Goal: Task Accomplishment & Management: Manage account settings

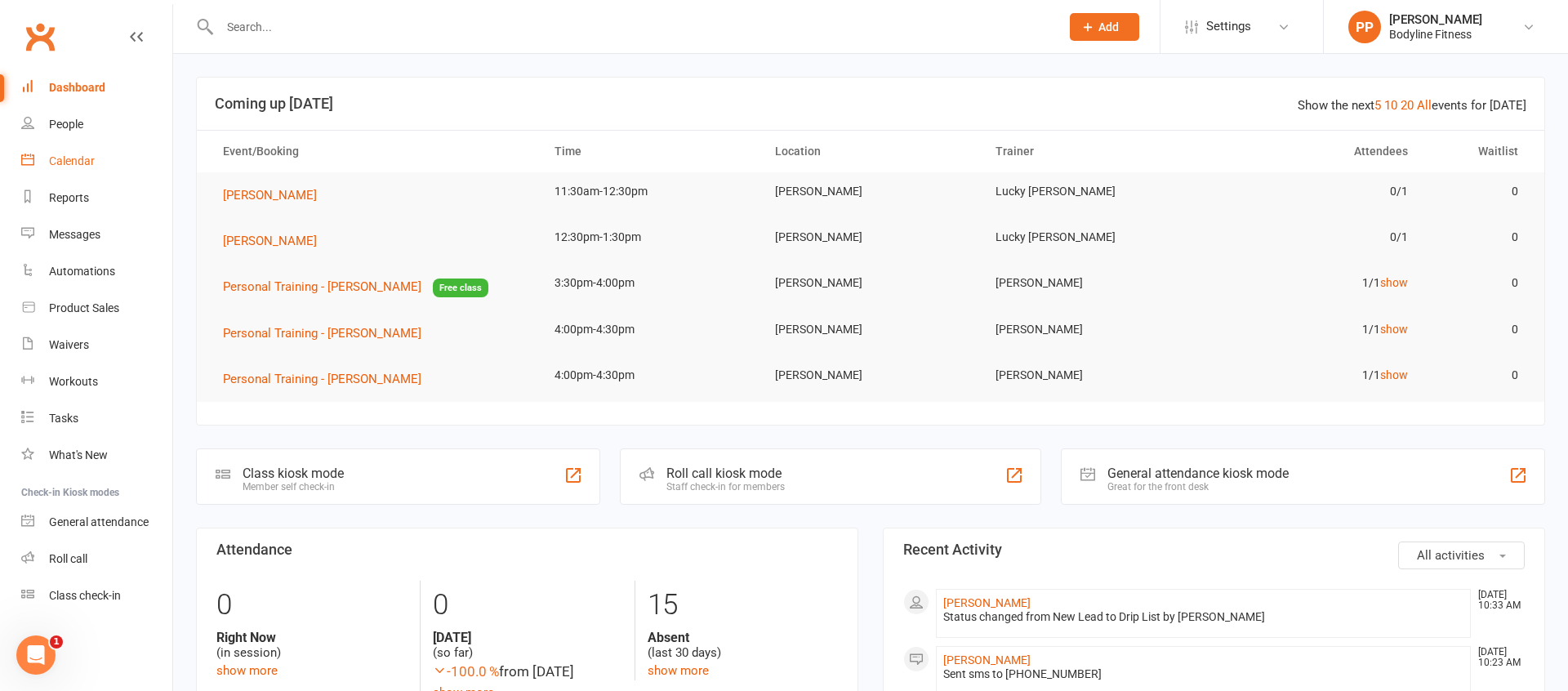
click at [104, 166] on link "Calendar" at bounding box center [97, 161] width 151 height 37
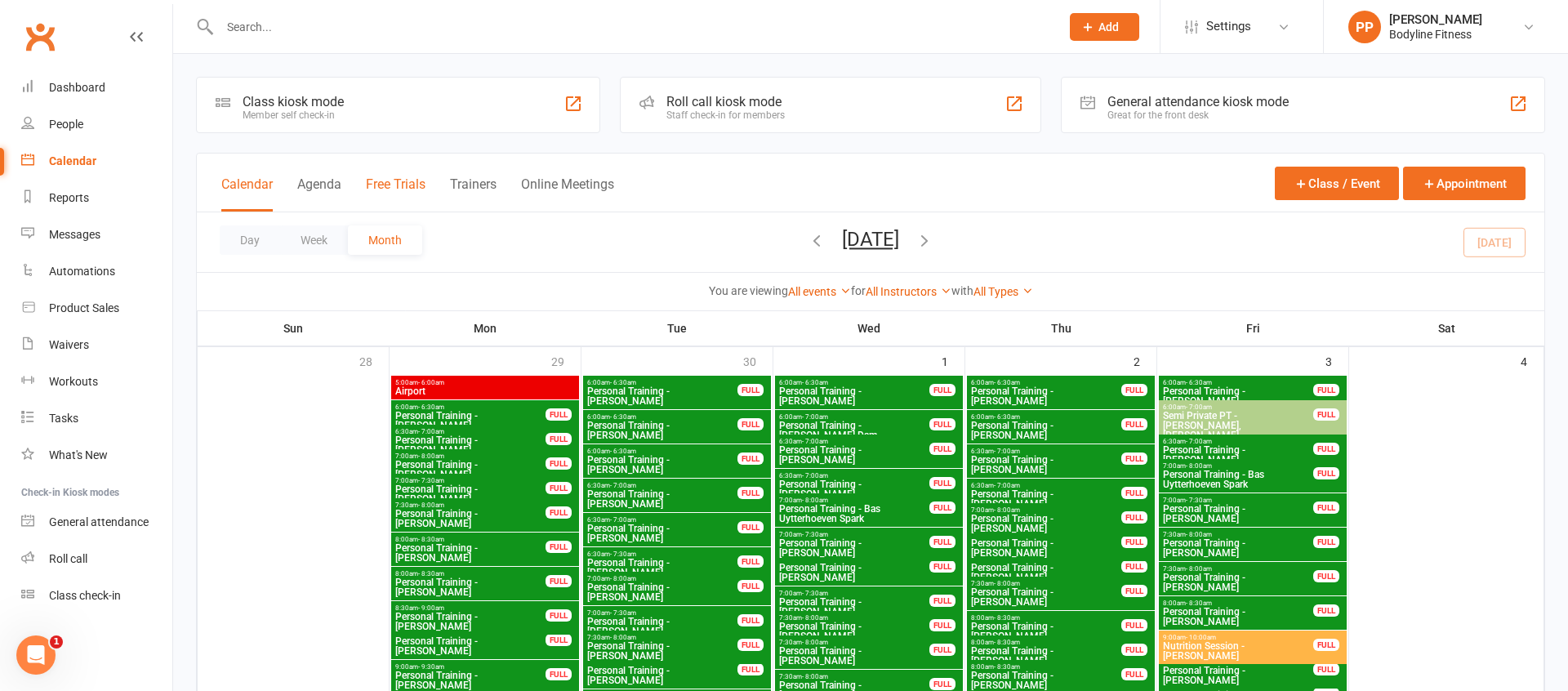
click at [399, 192] on button "Free Trials" at bounding box center [396, 194] width 60 height 35
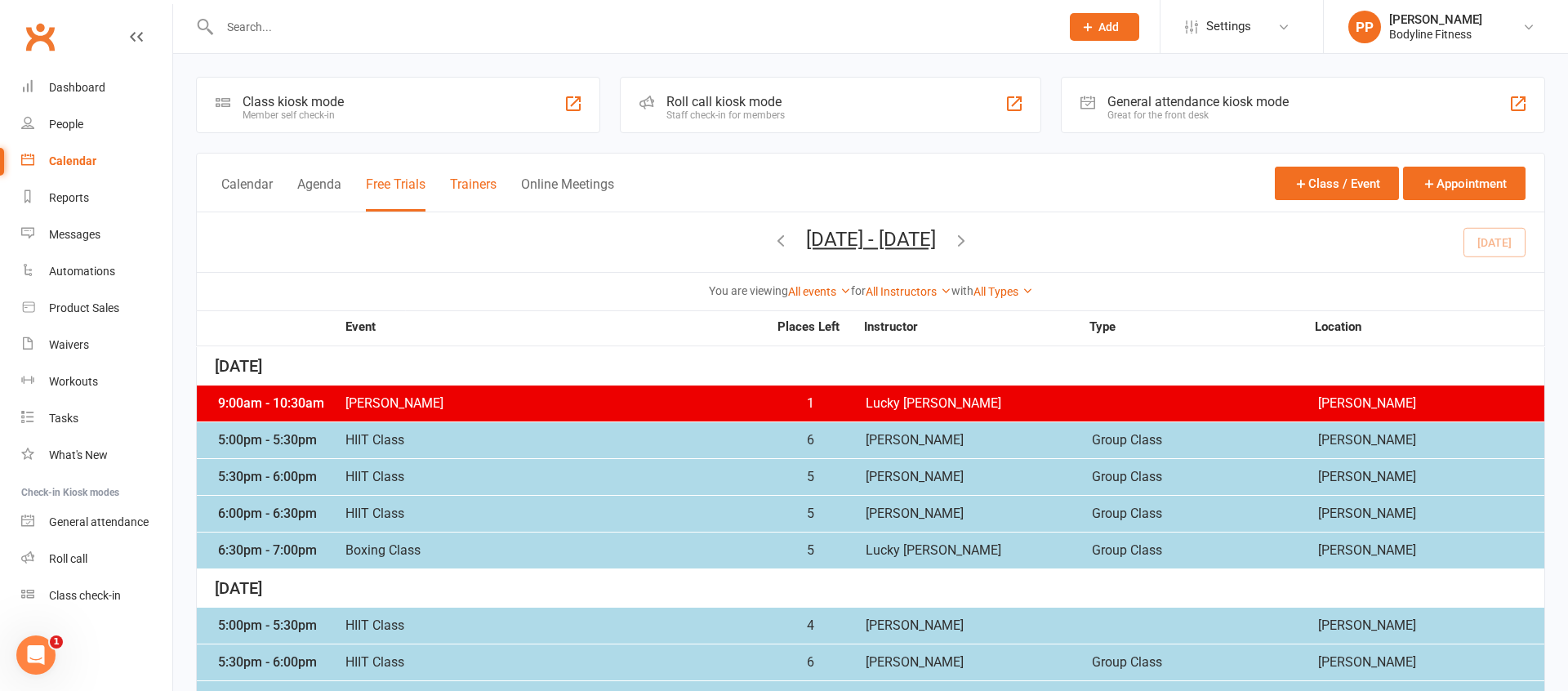
click at [478, 189] on button "Trainers" at bounding box center [473, 194] width 46 height 35
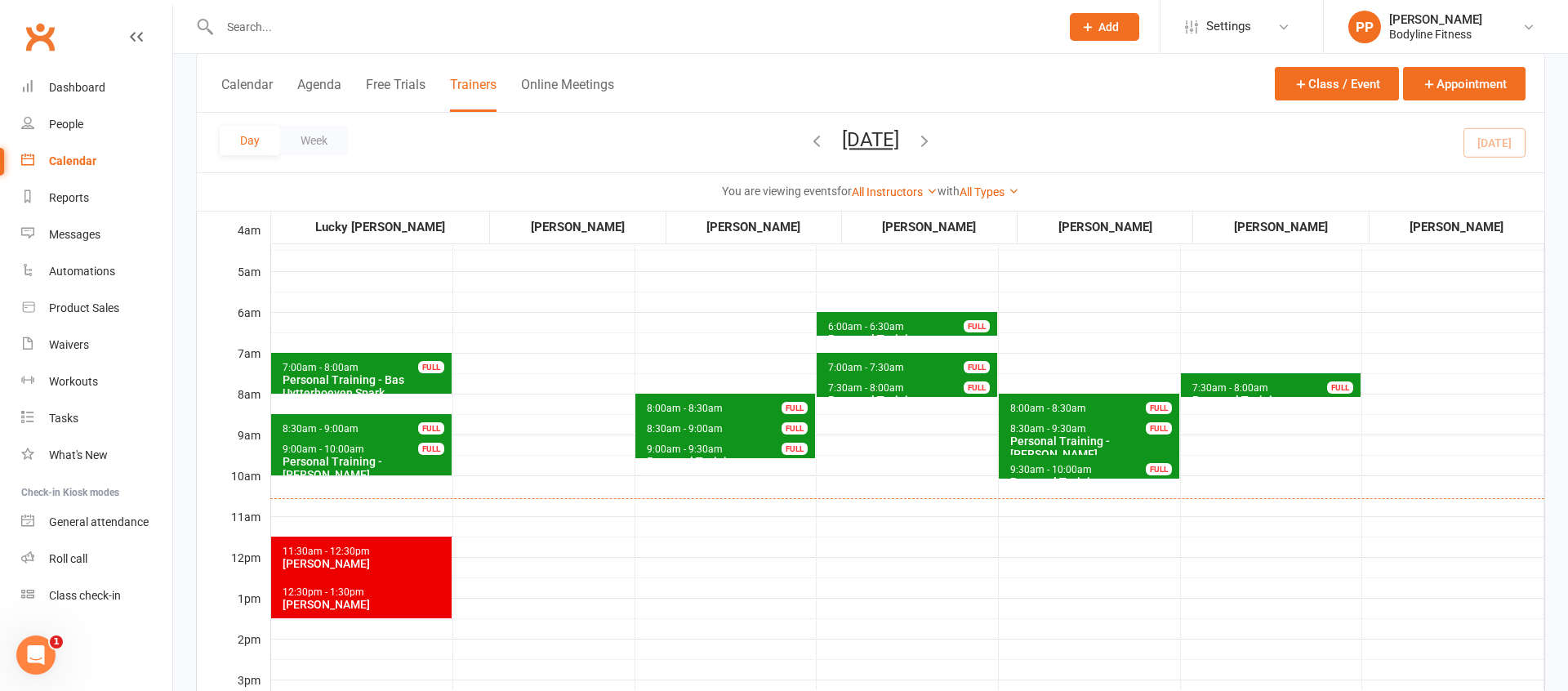
scroll to position [114, 0]
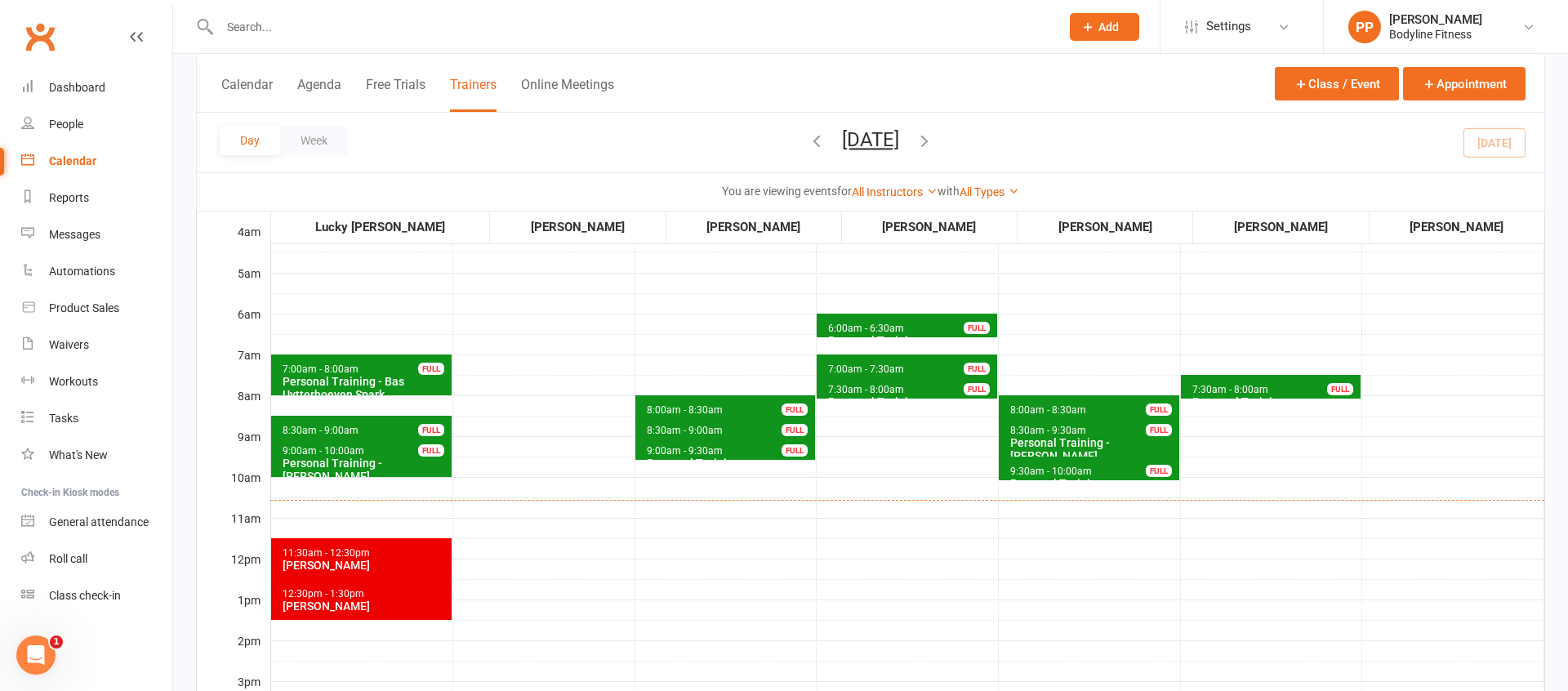
click at [341, 378] on div "Personal Training - Bas Uytterhoeven Spark" at bounding box center [365, 388] width 167 height 27
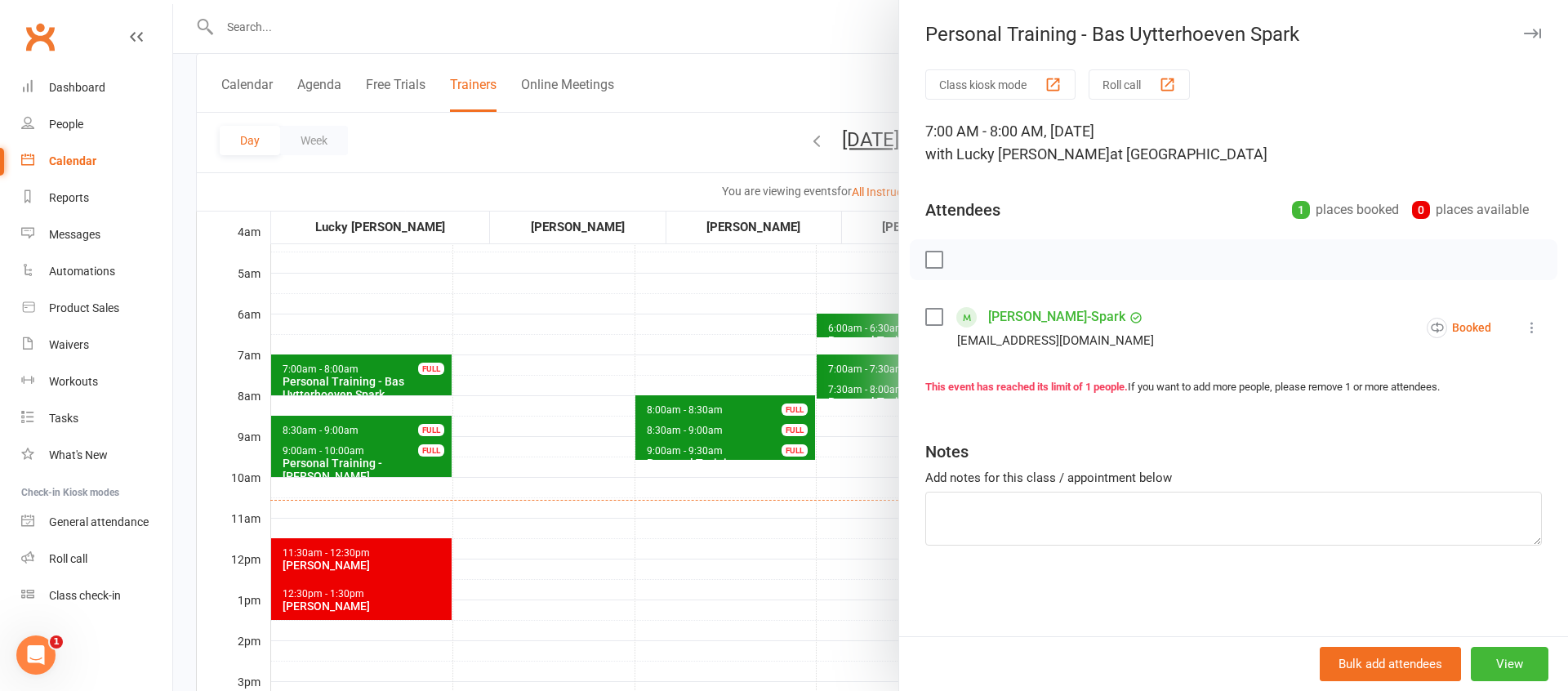
click at [1535, 329] on icon at bounding box center [1531, 327] width 16 height 16
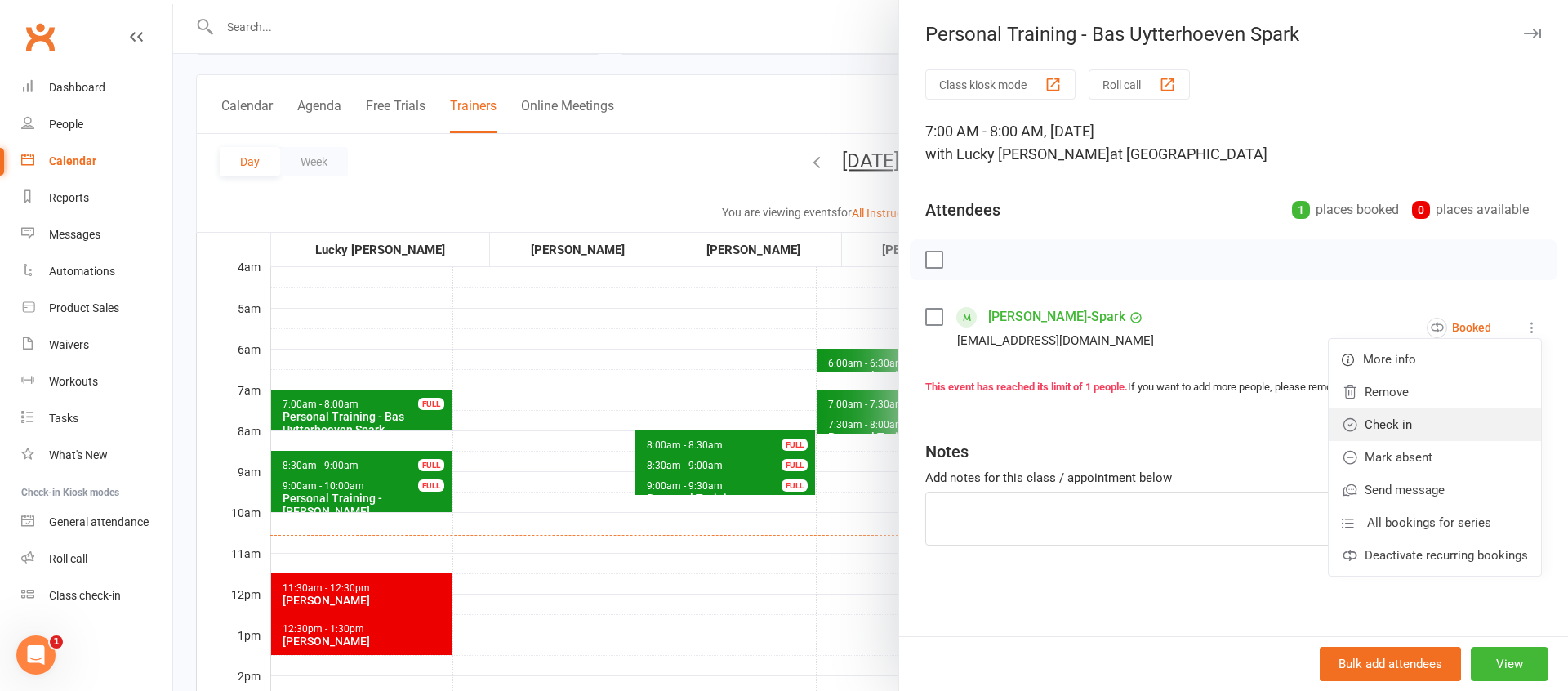
scroll to position [73, 0]
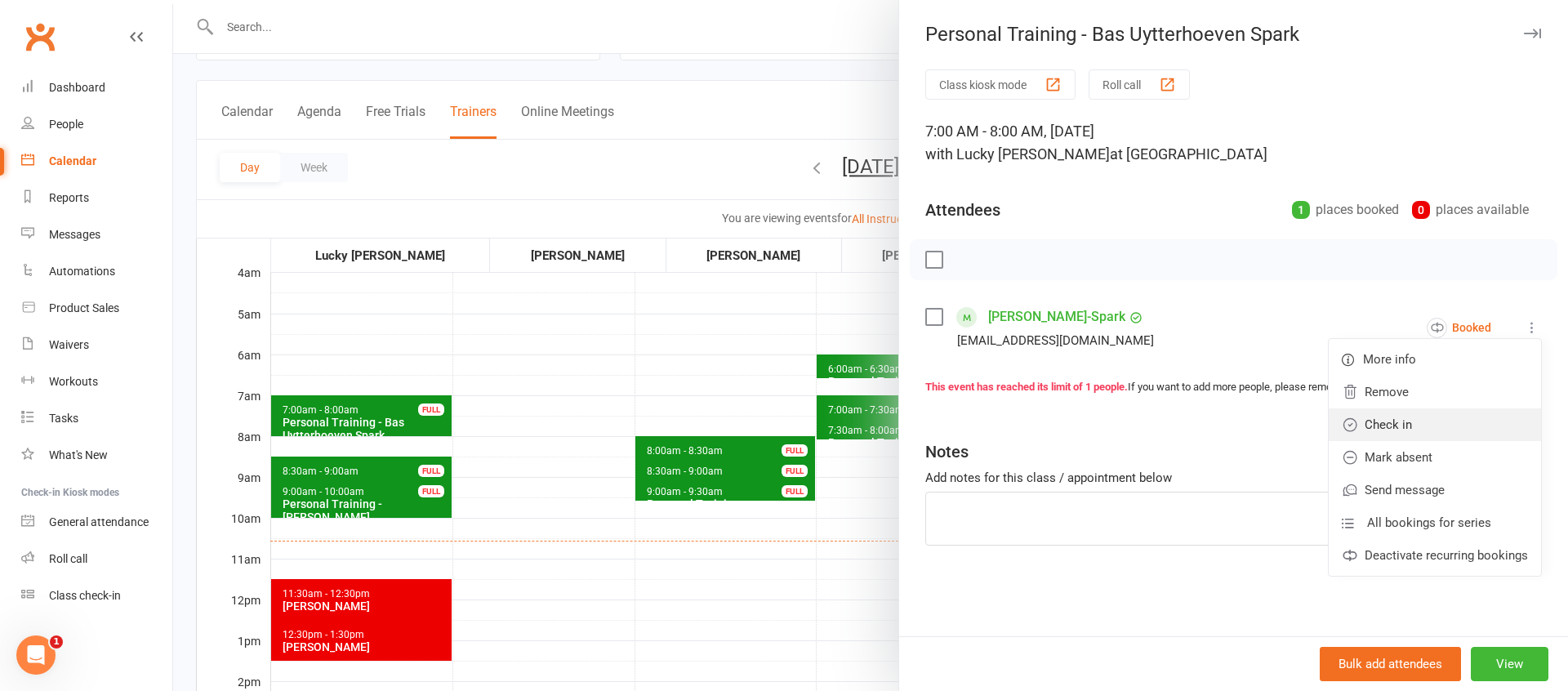
click at [1416, 421] on link "Check in" at bounding box center [1434, 425] width 212 height 33
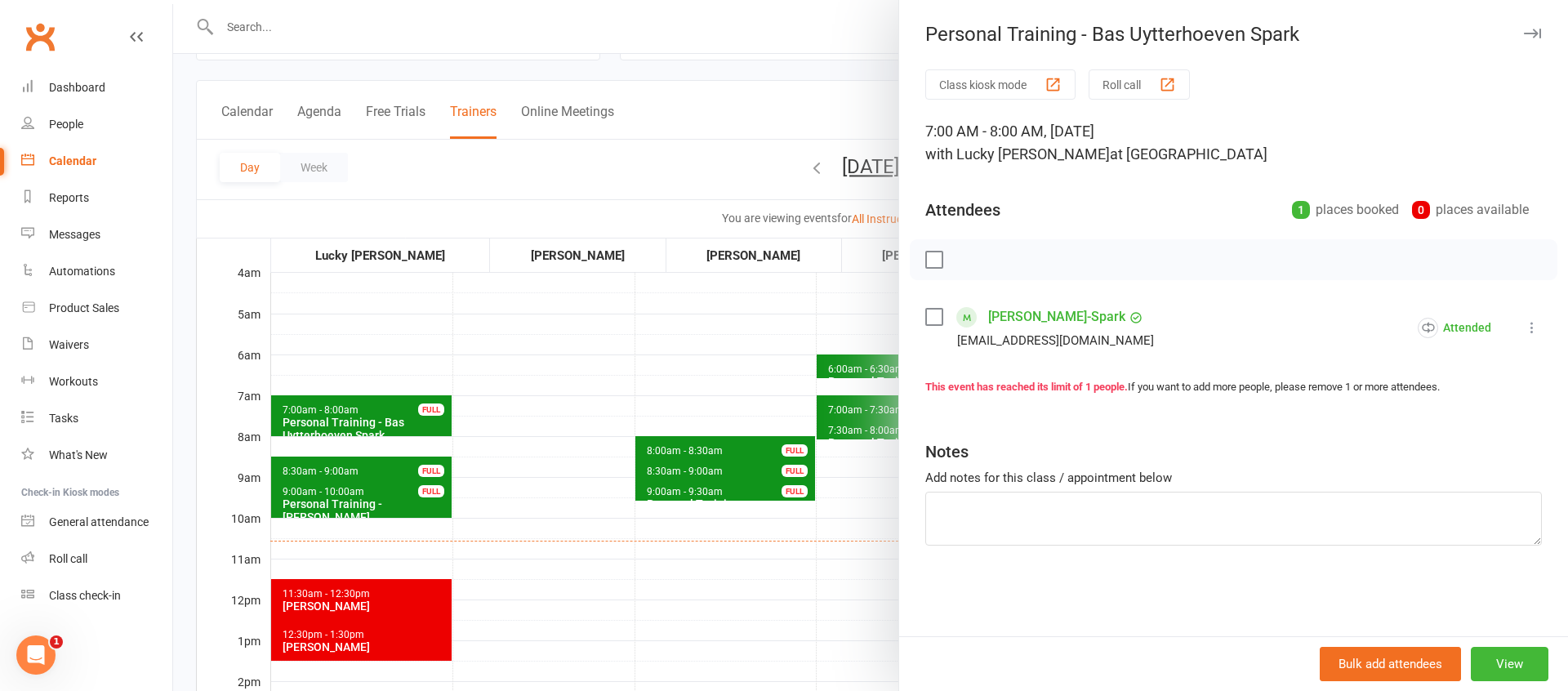
click at [354, 474] on div at bounding box center [870, 345] width 1395 height 691
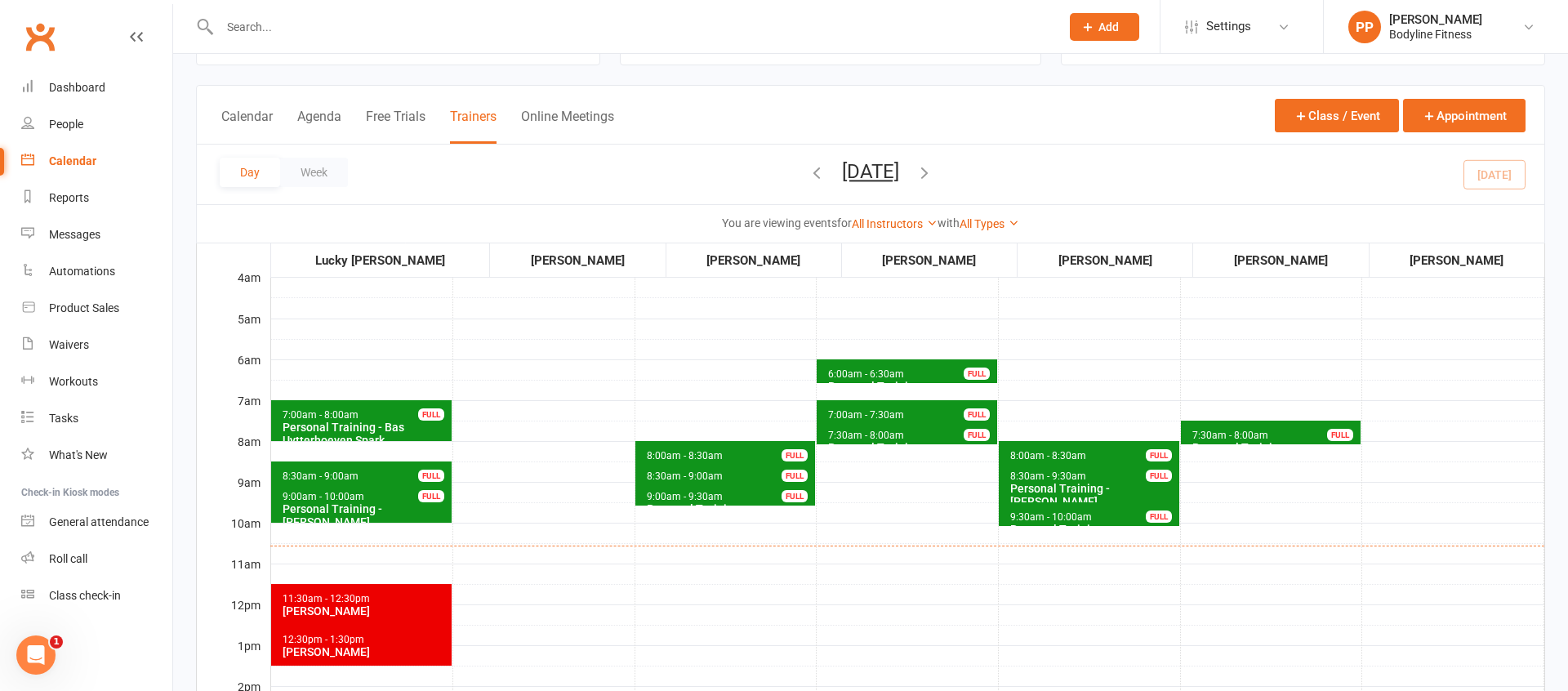
click at [364, 474] on span "8:30am - 9:00am Personal Training - [PERSON_NAME] FULL" at bounding box center [361, 474] width 181 height 24
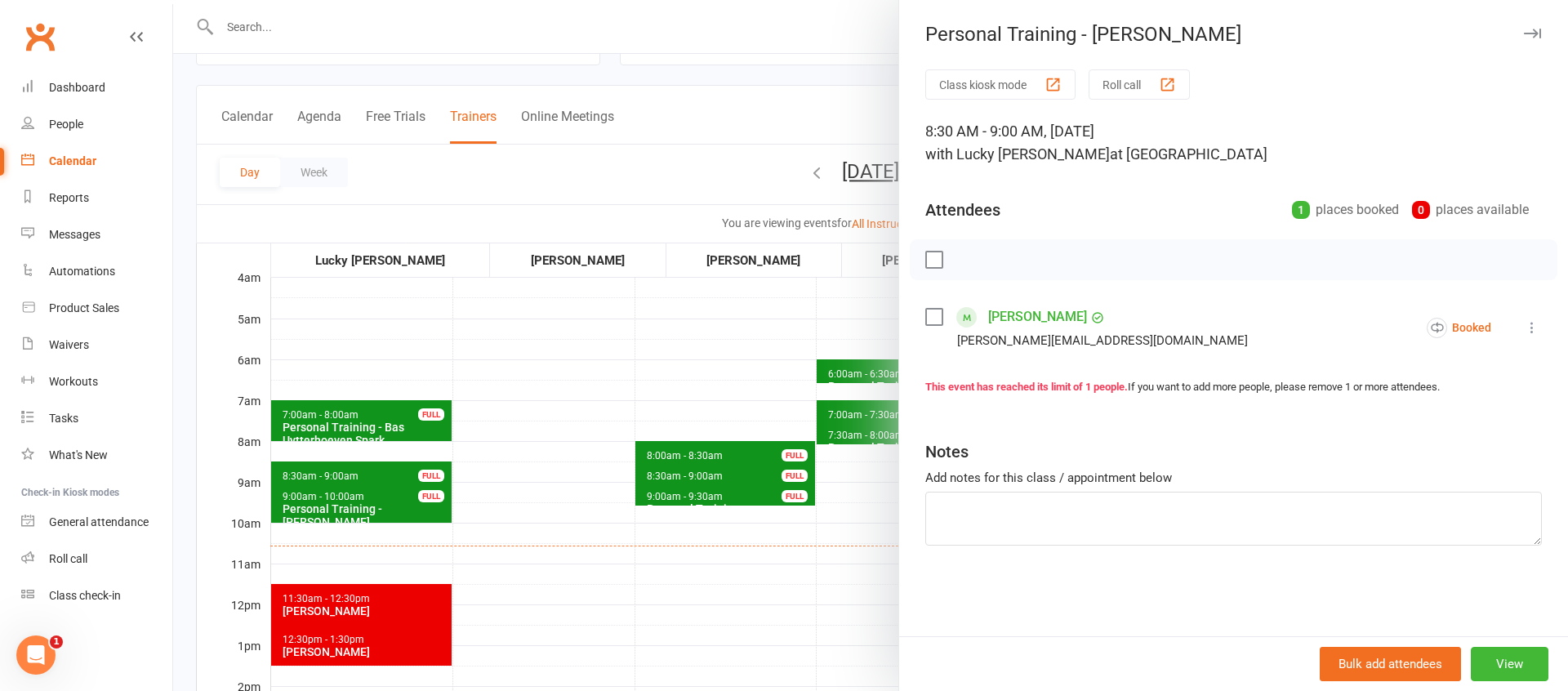
click at [1535, 331] on icon at bounding box center [1531, 327] width 16 height 16
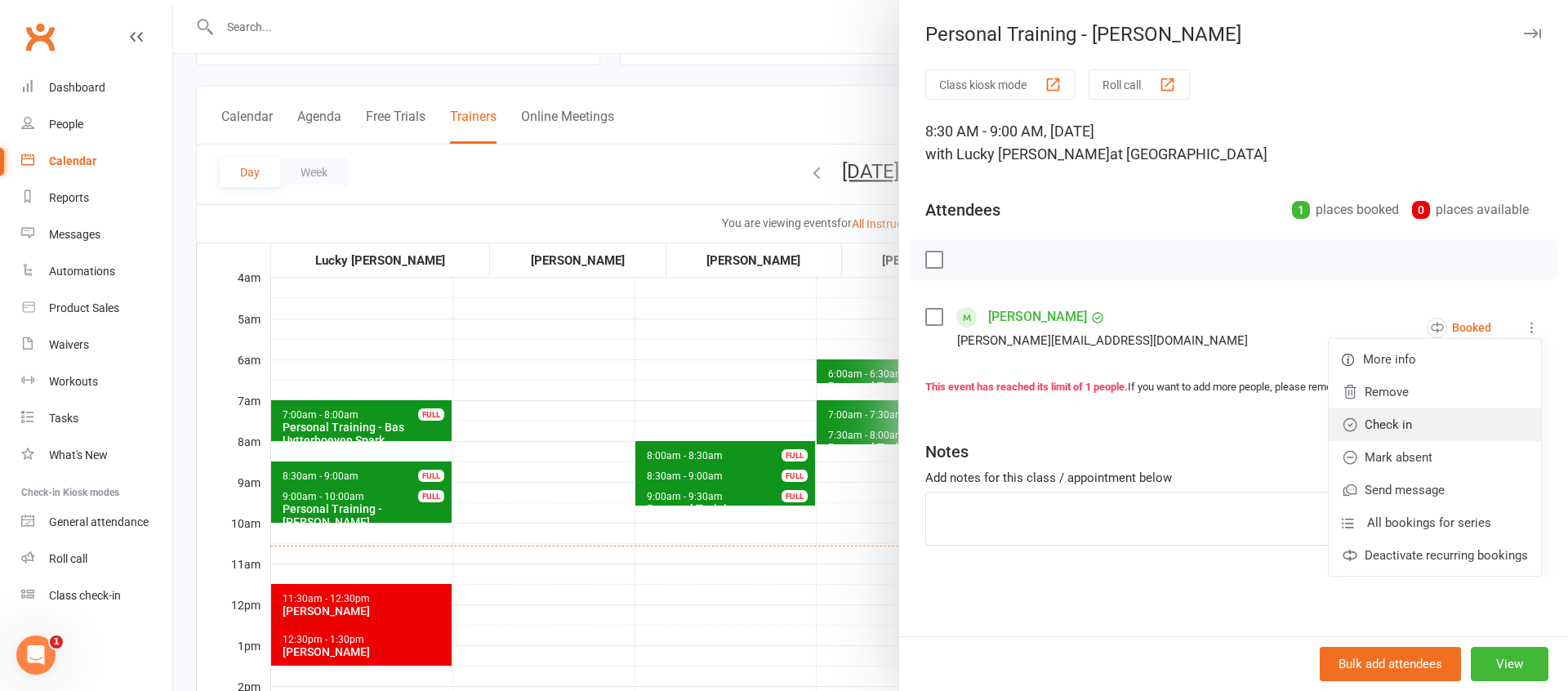
click at [1411, 424] on link "Check in" at bounding box center [1434, 425] width 212 height 33
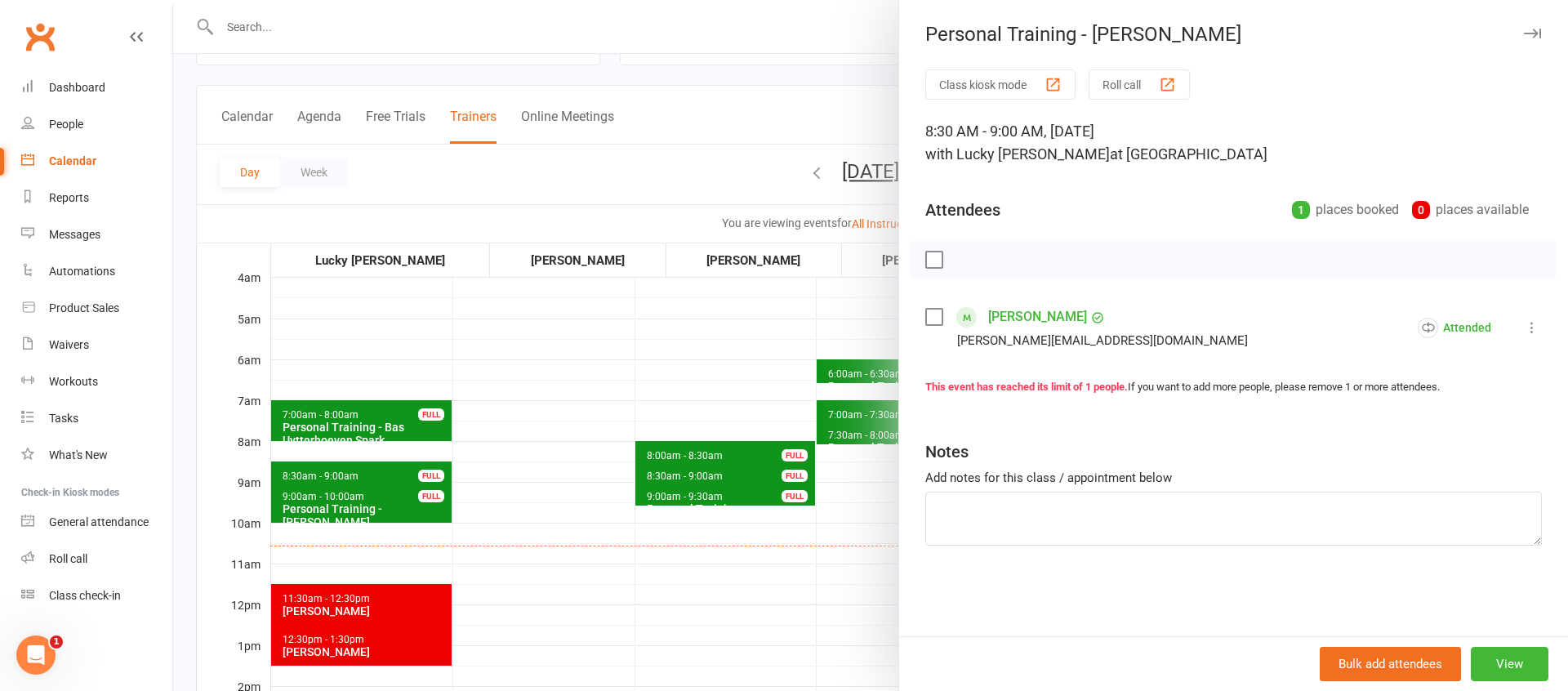
click at [342, 503] on div at bounding box center [870, 345] width 1395 height 691
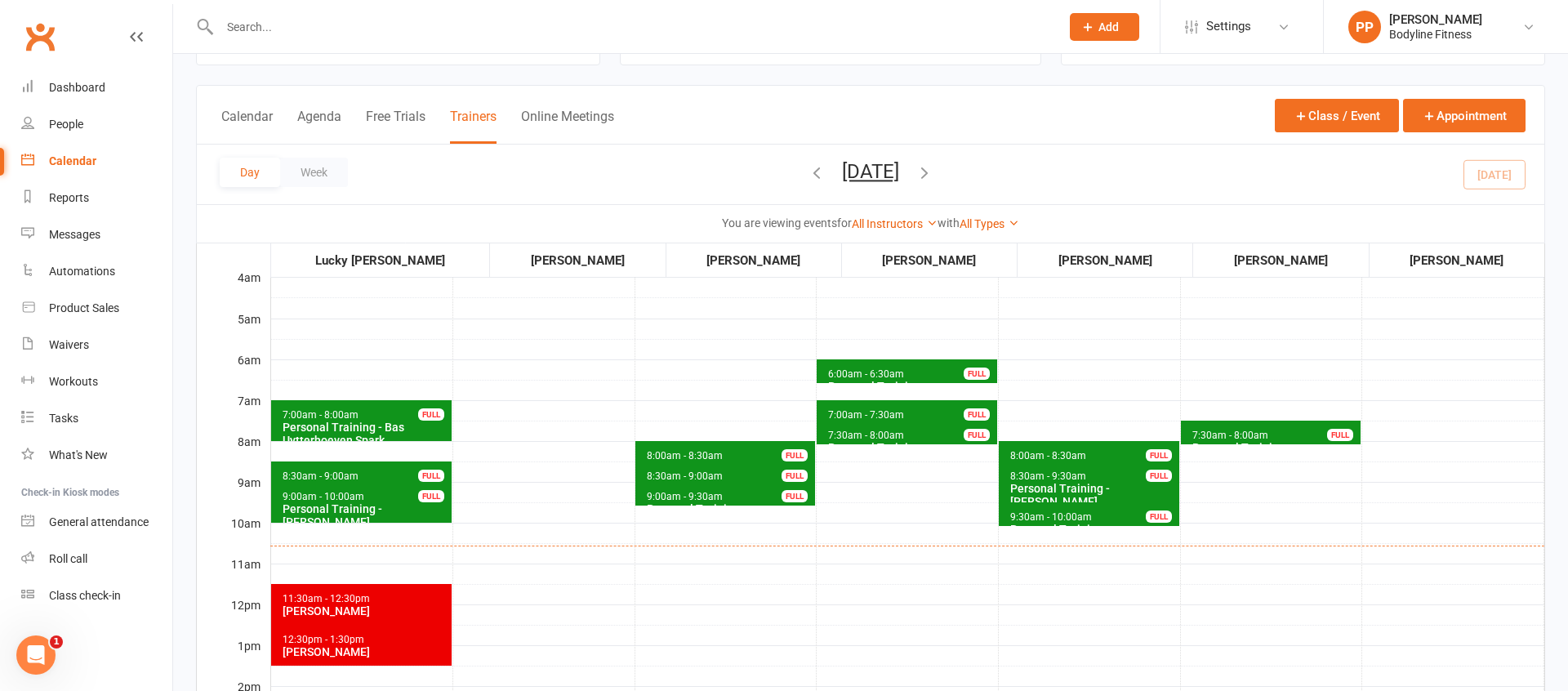
click at [367, 512] on div "Personal Training - [PERSON_NAME]" at bounding box center [365, 515] width 167 height 27
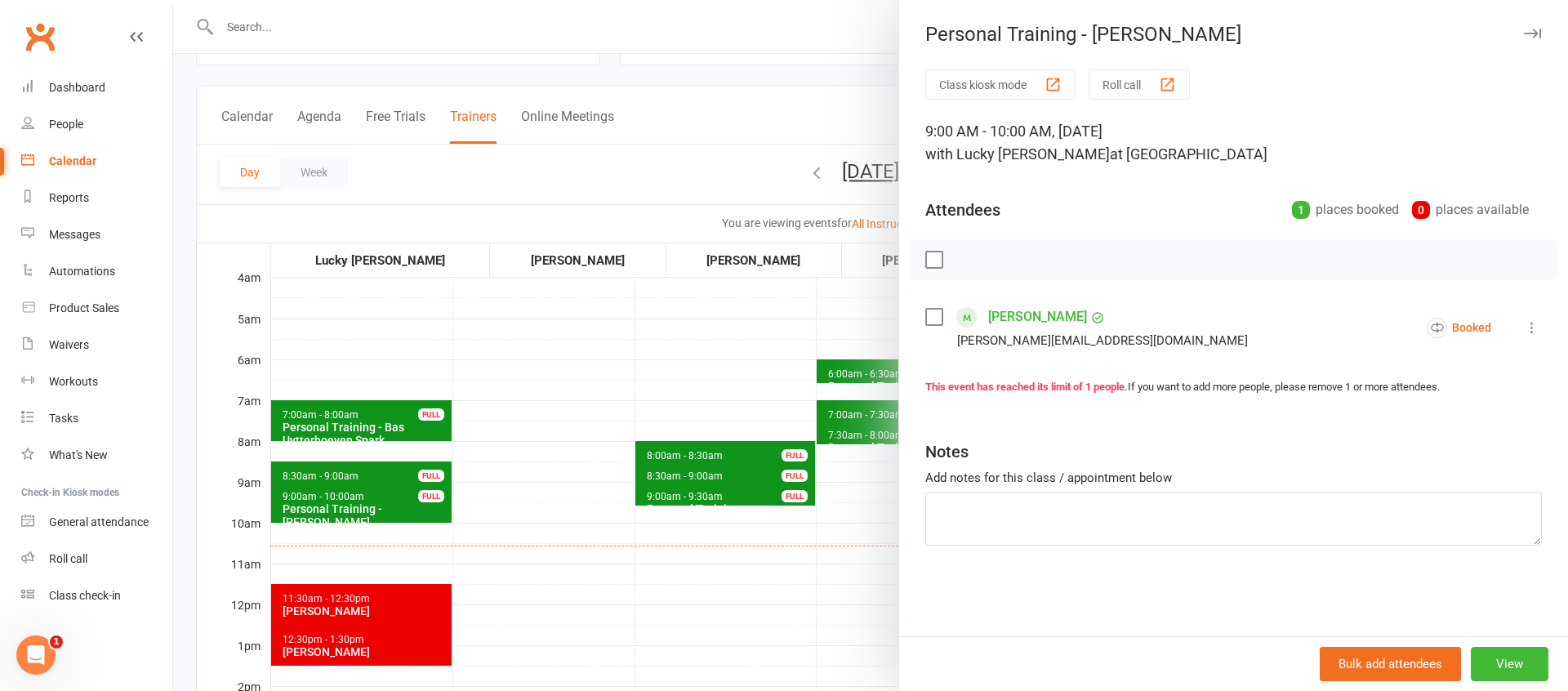
click at [1537, 331] on icon at bounding box center [1531, 327] width 16 height 16
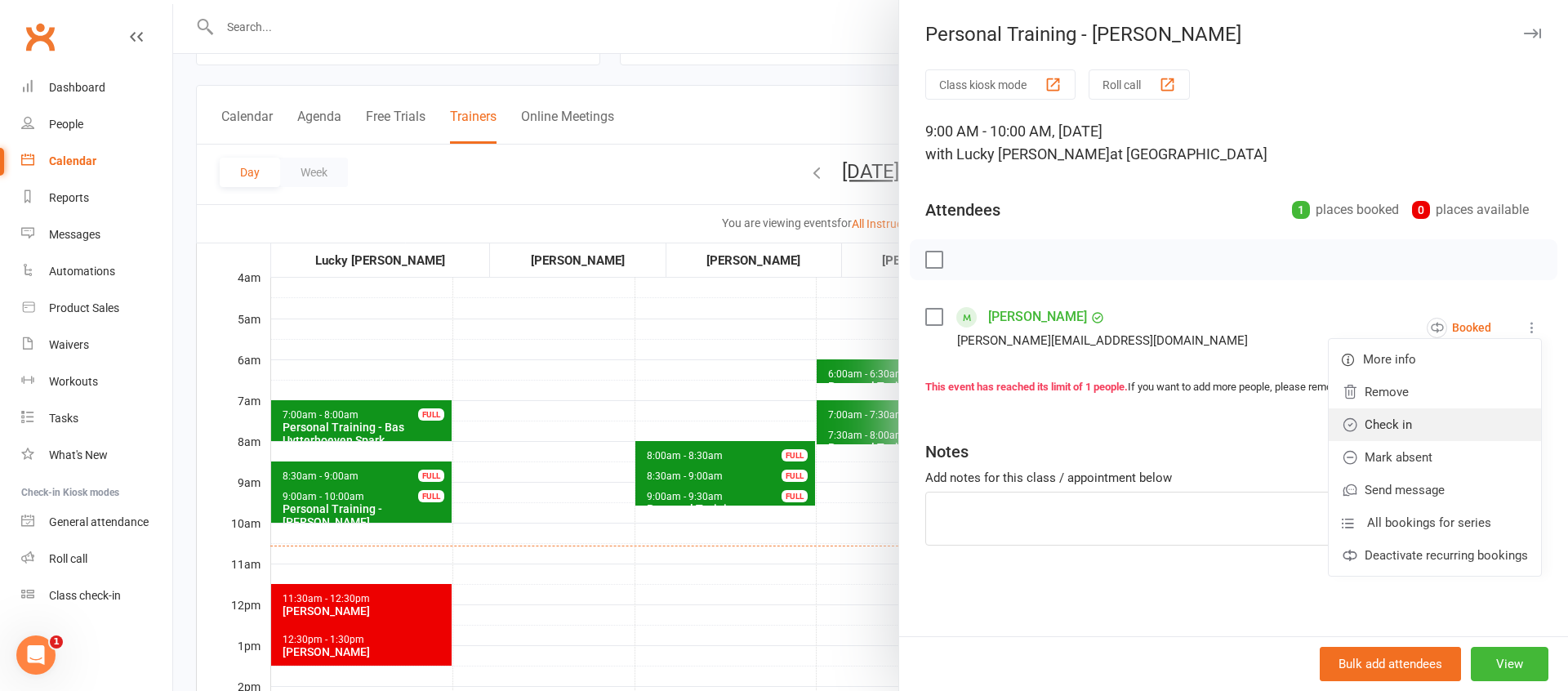
click at [1412, 423] on link "Check in" at bounding box center [1434, 425] width 212 height 33
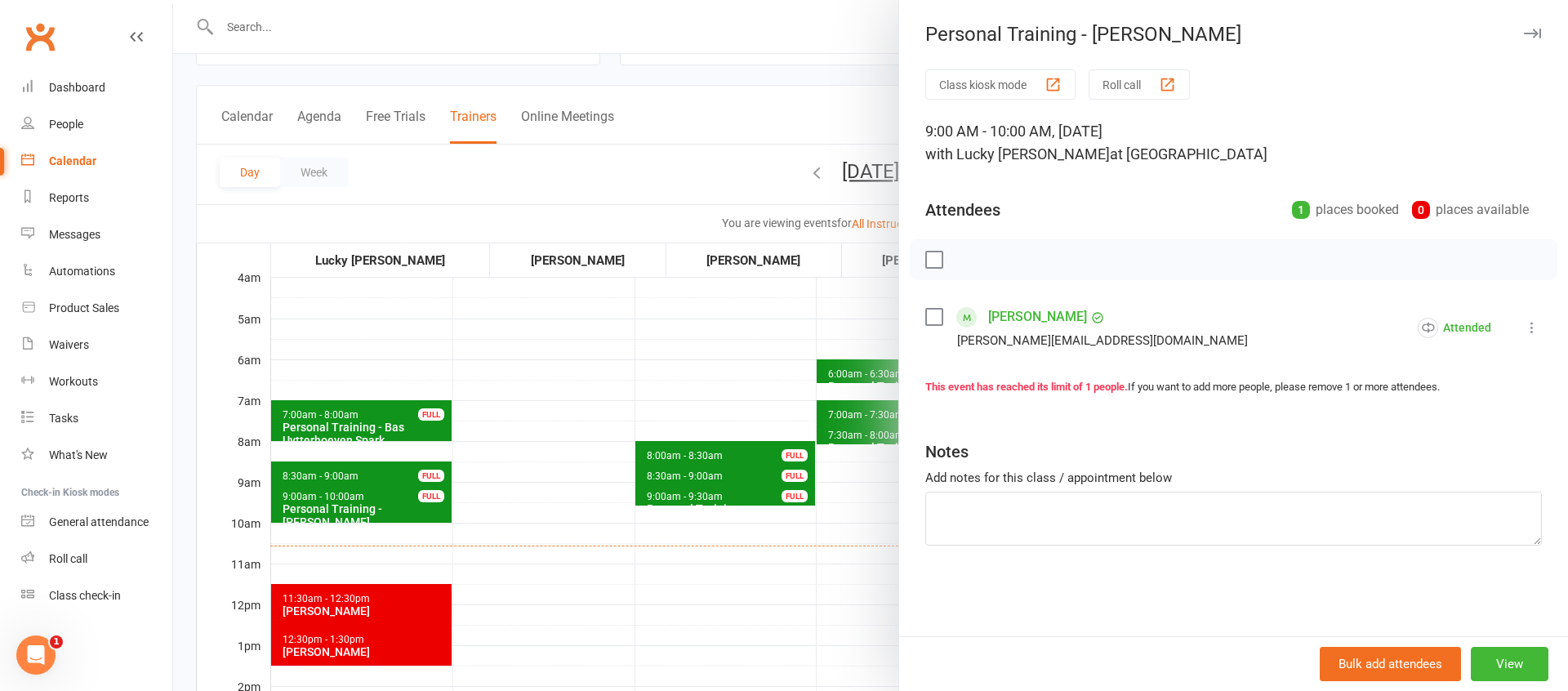
click at [366, 535] on div at bounding box center [870, 345] width 1395 height 691
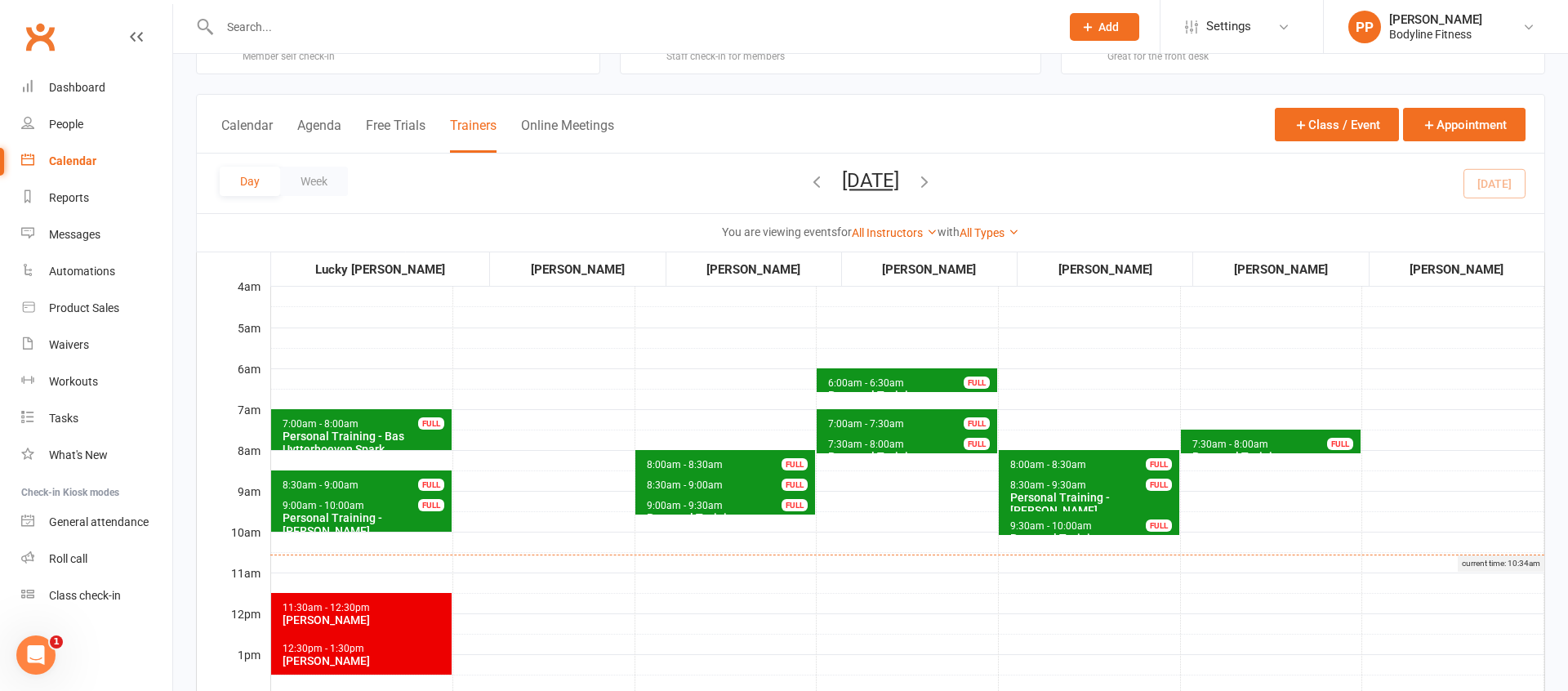
scroll to position [62, 0]
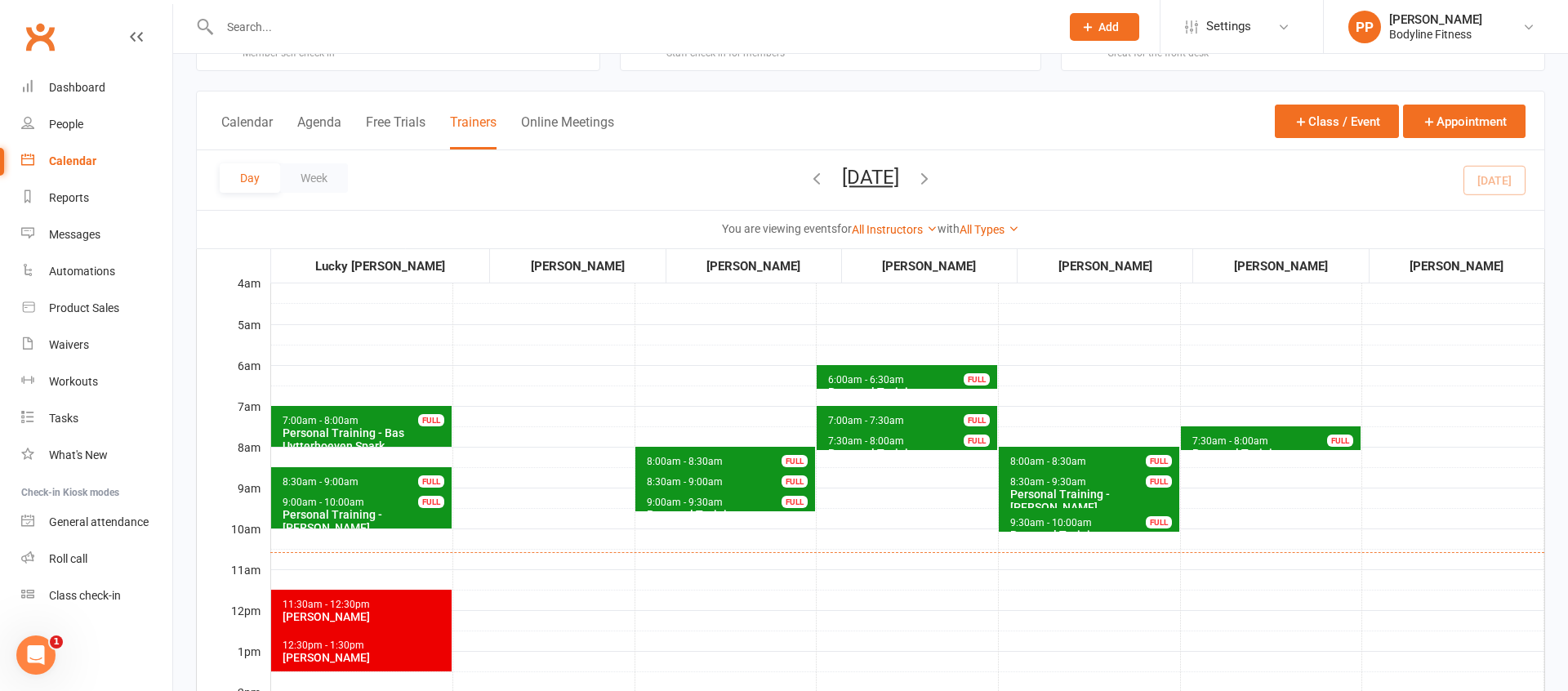
click at [933, 181] on icon "button" at bounding box center [924, 177] width 18 height 18
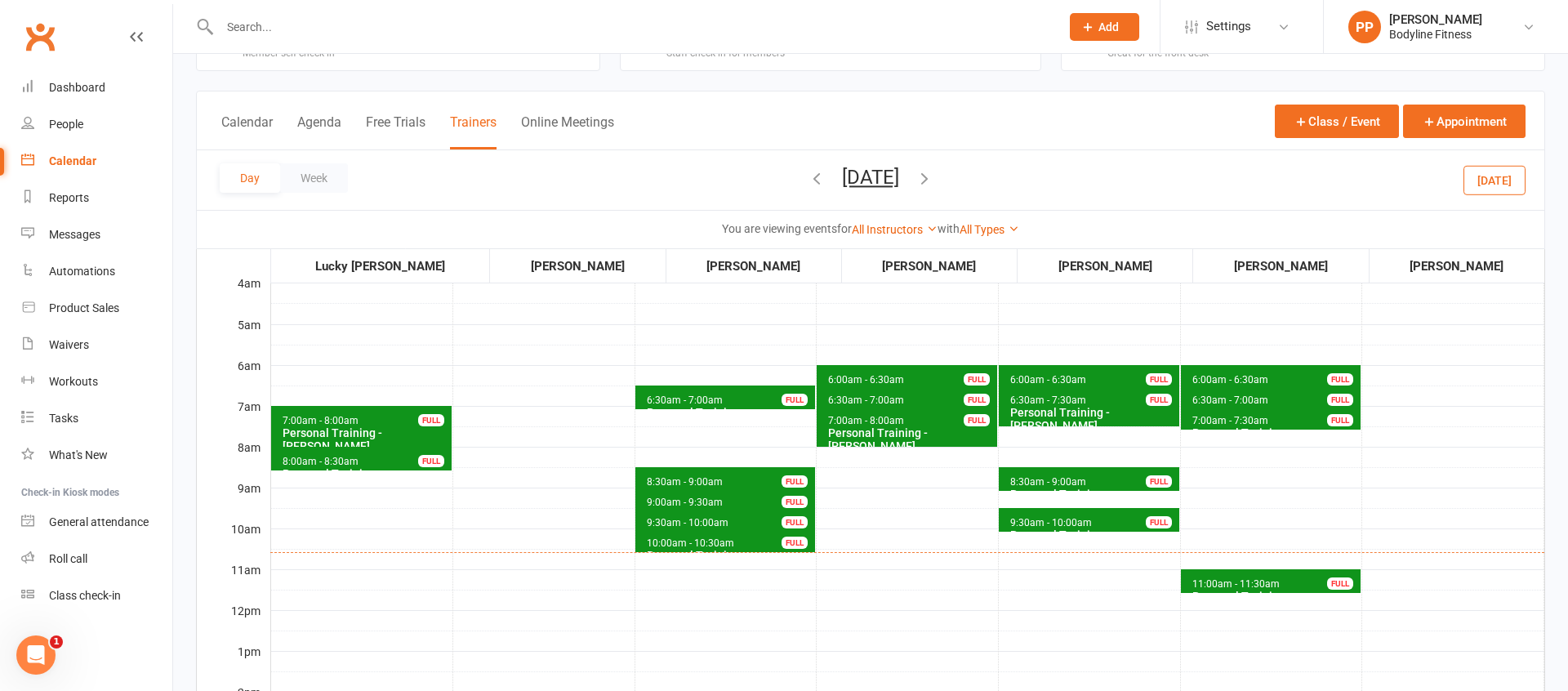
click at [933, 177] on icon "button" at bounding box center [924, 177] width 18 height 18
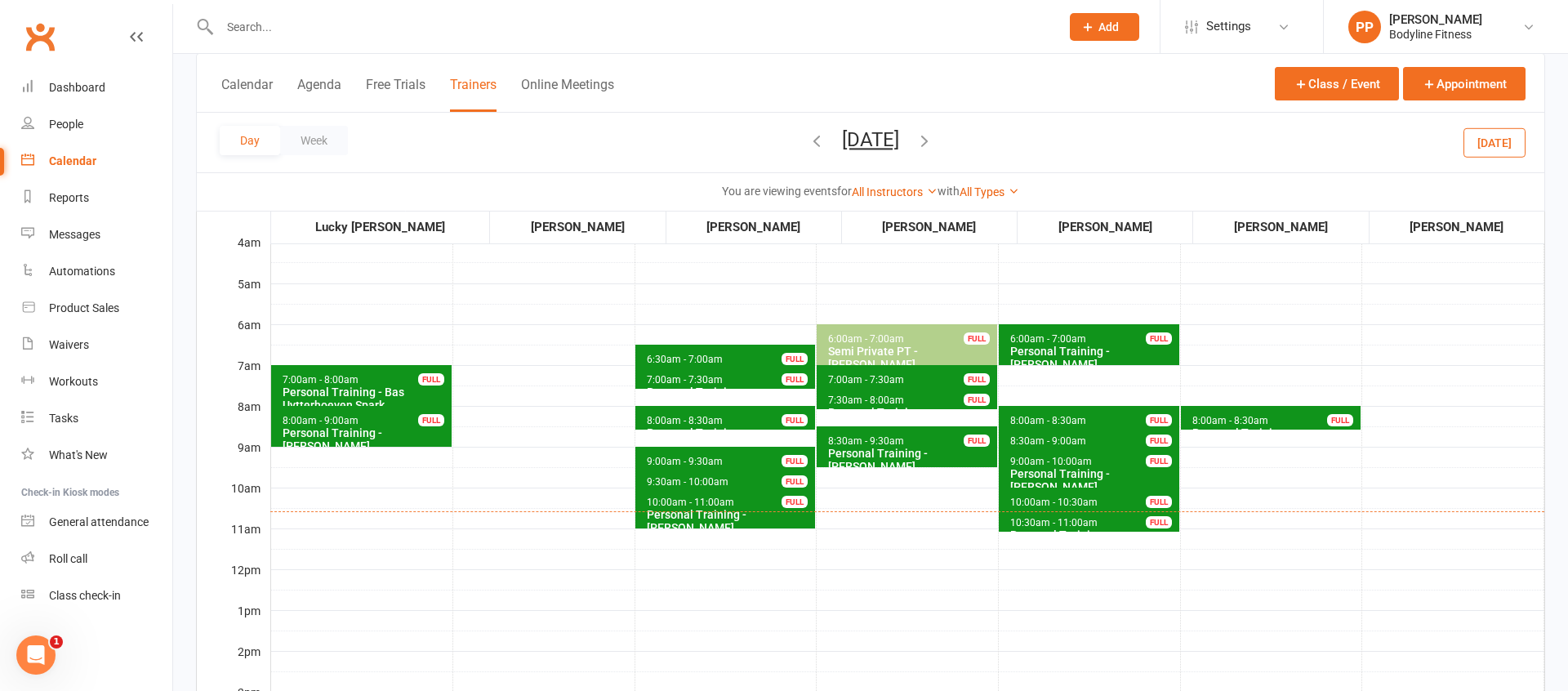
scroll to position [97, 0]
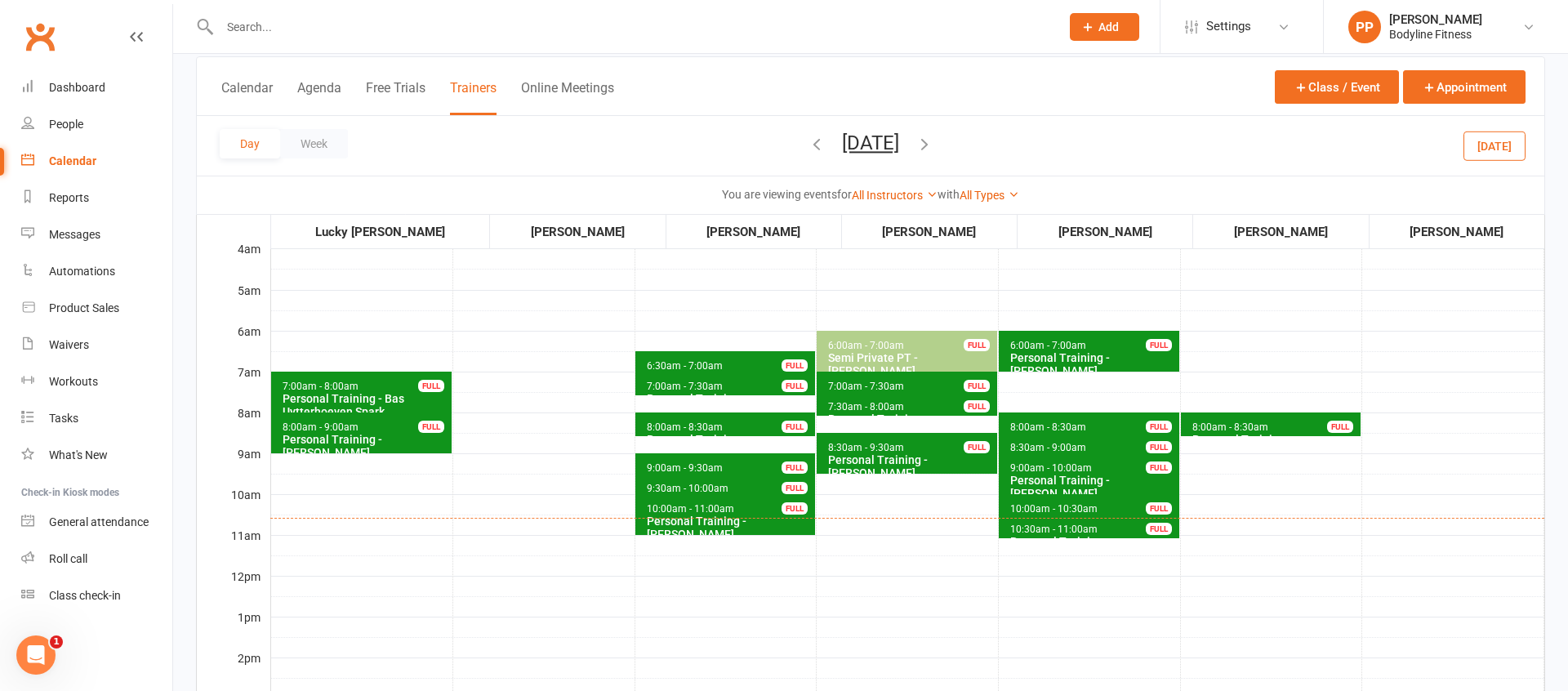
click at [808, 136] on icon "button" at bounding box center [816, 143] width 18 height 18
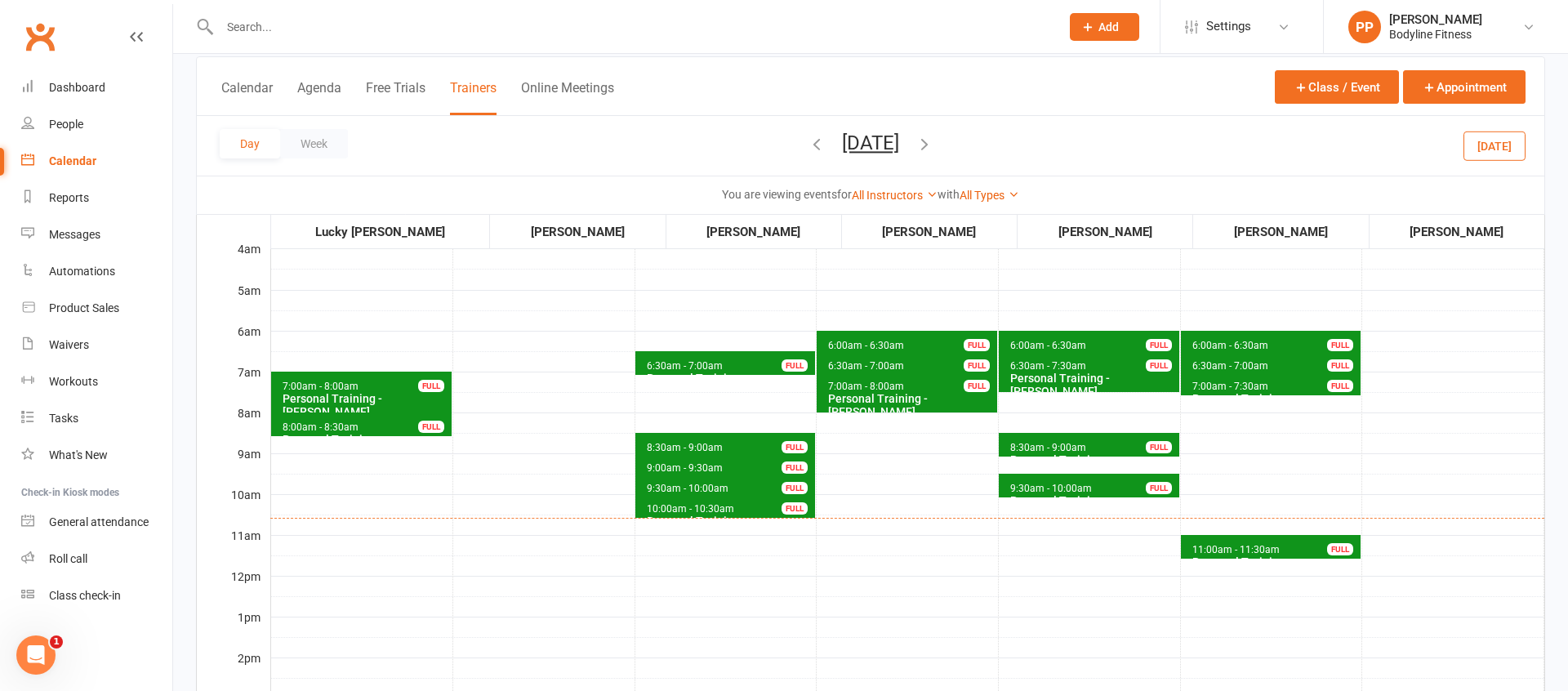
click at [422, 427] on div "FULL" at bounding box center [431, 426] width 27 height 12
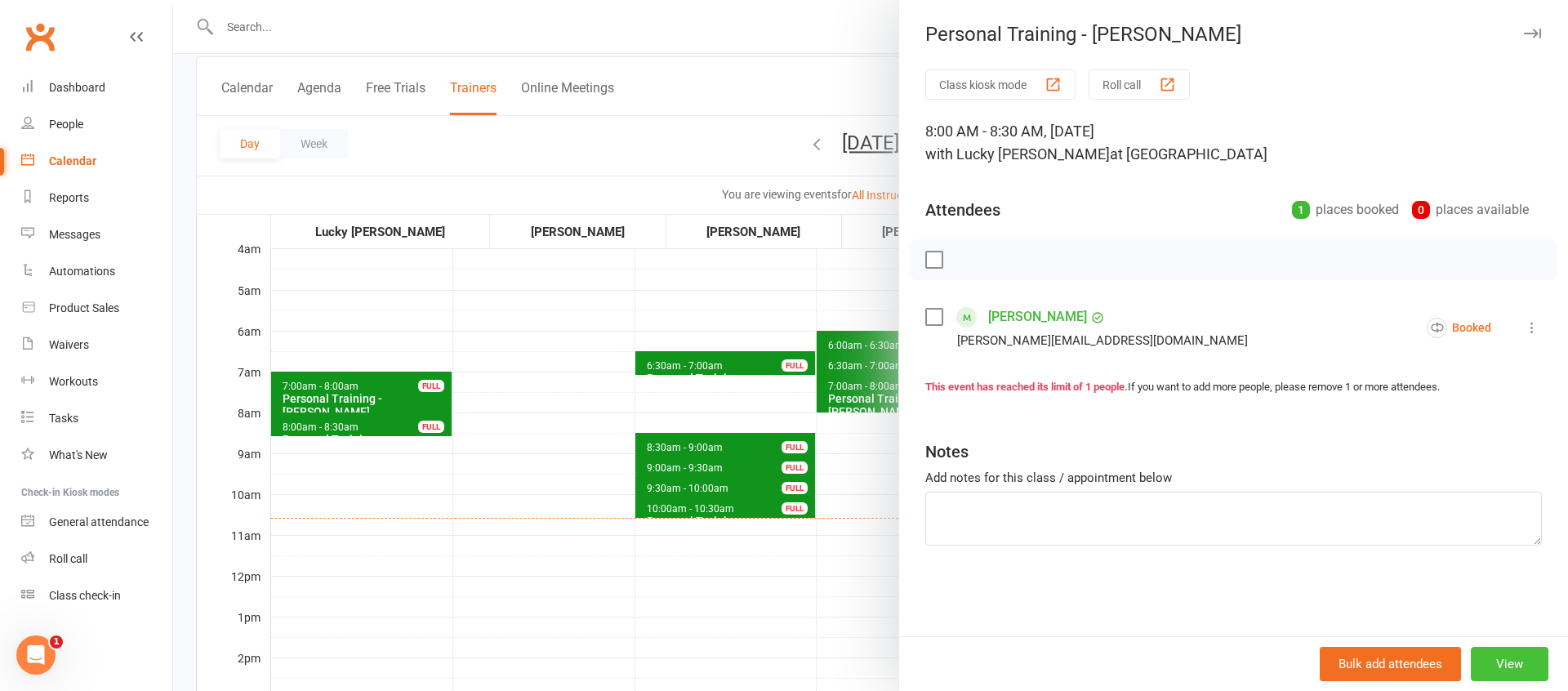
click at [1510, 658] on button "View" at bounding box center [1509, 664] width 78 height 34
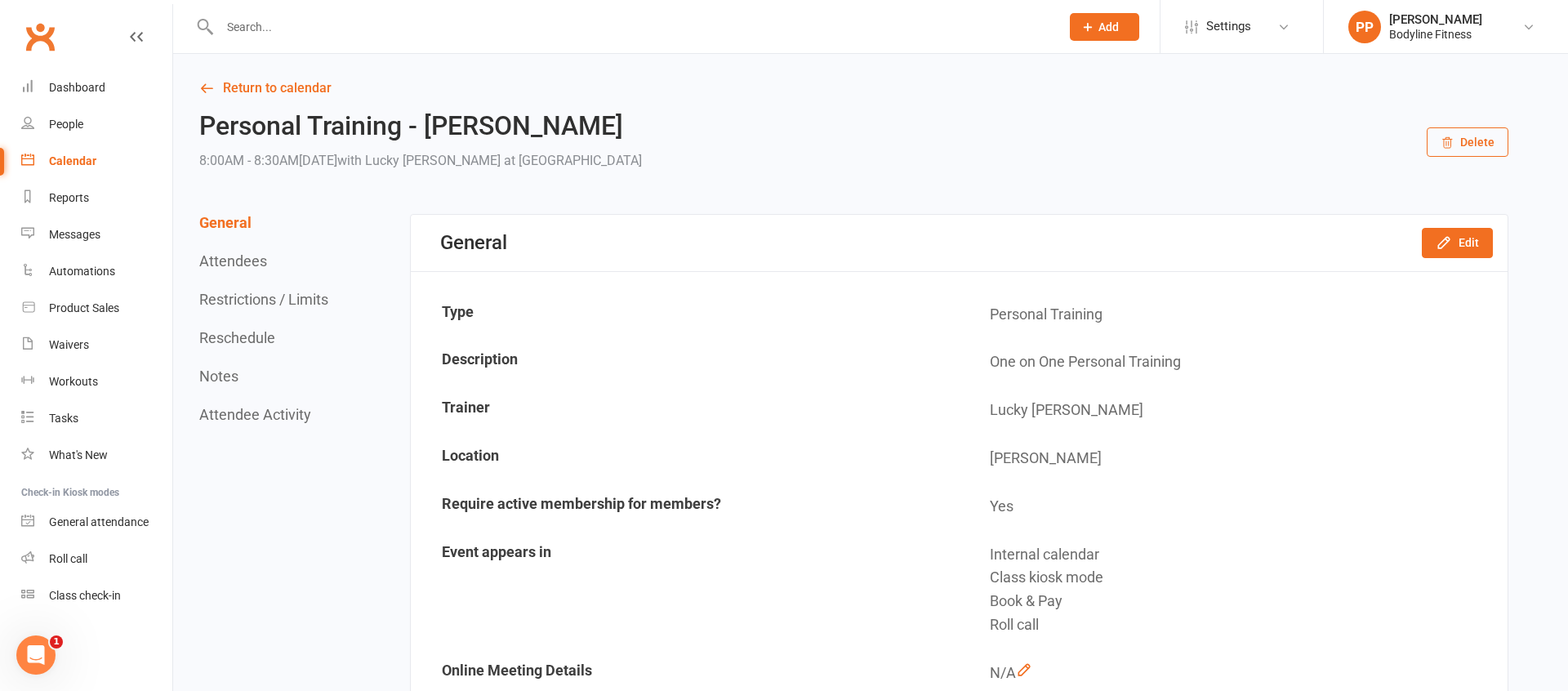
click at [1458, 140] on button "Delete" at bounding box center [1467, 142] width 81 height 29
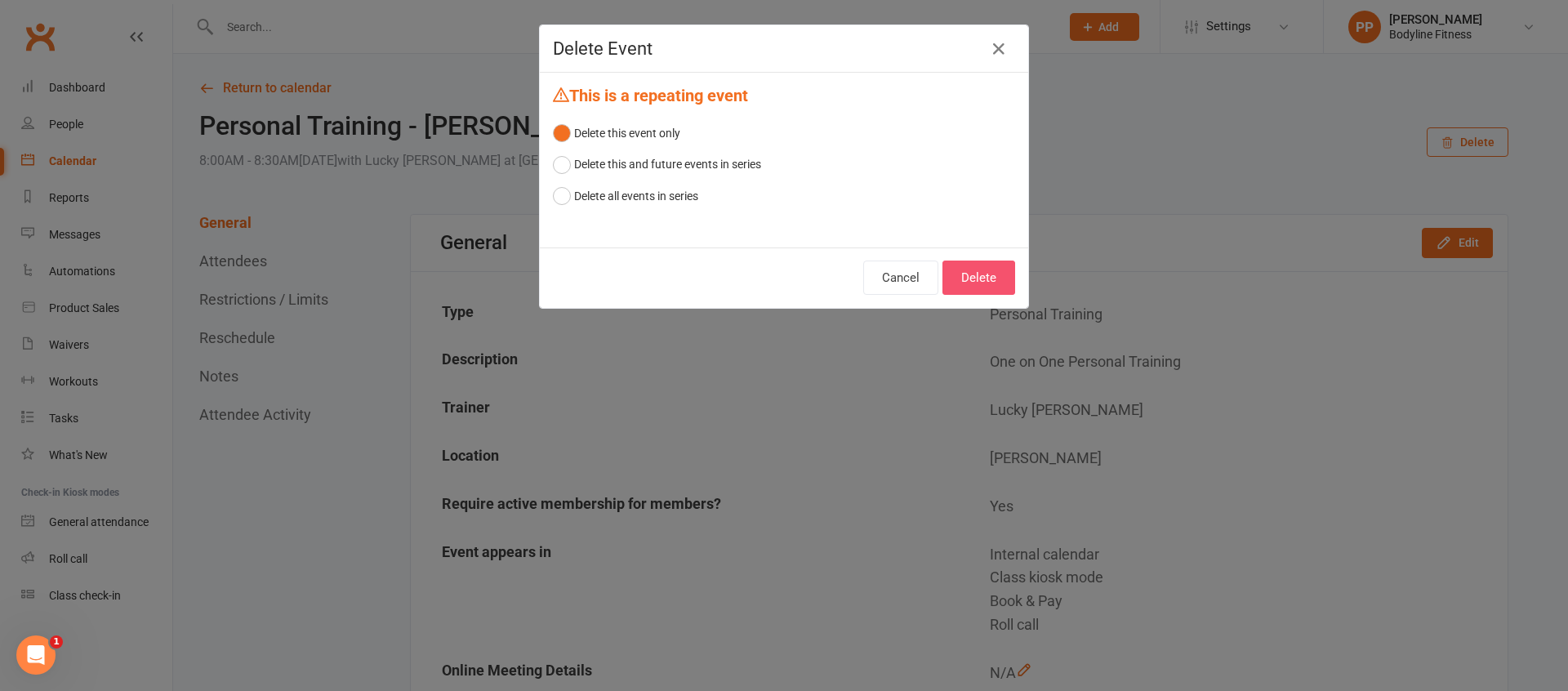
click at [974, 285] on button "Delete" at bounding box center [978, 277] width 73 height 34
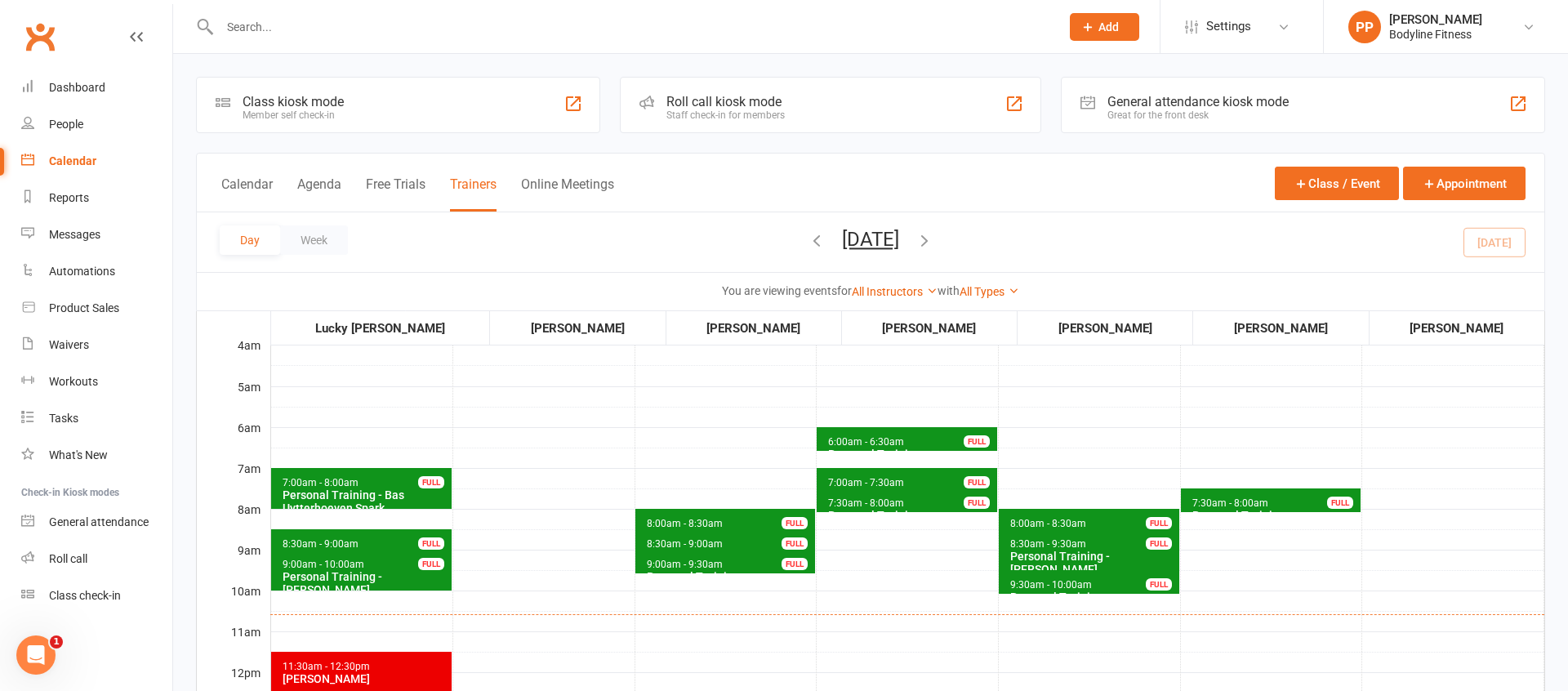
click at [933, 237] on icon "button" at bounding box center [924, 240] width 18 height 18
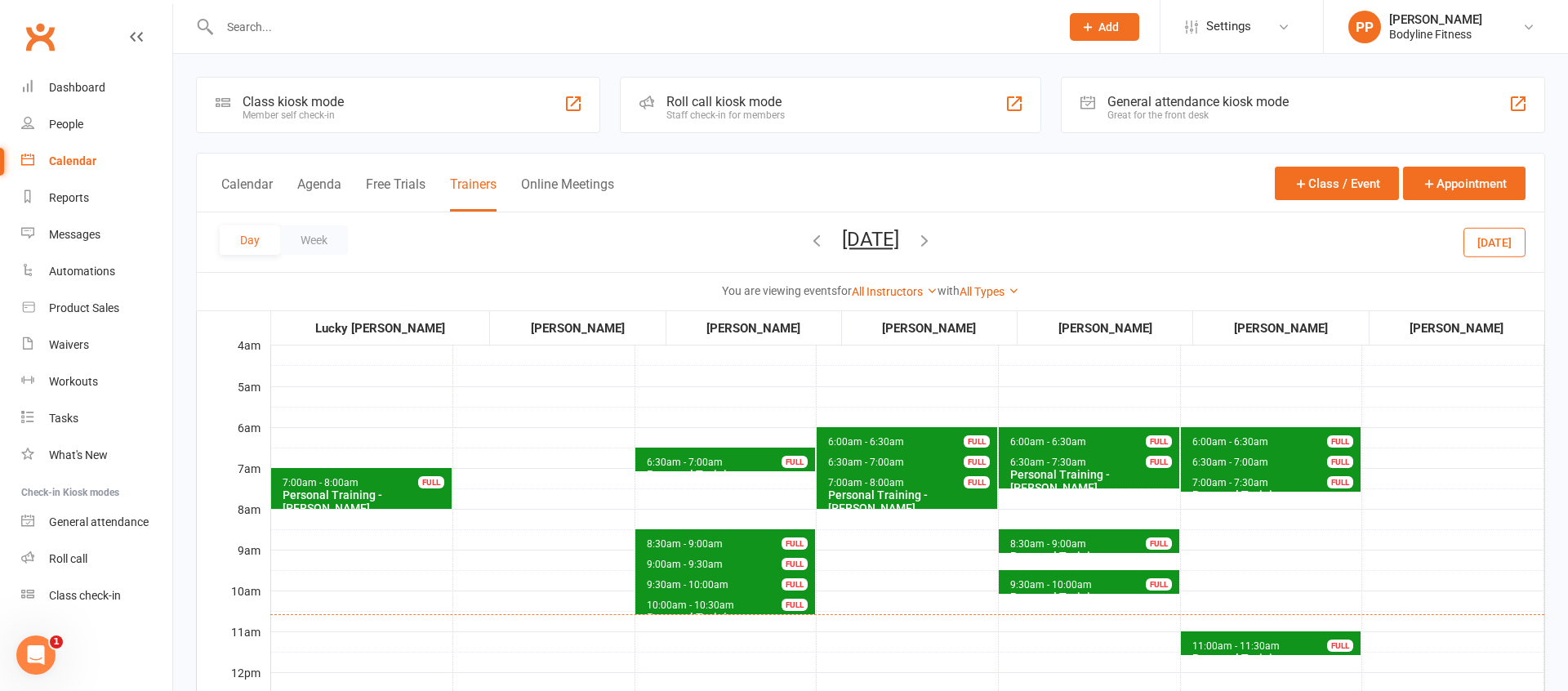
click at [933, 240] on icon "button" at bounding box center [924, 240] width 18 height 18
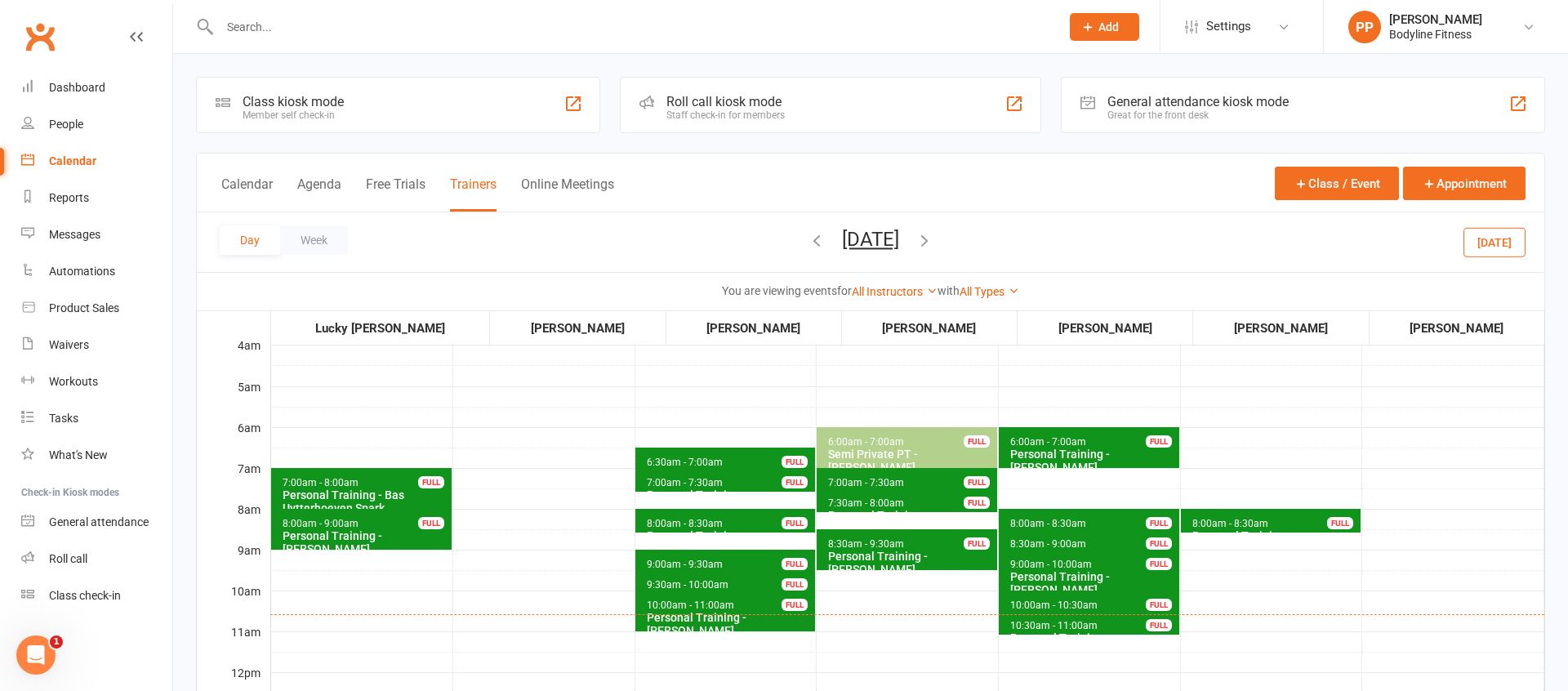
click at [808, 239] on icon "button" at bounding box center [816, 240] width 18 height 18
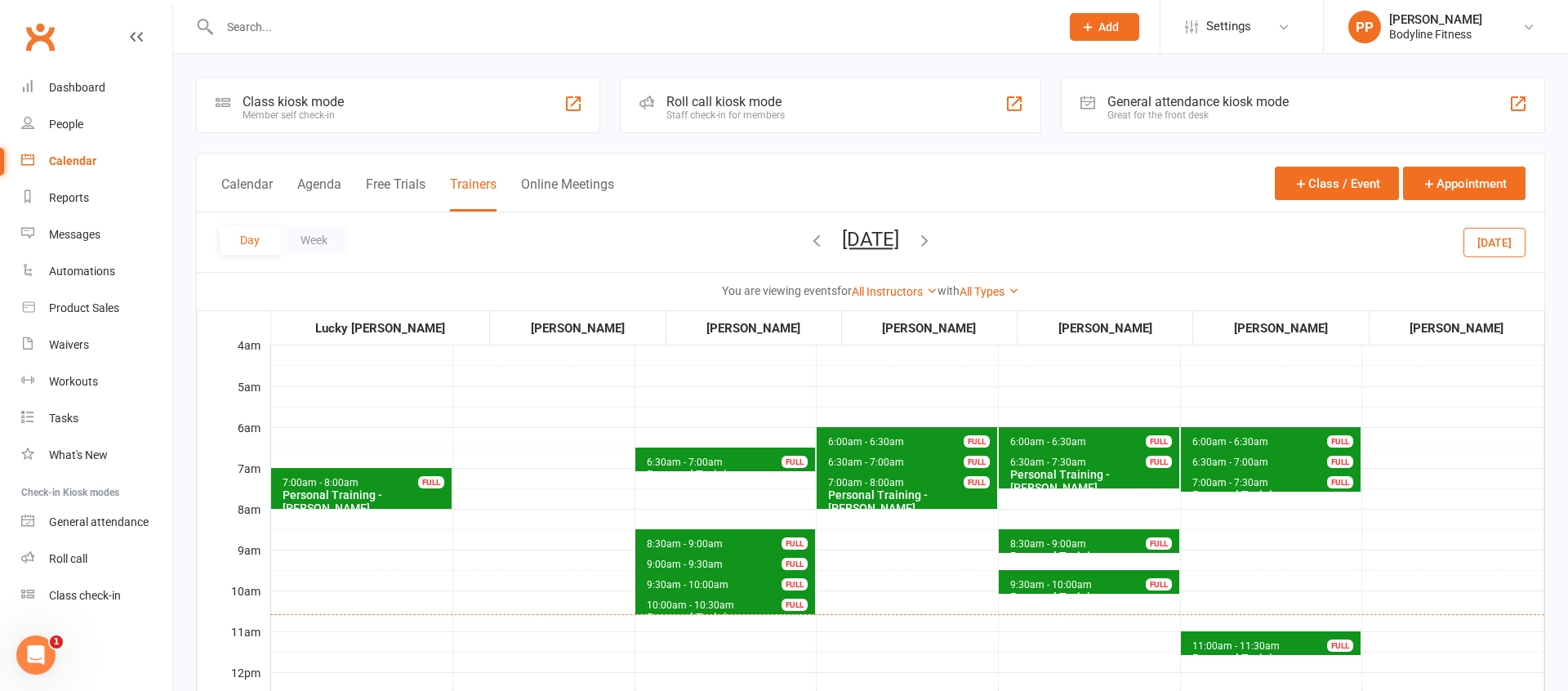
click at [933, 244] on icon "button" at bounding box center [924, 240] width 18 height 18
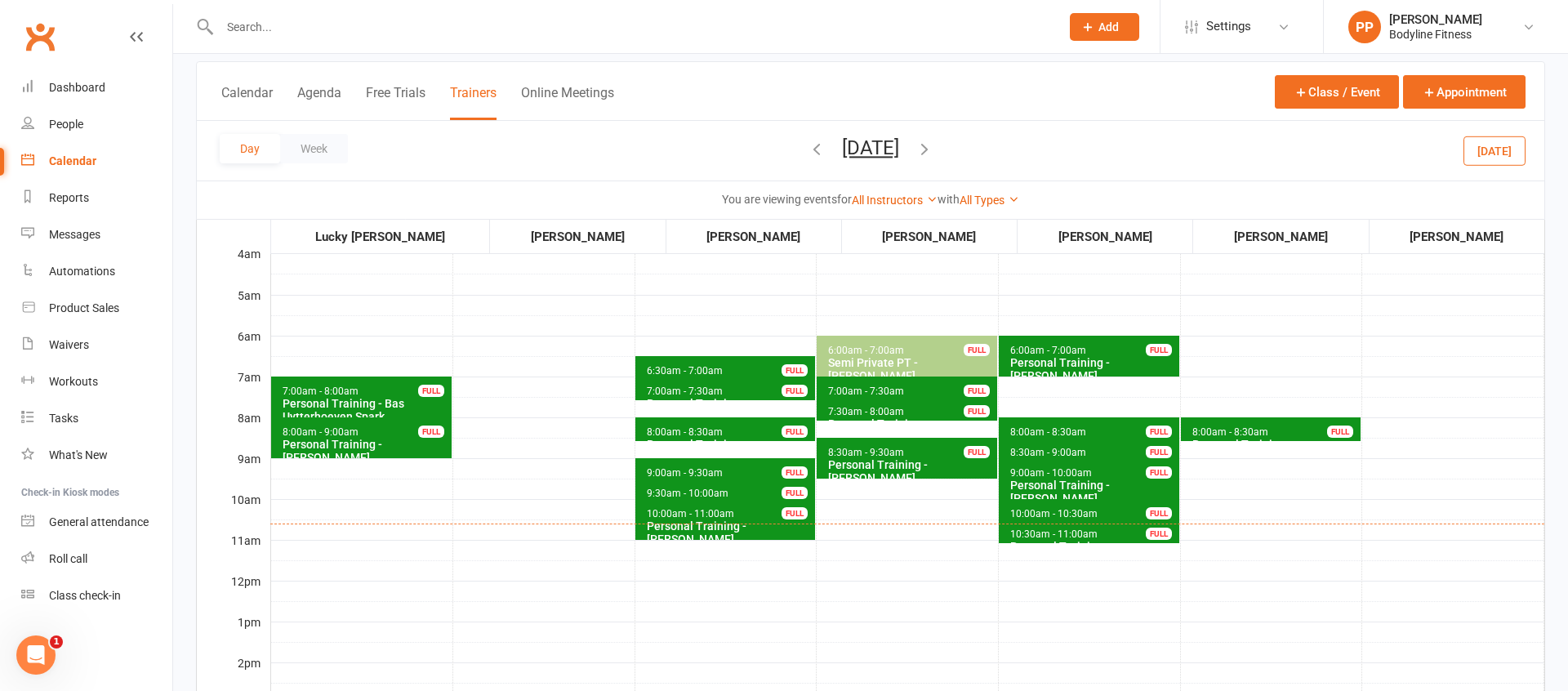
scroll to position [91, 0]
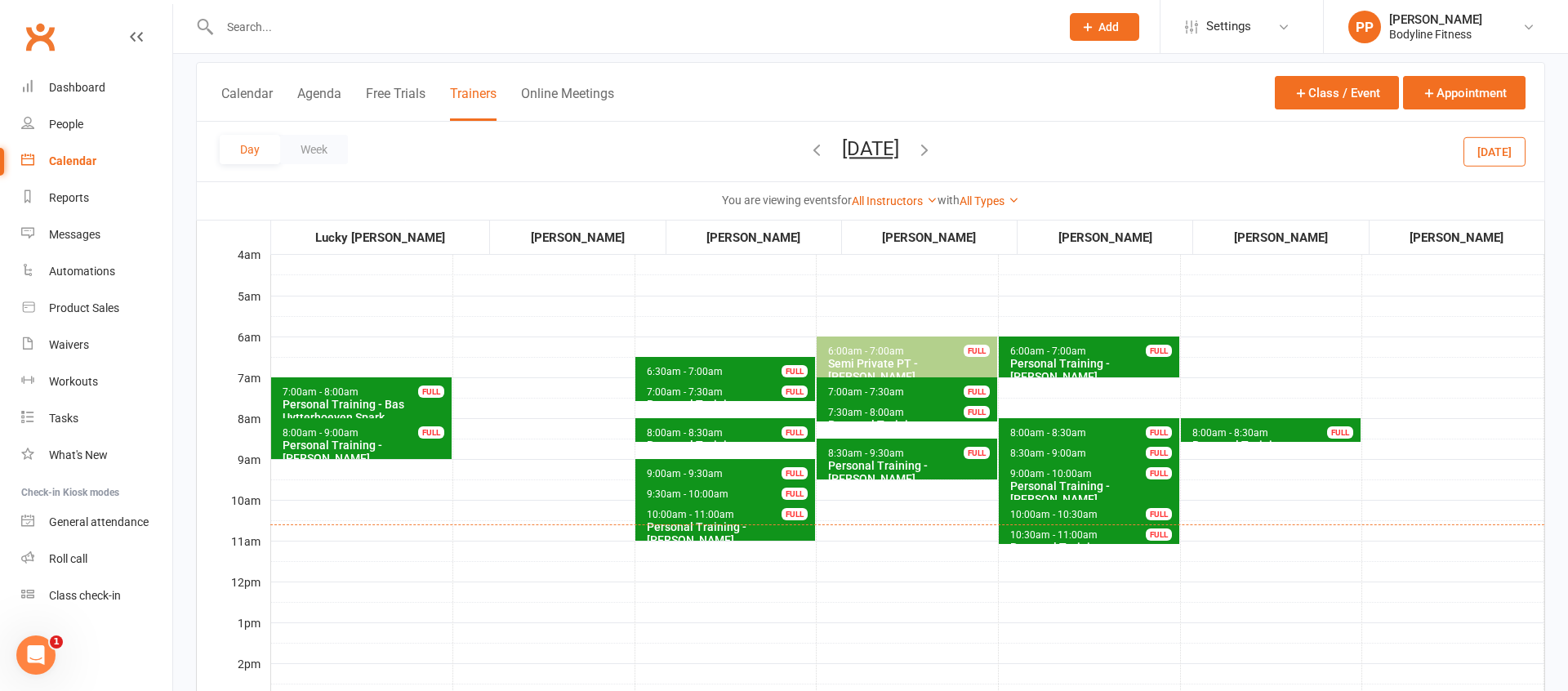
click at [808, 151] on icon "button" at bounding box center [816, 149] width 18 height 18
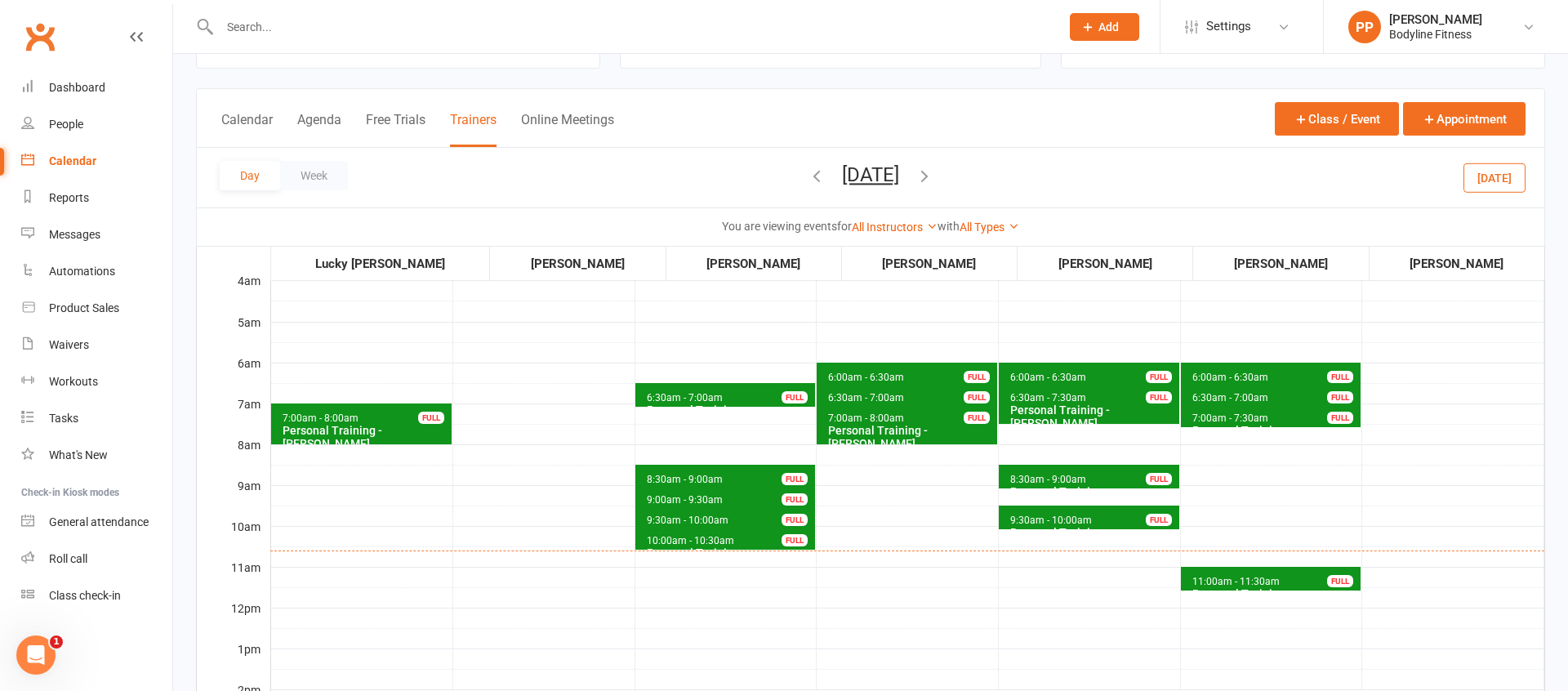
scroll to position [35, 0]
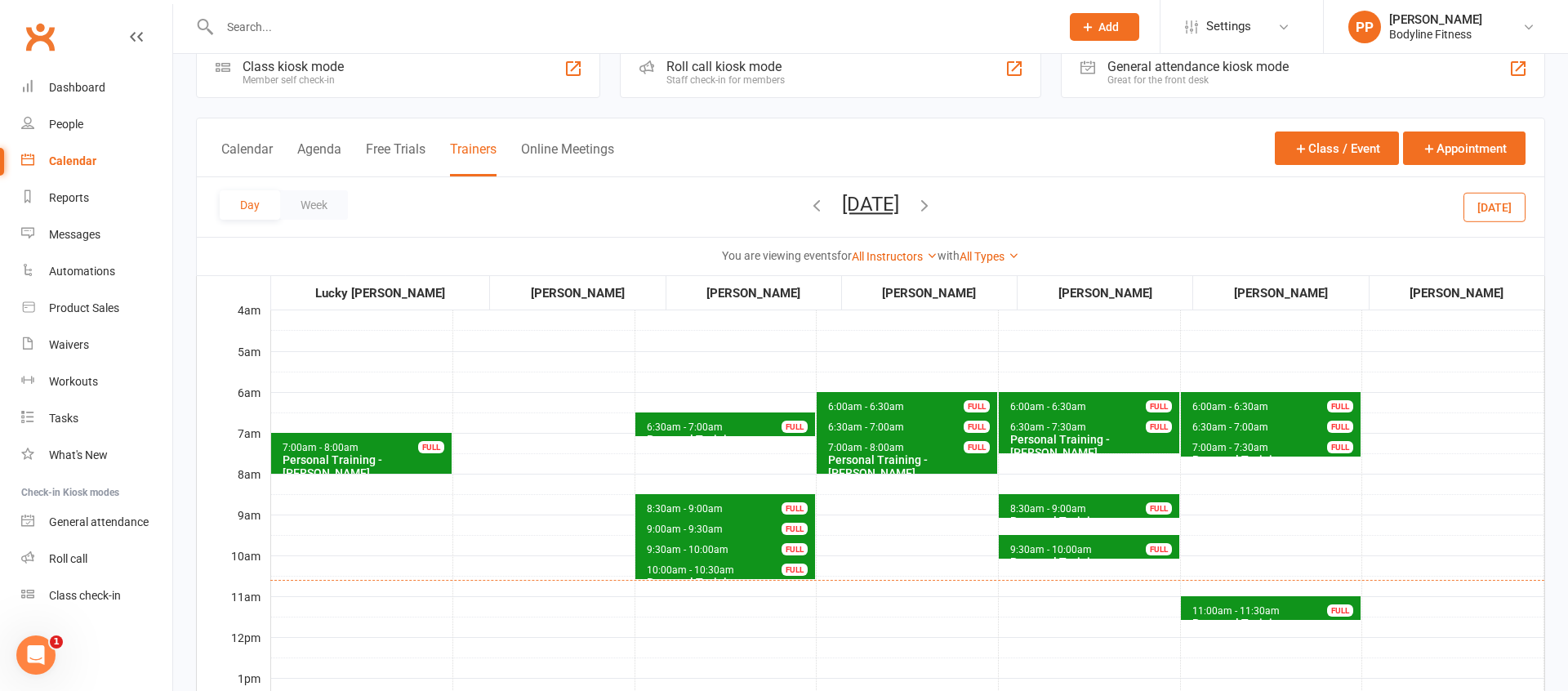
click at [933, 205] on icon "button" at bounding box center [924, 205] width 18 height 18
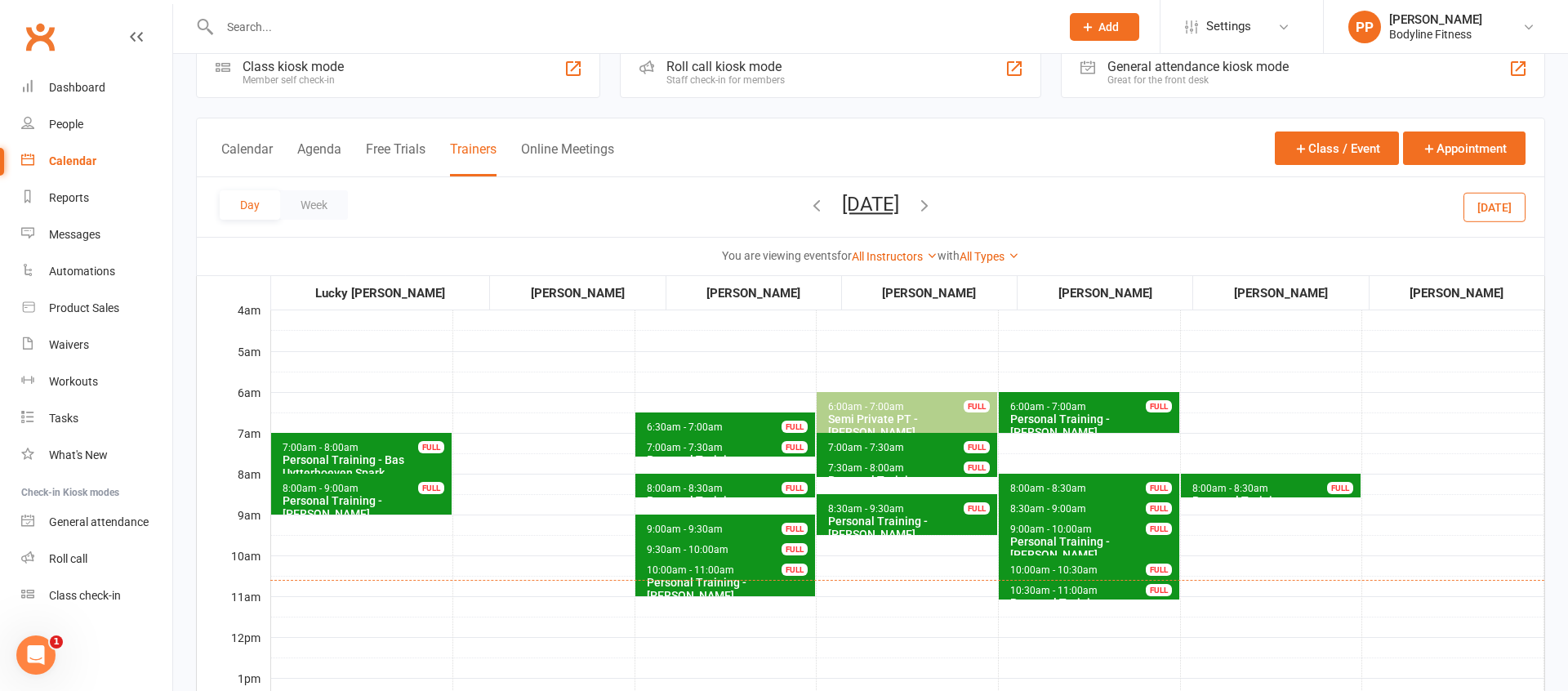
click at [677, 423] on span "6:30am - 7:00am" at bounding box center [684, 426] width 78 height 11
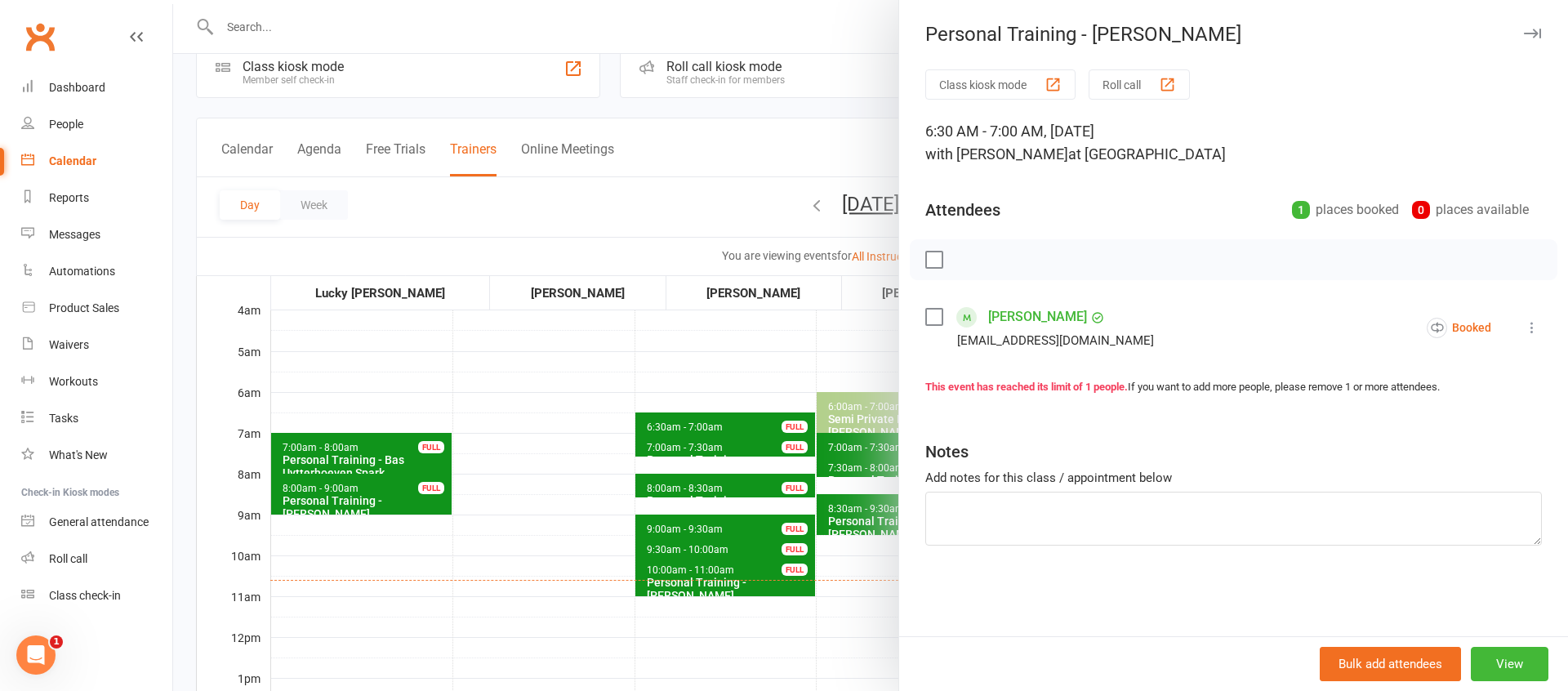
click at [701, 392] on div at bounding box center [870, 345] width 1395 height 691
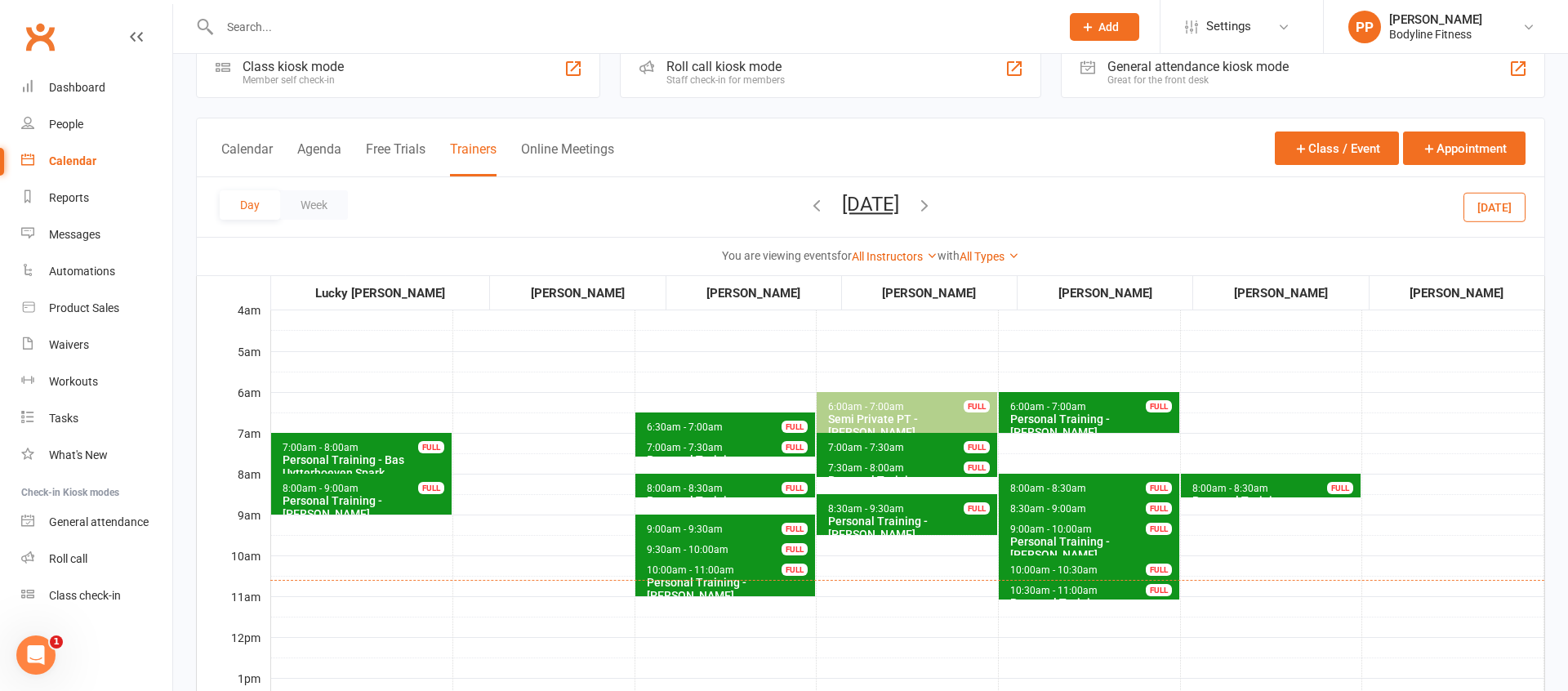
click at [699, 488] on span "8:00am - 8:30am" at bounding box center [684, 487] width 78 height 11
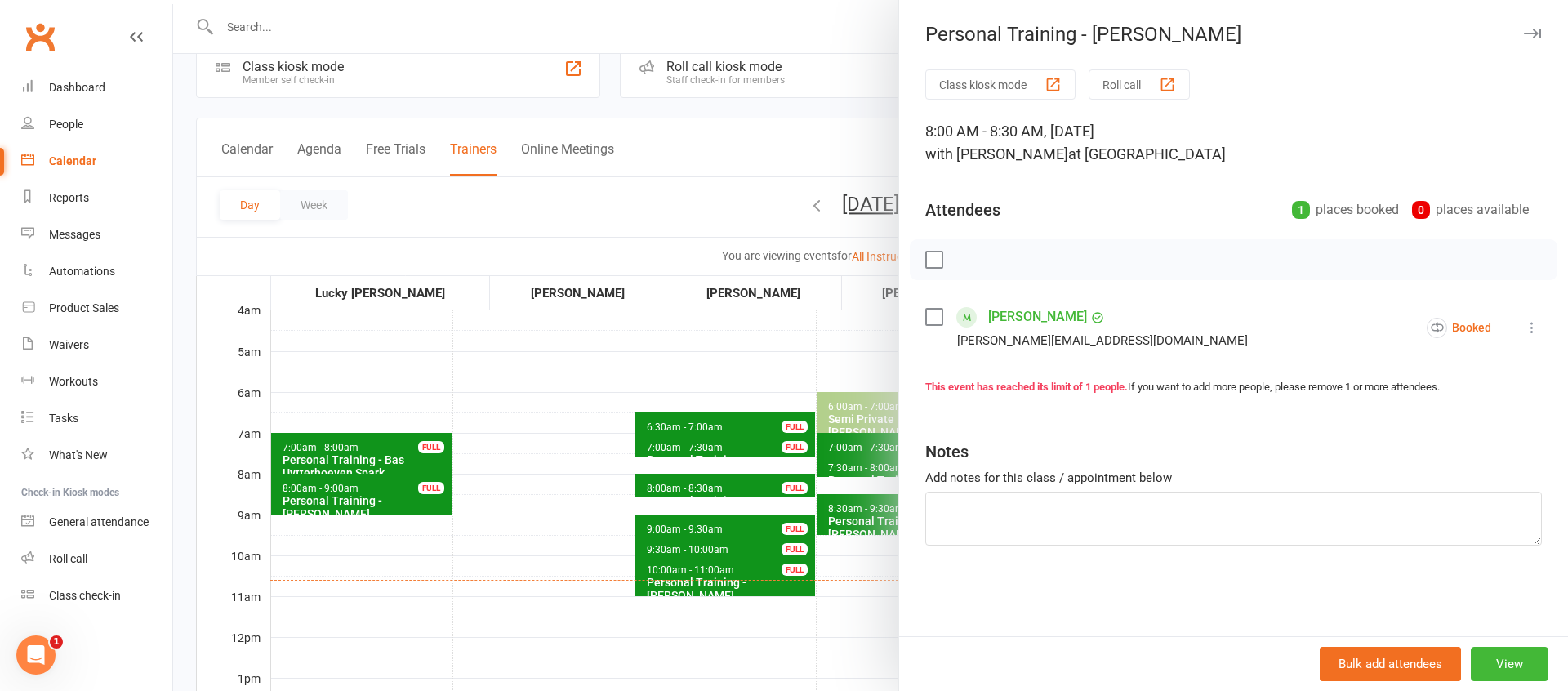
click at [536, 509] on div at bounding box center [870, 345] width 1395 height 691
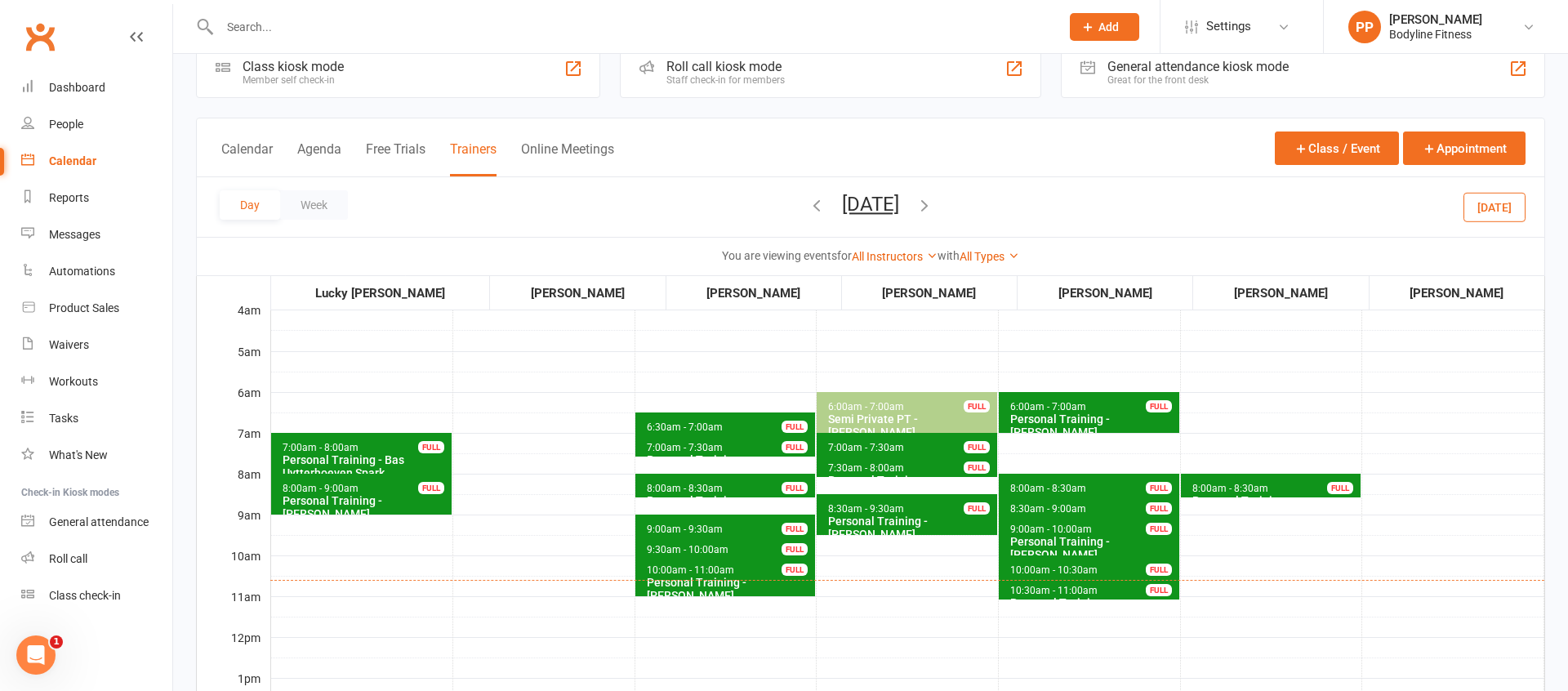
click at [672, 526] on span "9:00am - 9:30am" at bounding box center [684, 528] width 78 height 11
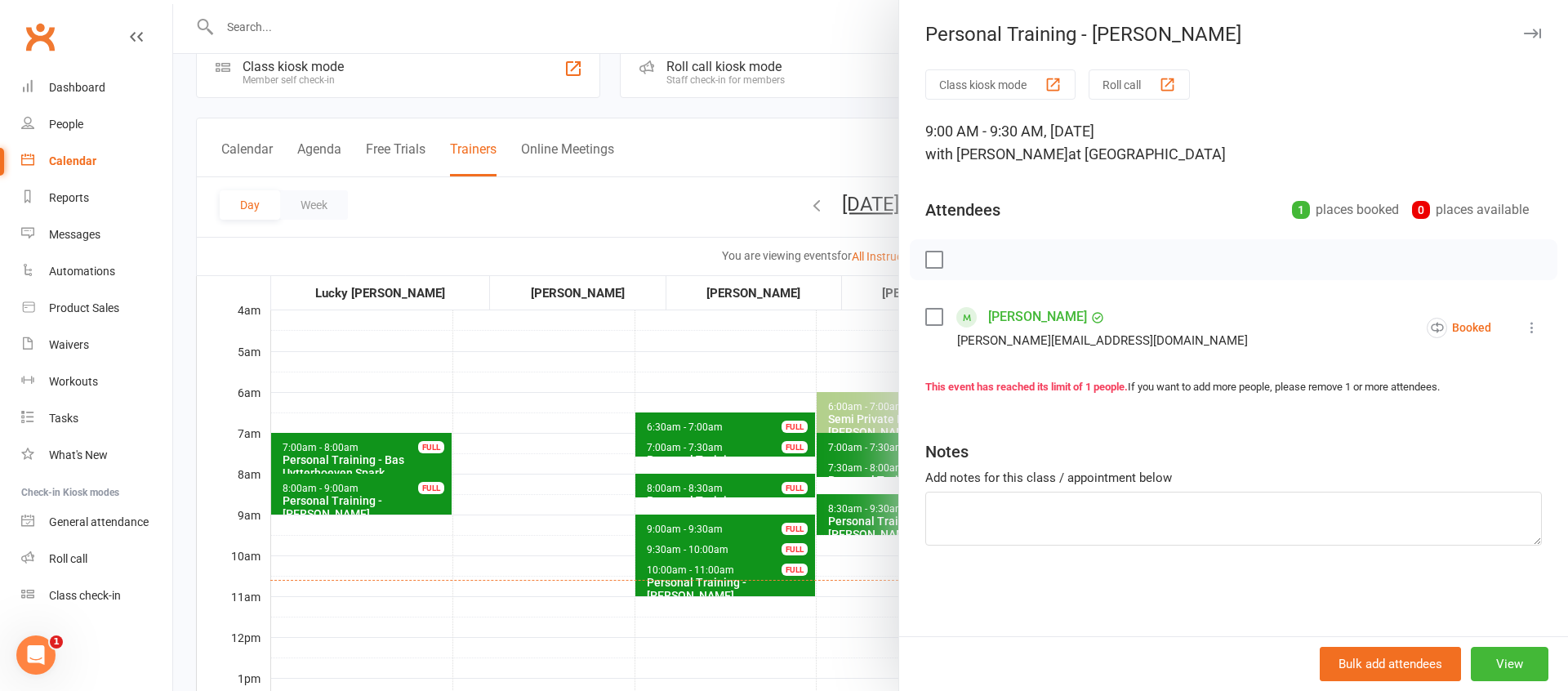
click at [530, 545] on div at bounding box center [870, 345] width 1395 height 691
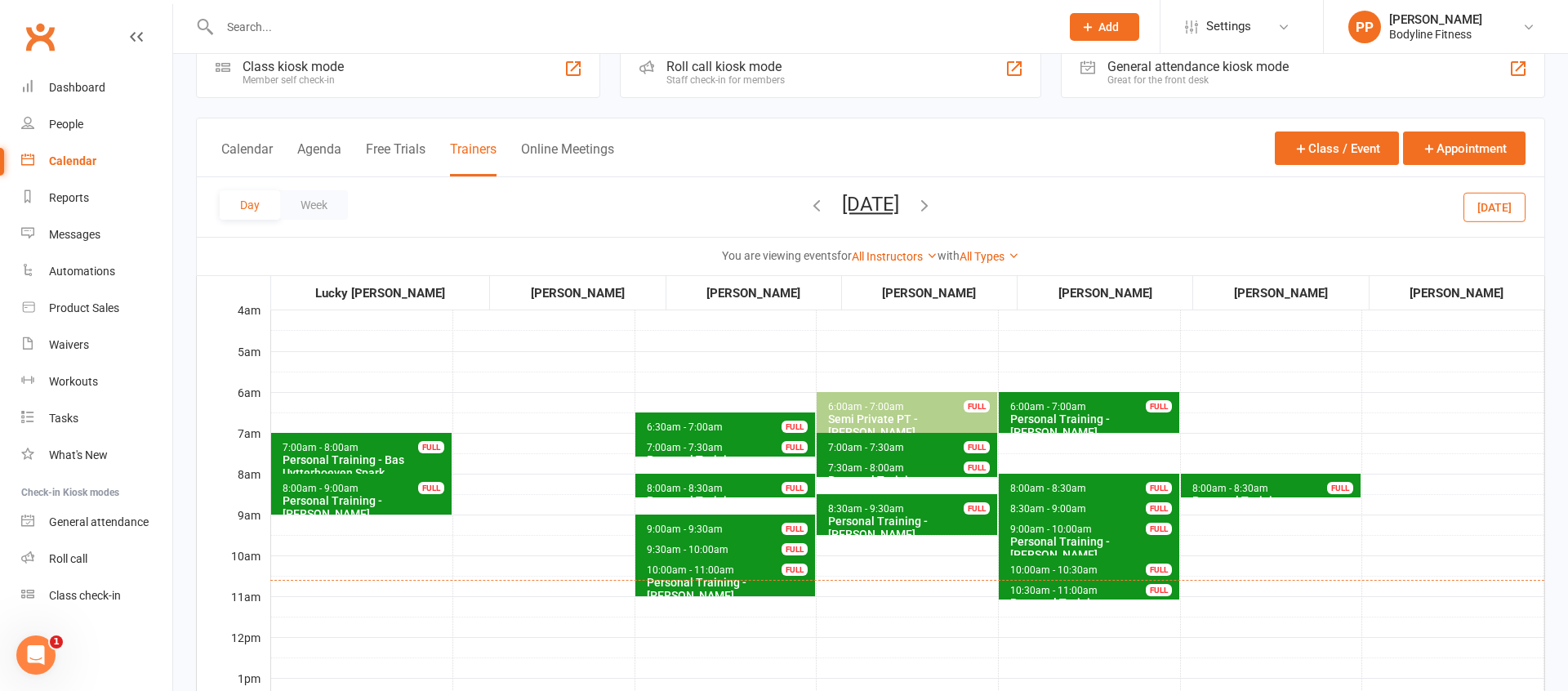
click at [669, 551] on span "9:30am - 10:00am" at bounding box center [687, 549] width 83 height 11
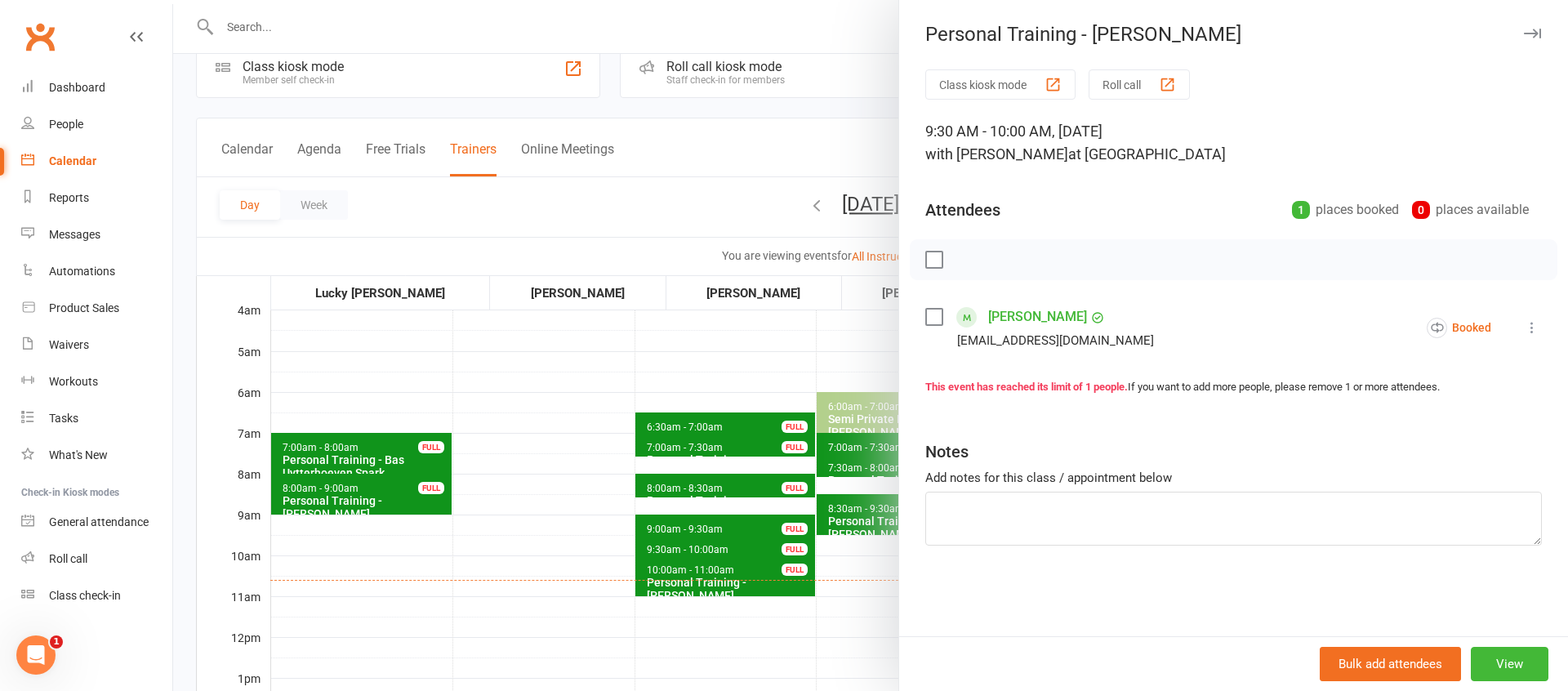
click at [522, 570] on div at bounding box center [870, 345] width 1395 height 691
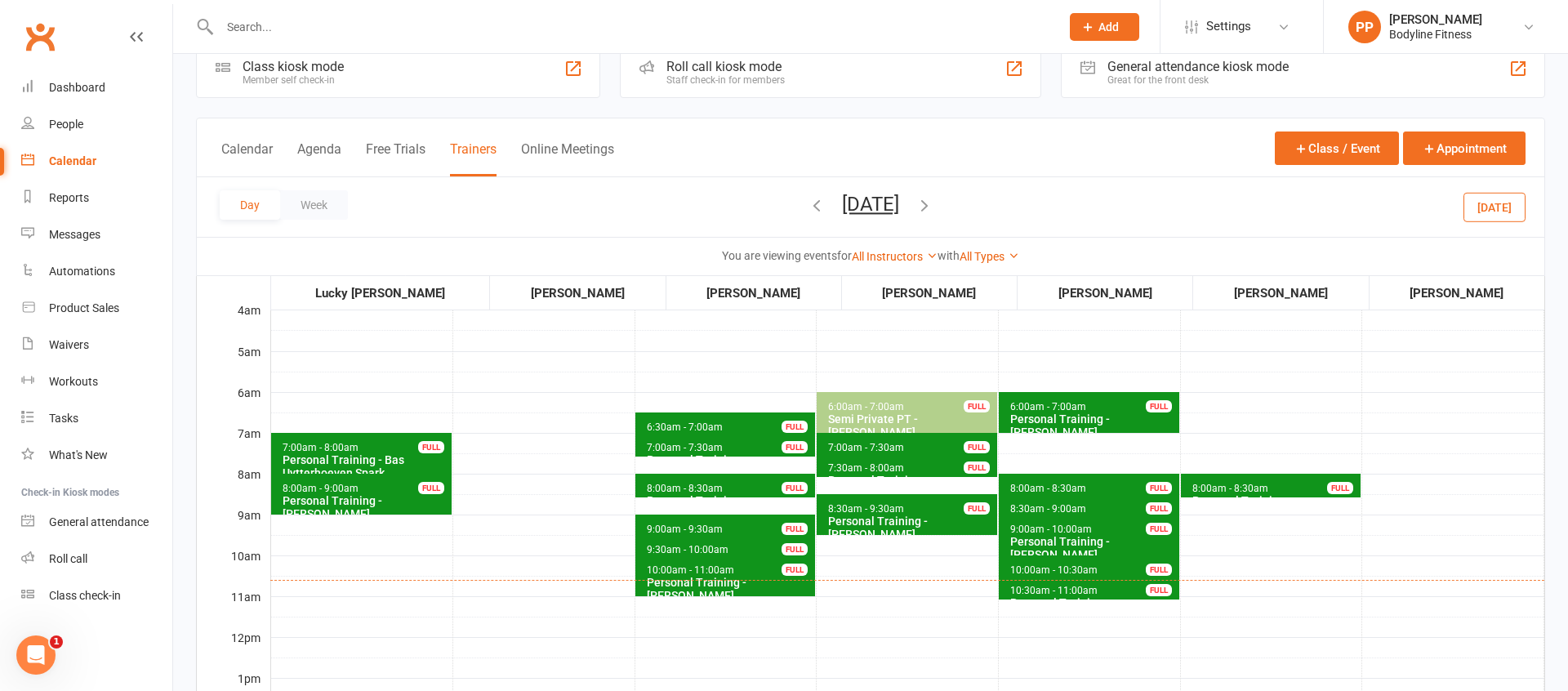
click at [666, 423] on span "6:30am - 7:00am" at bounding box center [684, 426] width 78 height 11
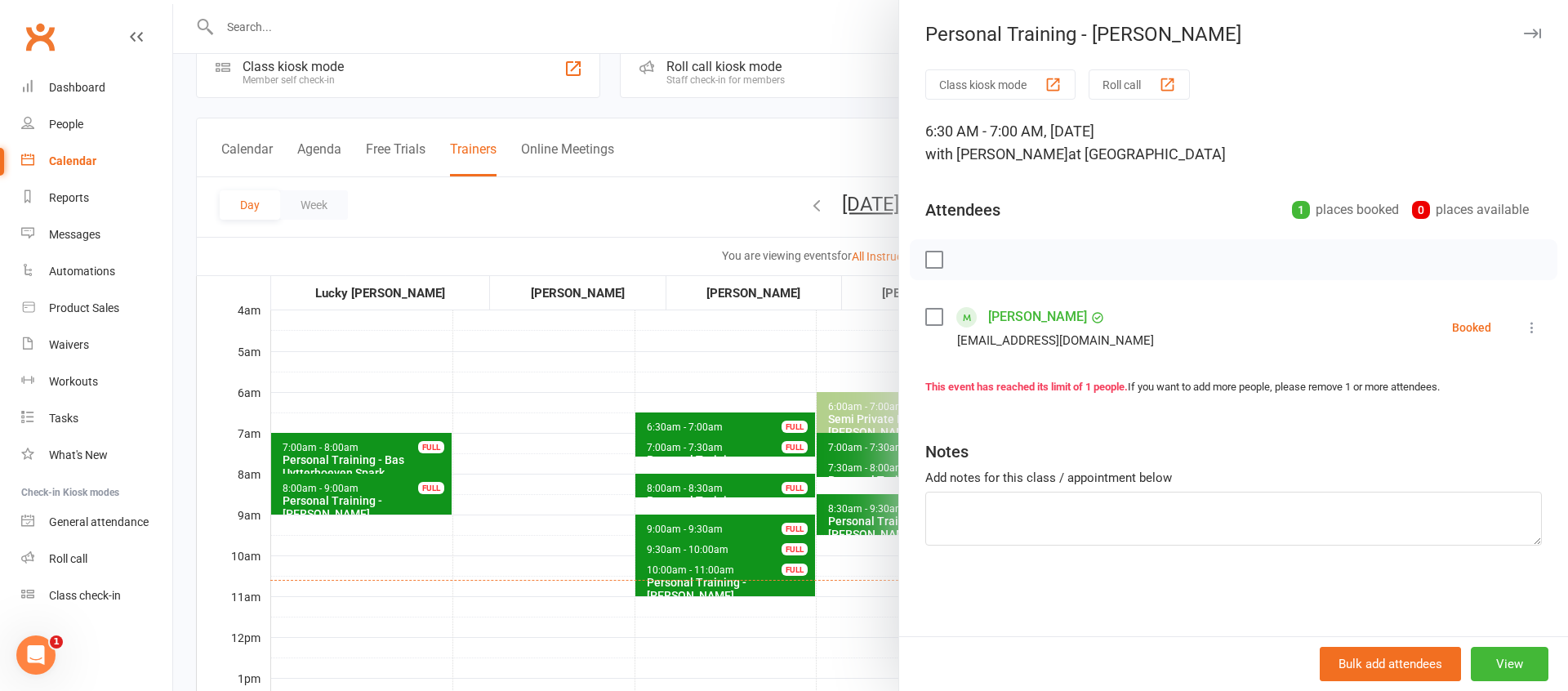
click at [554, 462] on div at bounding box center [870, 345] width 1395 height 691
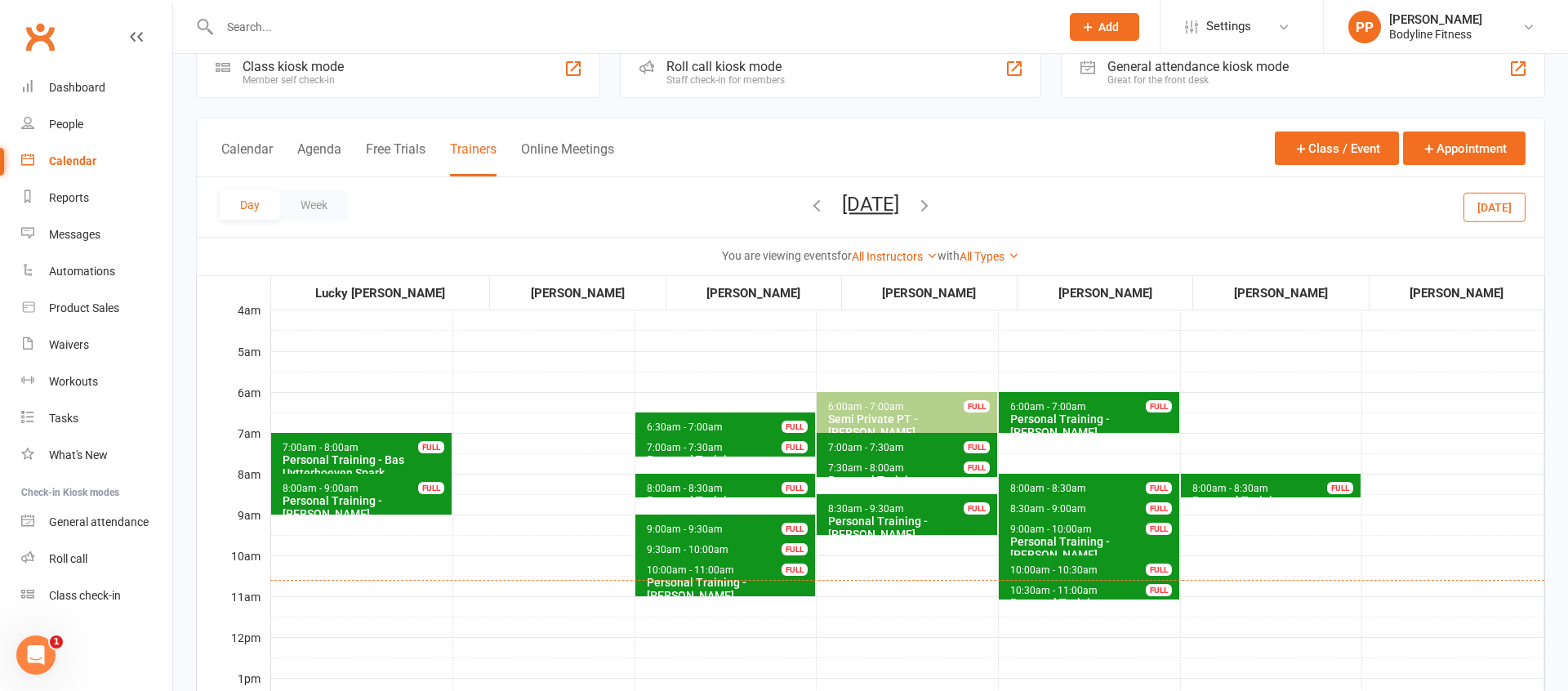
click at [665, 447] on span "7:00am - 7:30am" at bounding box center [684, 447] width 78 height 11
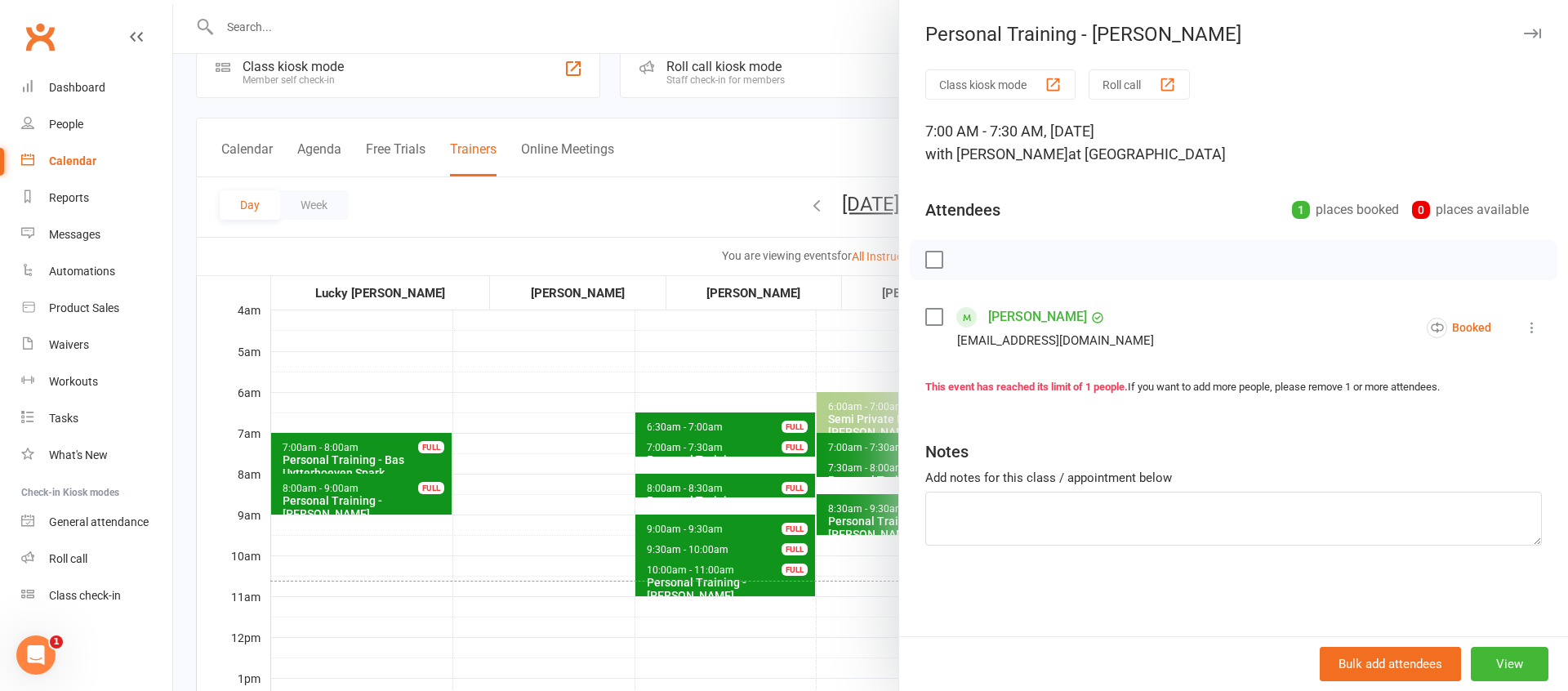
click at [563, 482] on div at bounding box center [870, 345] width 1395 height 691
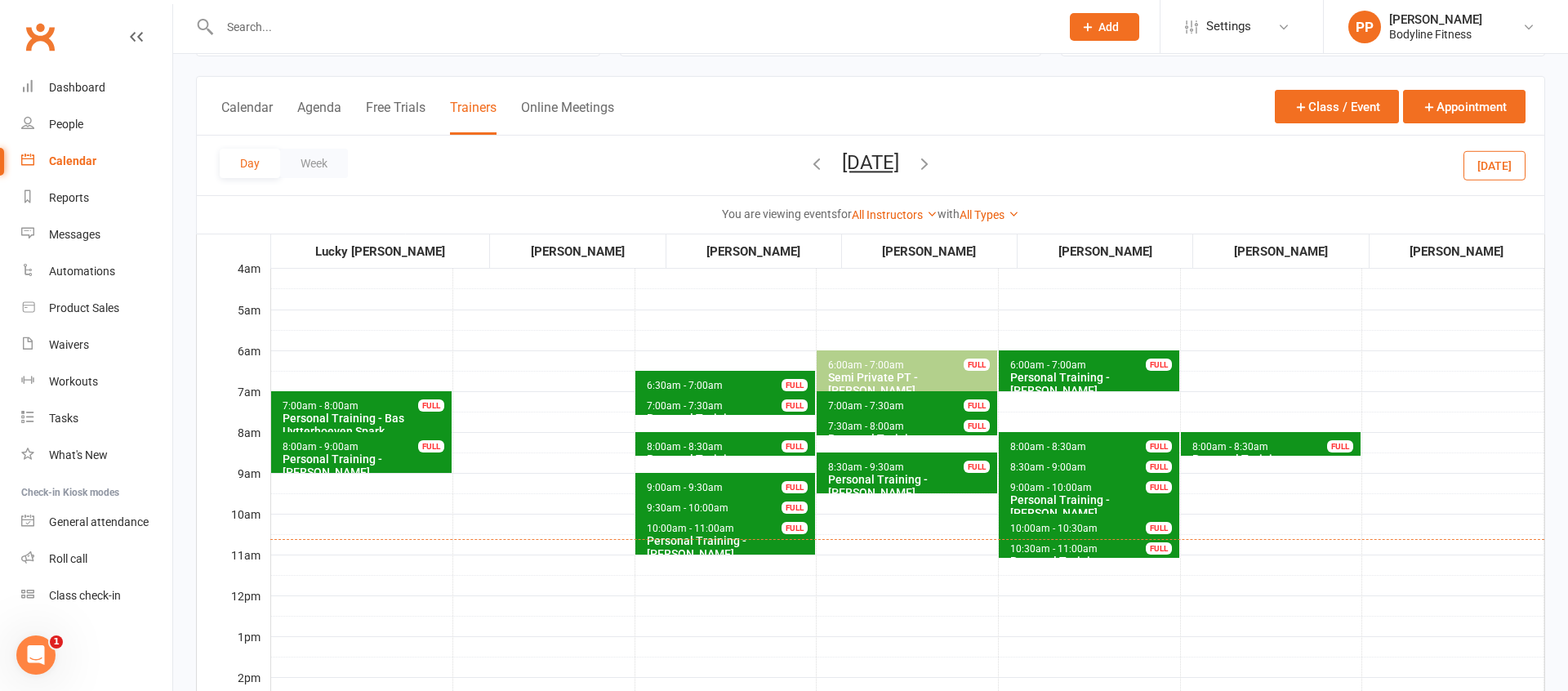
scroll to position [92, 0]
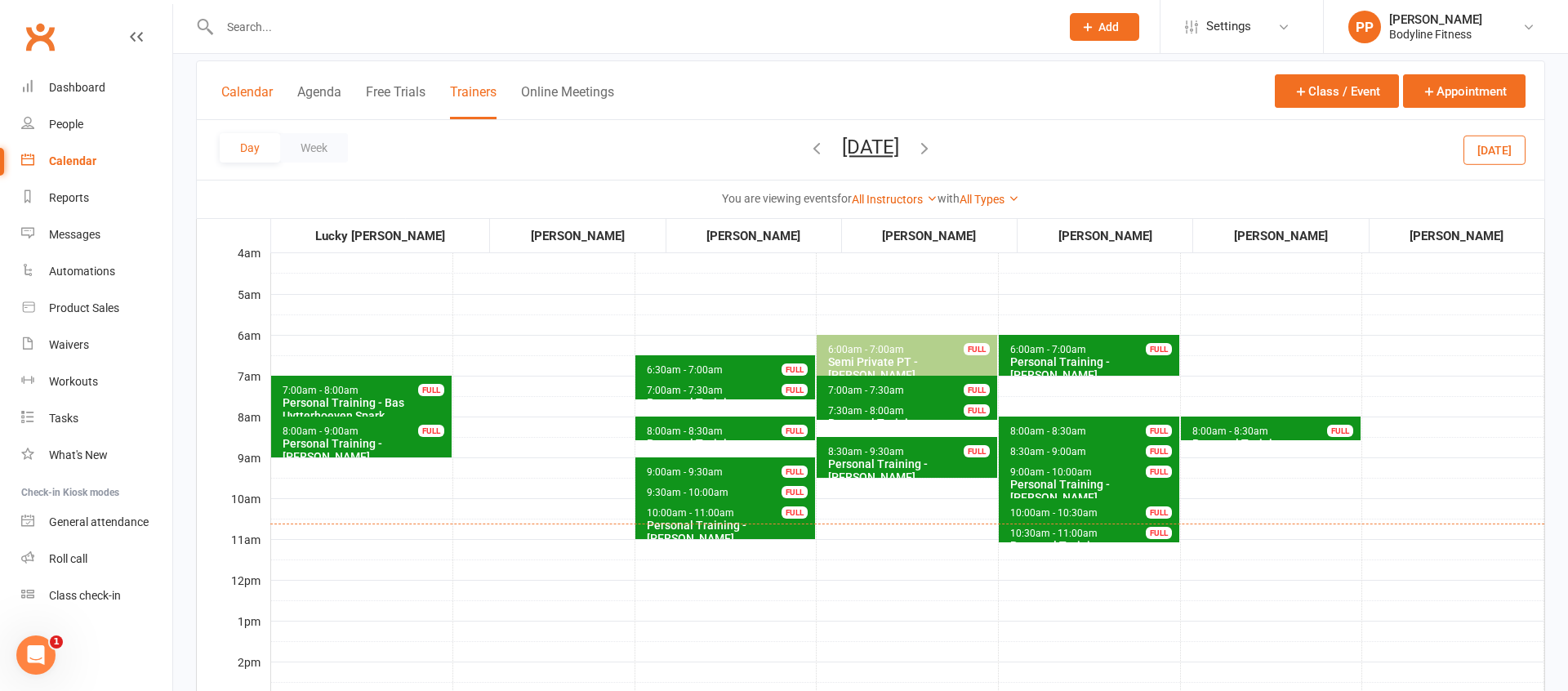
click at [239, 97] on button "Calendar" at bounding box center [247, 101] width 51 height 35
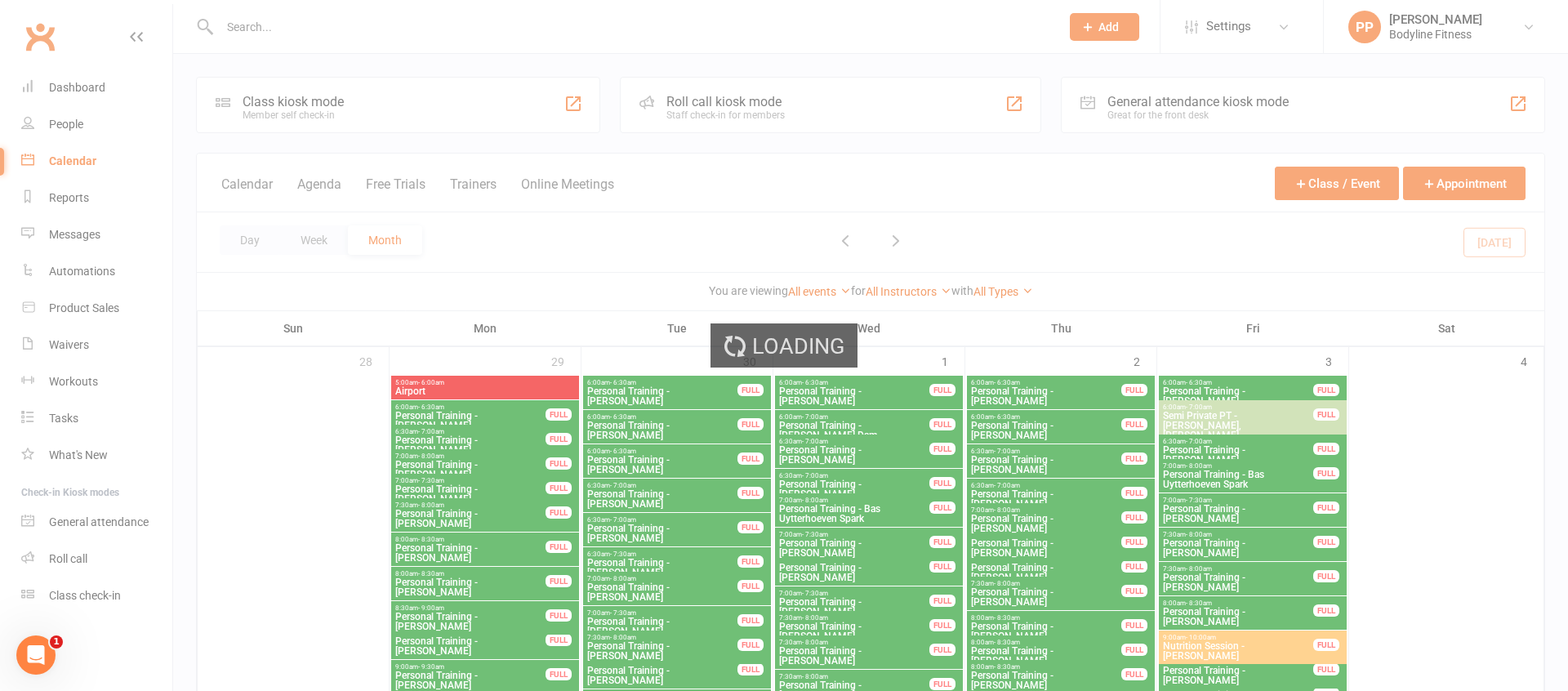
click at [304, 240] on div "Loading" at bounding box center [784, 345] width 1568 height 691
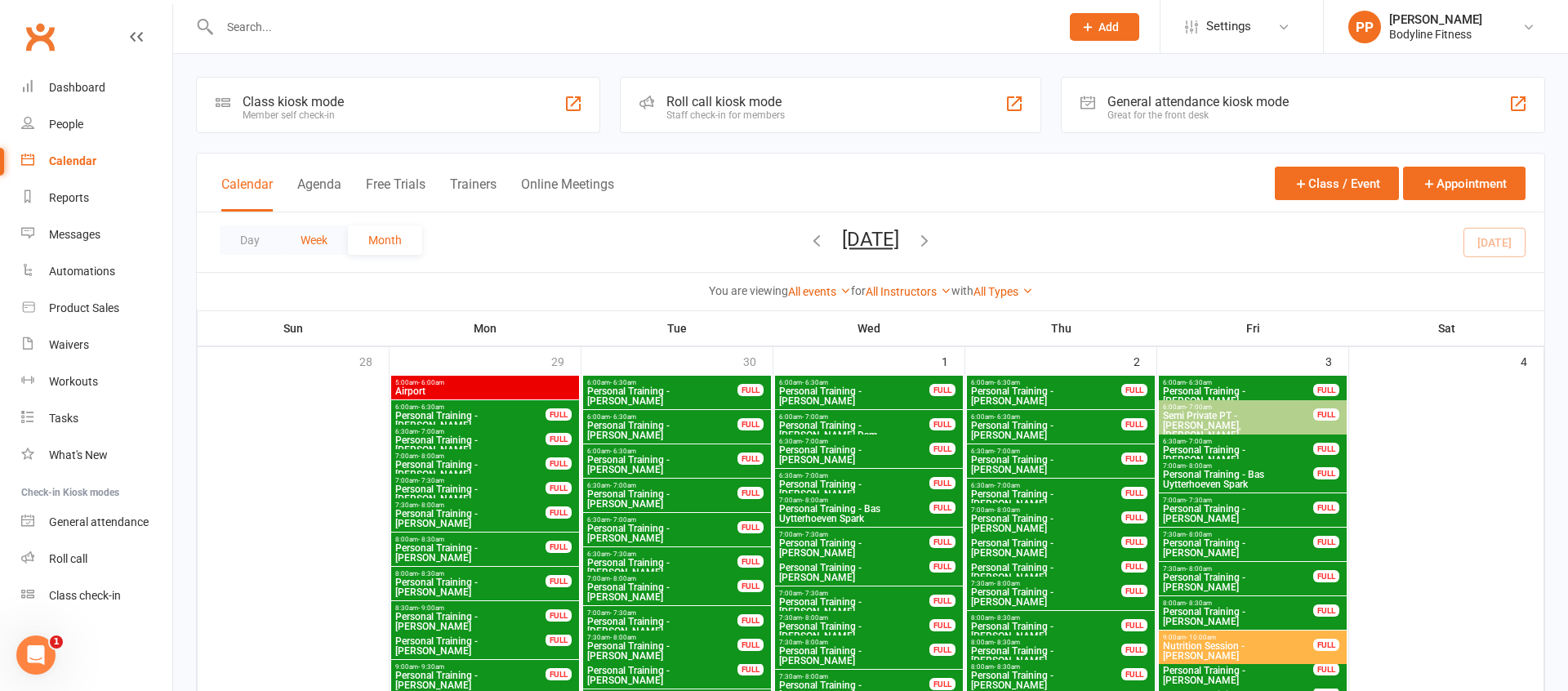
click at [306, 240] on button "Week" at bounding box center [313, 240] width 68 height 29
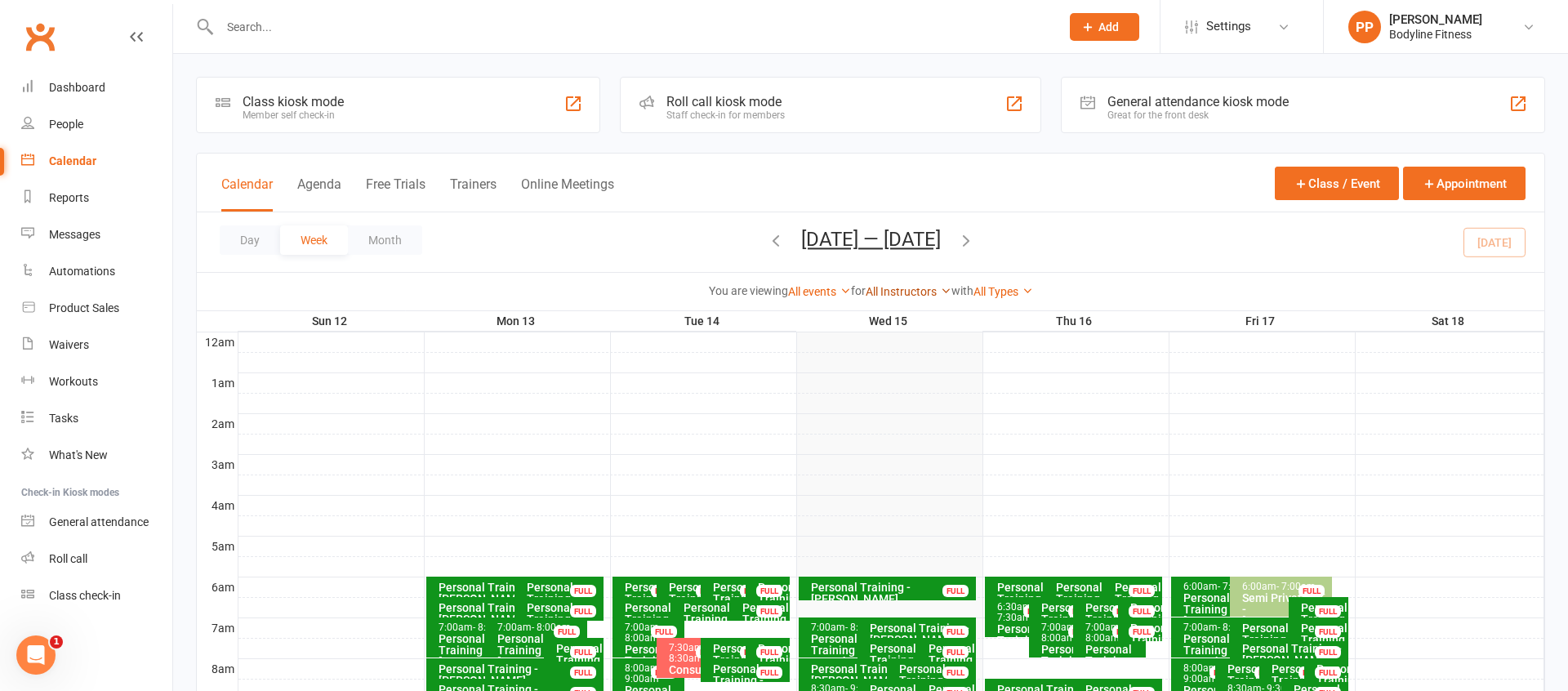
click at [909, 290] on link "All Instructors" at bounding box center [909, 291] width 86 height 13
click at [872, 519] on link "[PERSON_NAME]" at bounding box center [869, 518] width 162 height 33
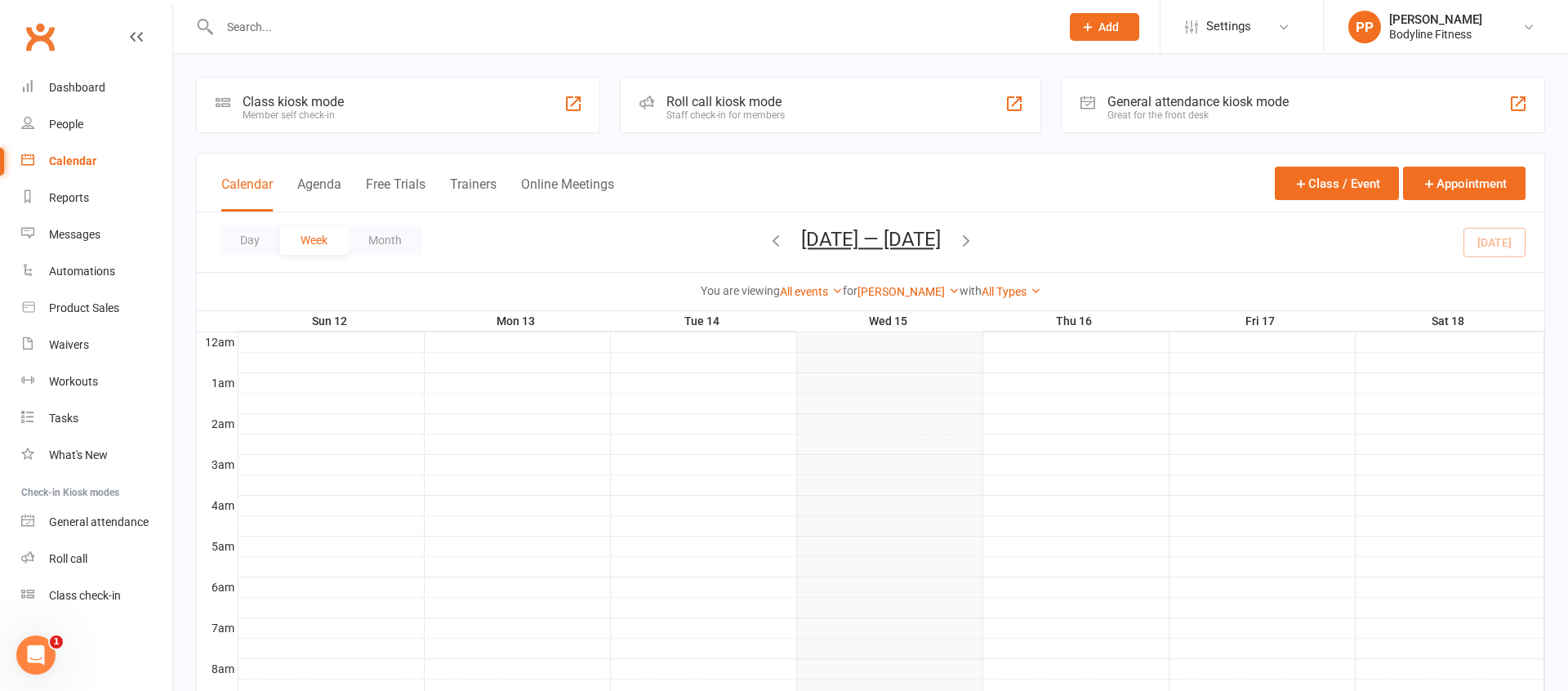
click at [1297, 569] on div at bounding box center [891, 566] width 1306 height 20
click at [451, 531] on div at bounding box center [891, 526] width 1306 height 20
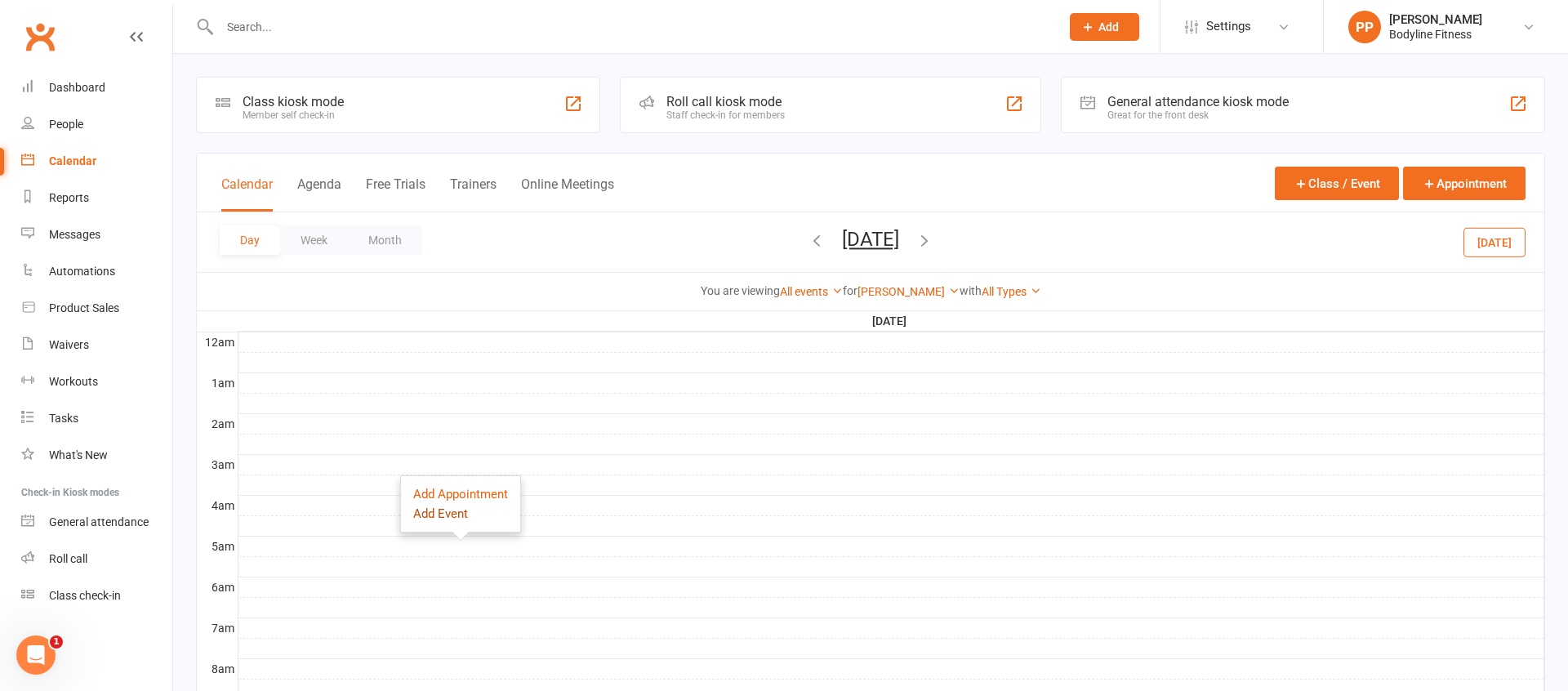
click at [465, 515] on button "Add Event" at bounding box center [440, 513] width 55 height 20
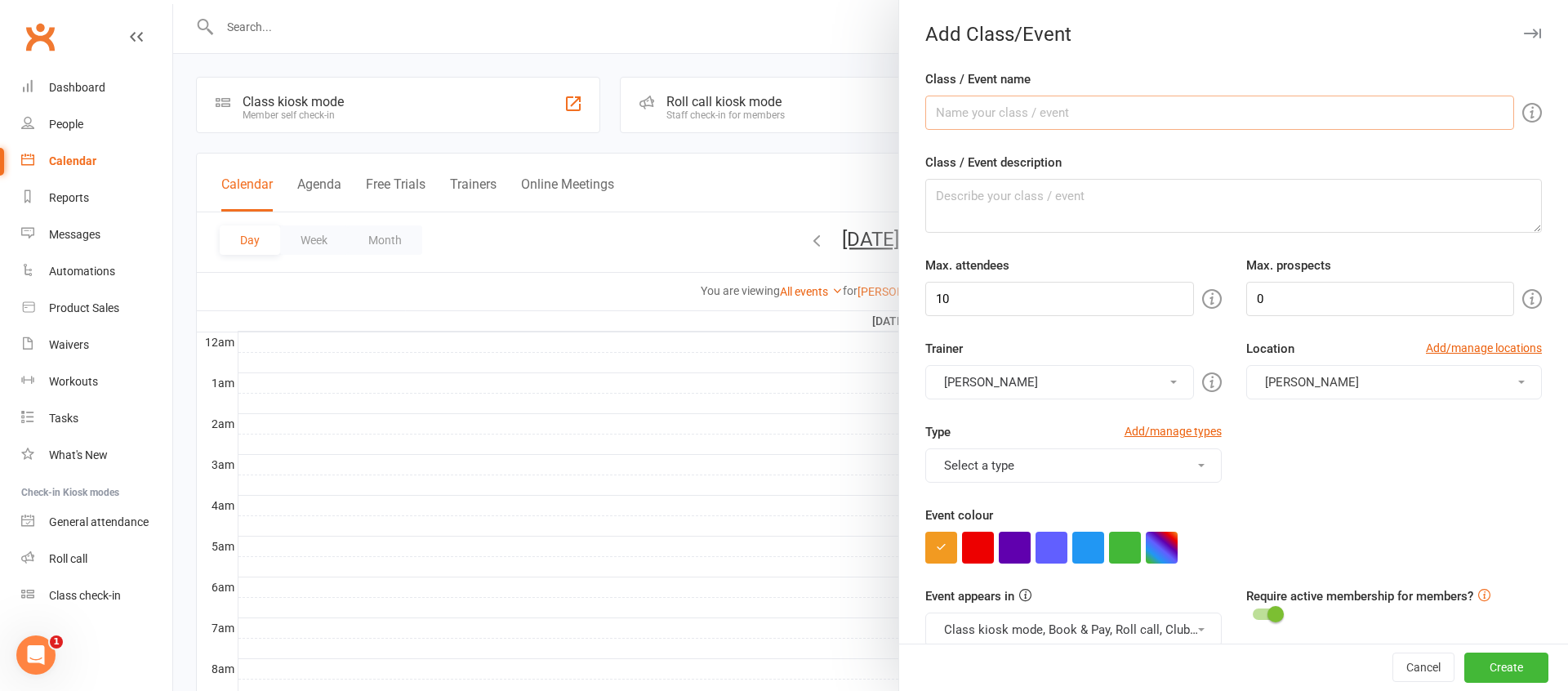
click at [1008, 116] on input "Class / Event name" at bounding box center [1219, 113] width 588 height 34
type input "Shadow"
click at [1009, 301] on input "10" at bounding box center [1058, 299] width 268 height 34
type input "1"
click at [979, 540] on button "button" at bounding box center [977, 547] width 32 height 32
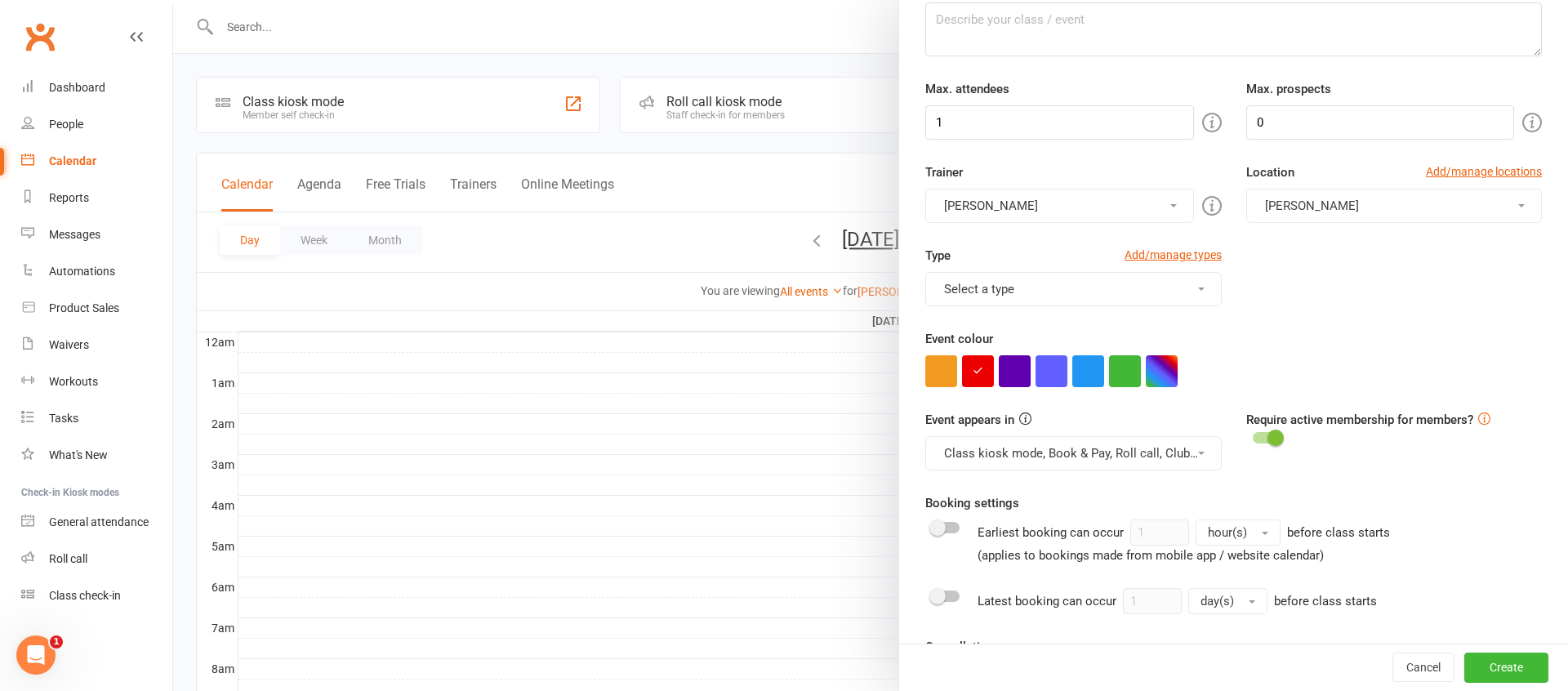
scroll to position [335, 0]
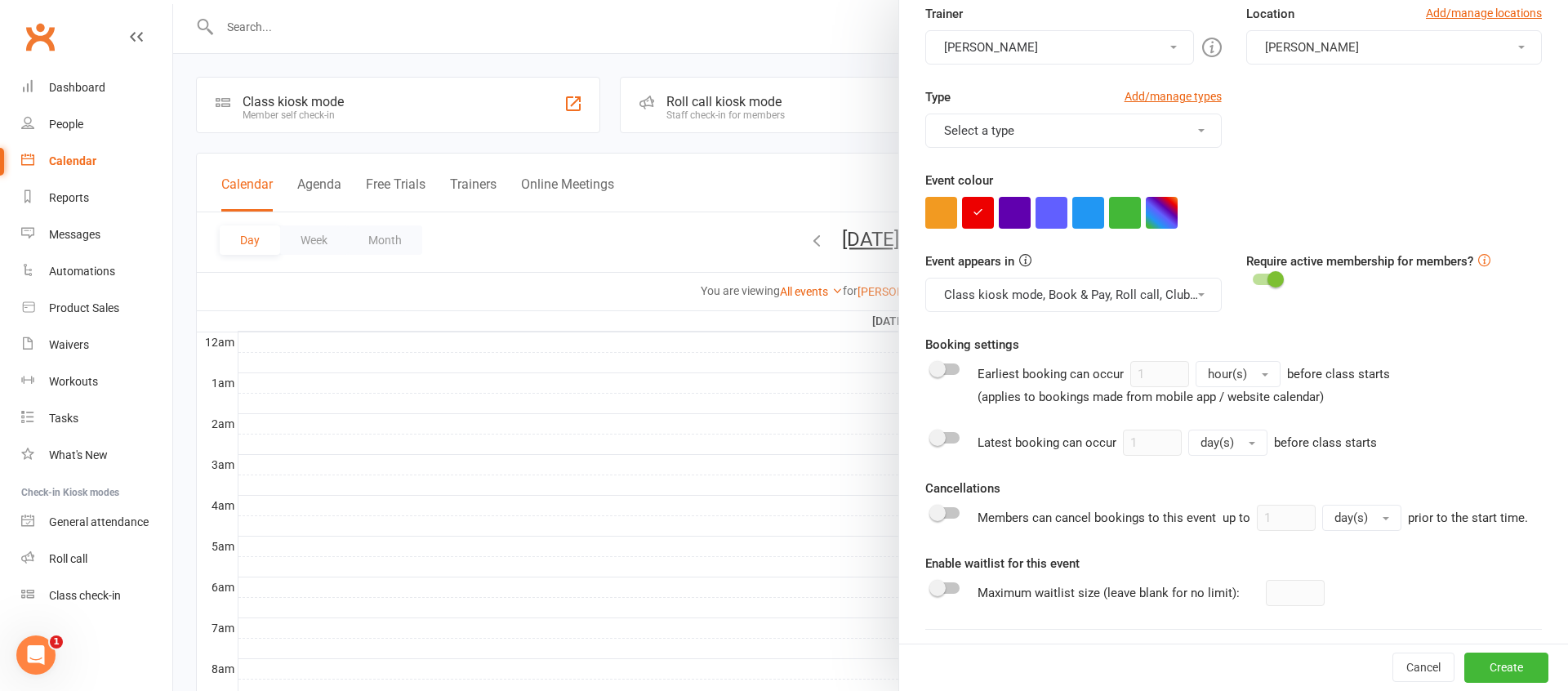
click at [1046, 310] on button "Class kiosk mode, Book & Pay, Roll call, Clubworx website calendar and Mobile a…" at bounding box center [1072, 295] width 295 height 34
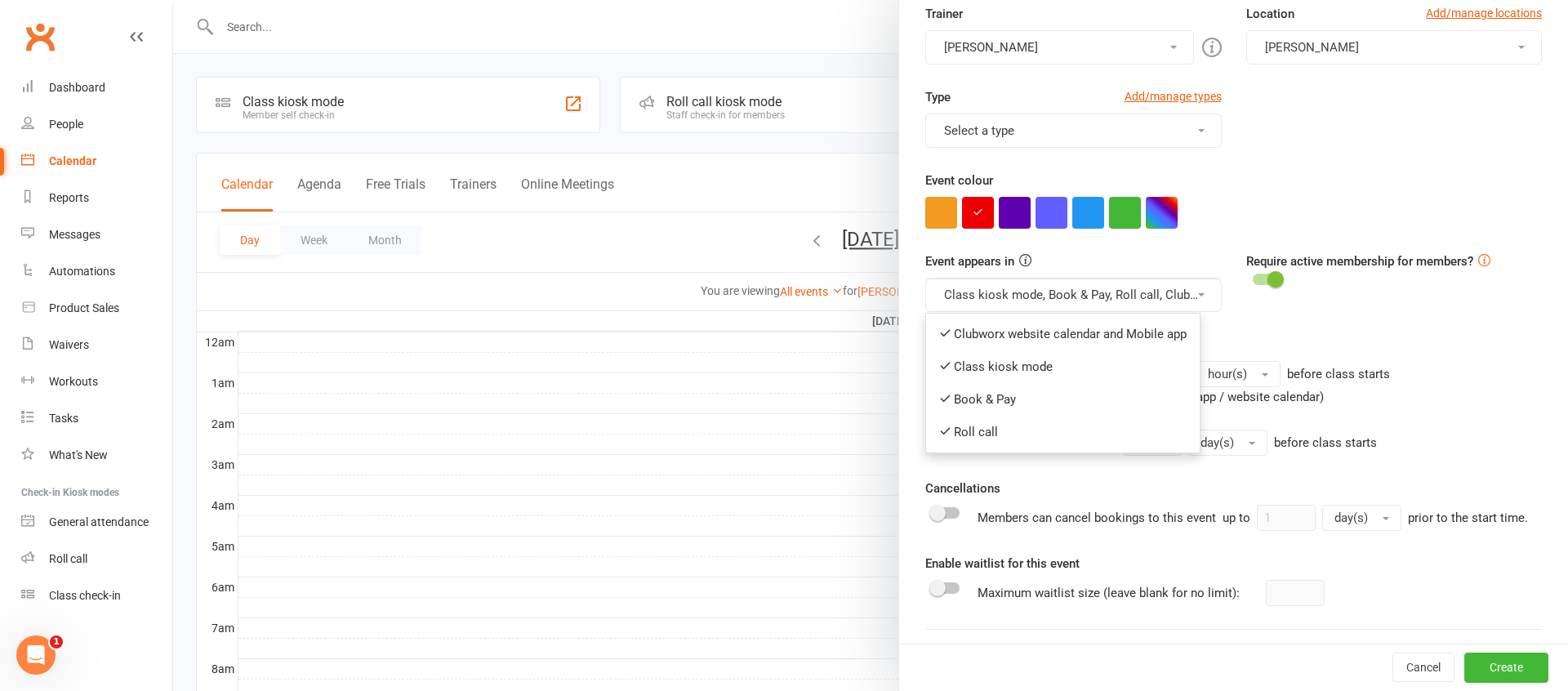
drag, startPoint x: 1017, startPoint y: 338, endPoint x: 1019, endPoint y: 319, distance: 19.1
click at [1018, 337] on link "Clubworx website calendar and Mobile app" at bounding box center [1062, 334] width 273 height 33
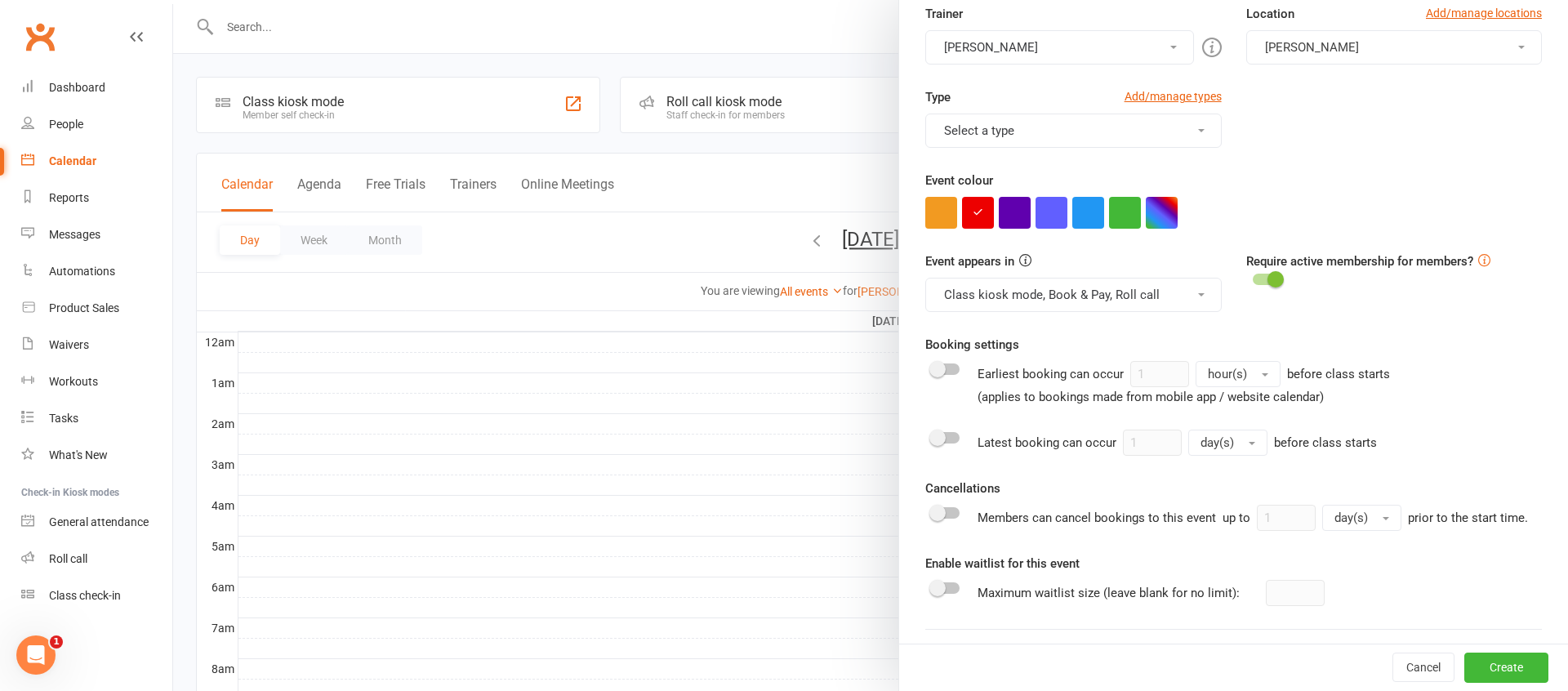
click at [1012, 301] on button "Class kiosk mode, Book & Pay, Roll call" at bounding box center [1072, 295] width 295 height 34
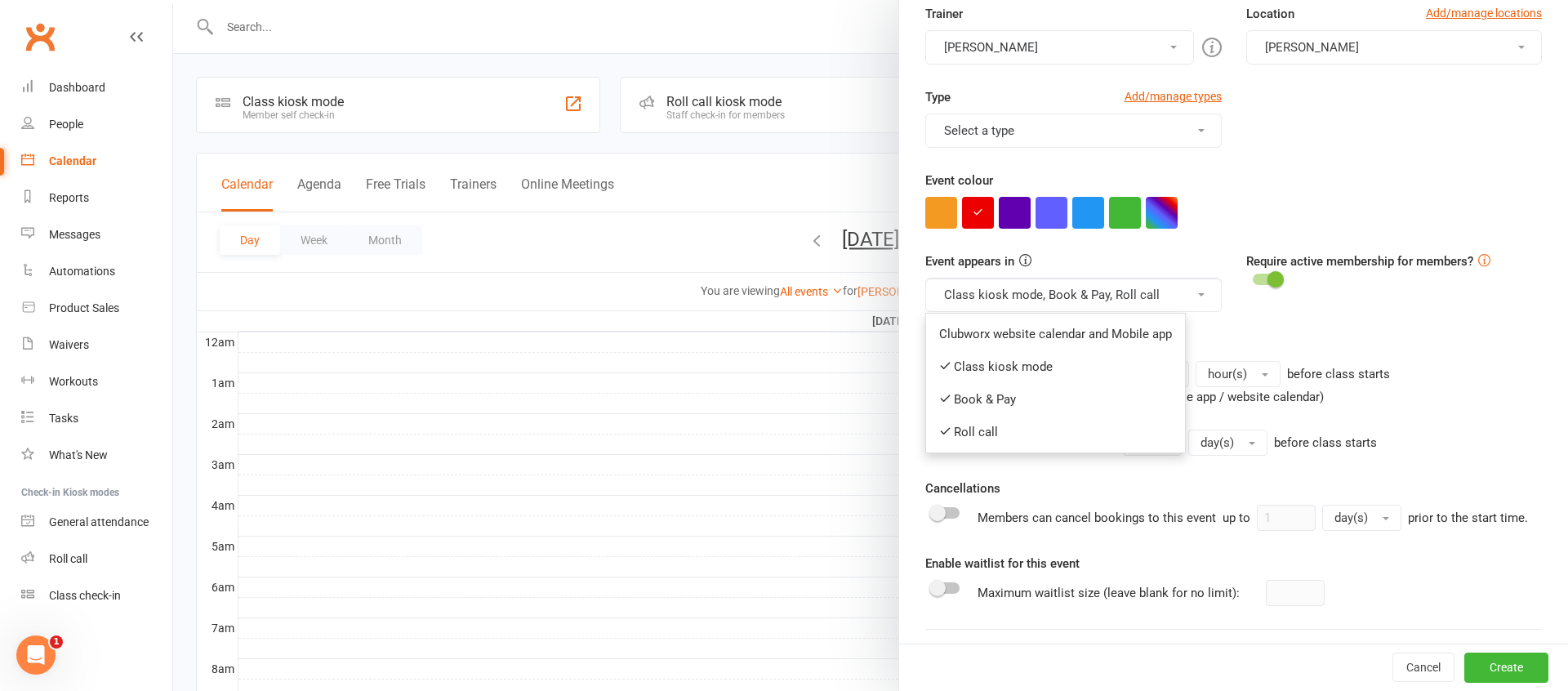
drag, startPoint x: 1005, startPoint y: 366, endPoint x: 1011, endPoint y: 347, distance: 19.9
click at [1008, 360] on link "Class kiosk mode" at bounding box center [1055, 366] width 259 height 33
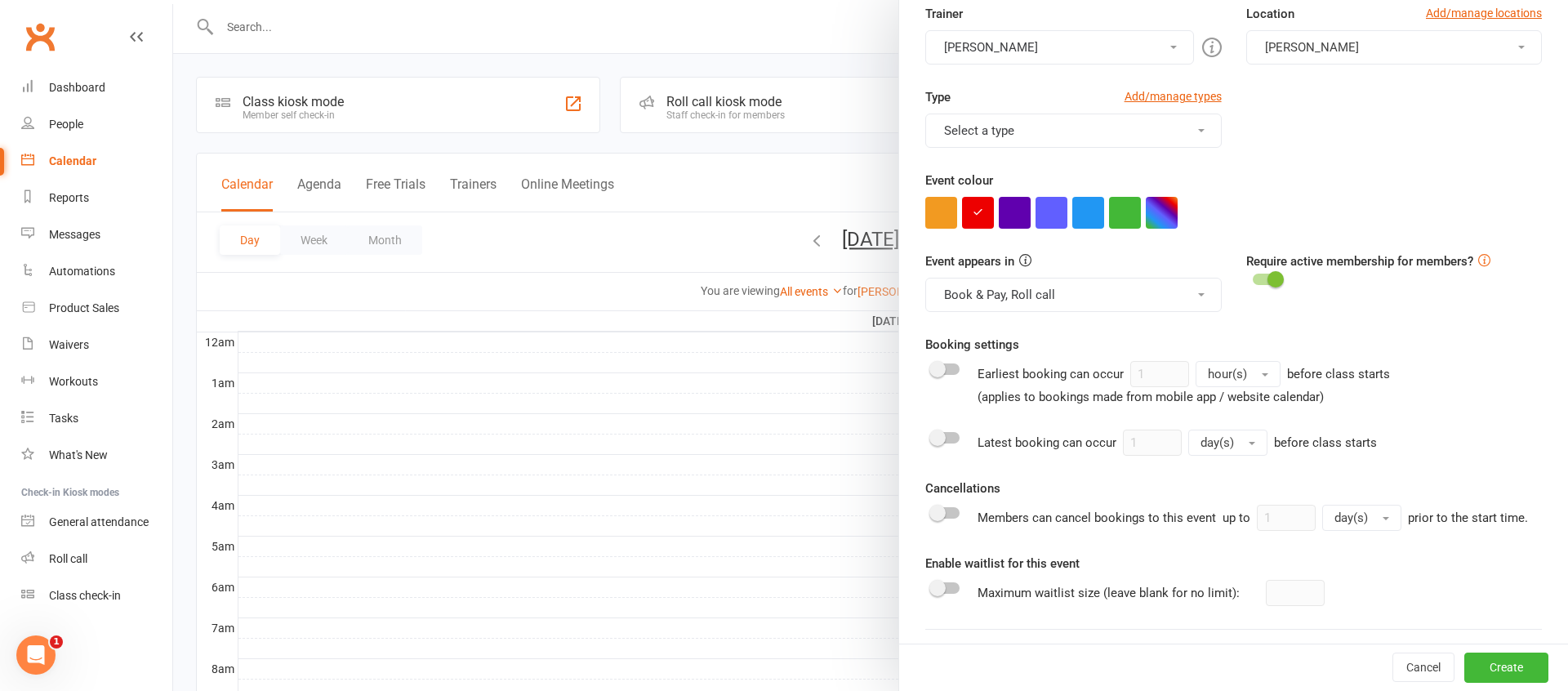
click at [1003, 299] on button "Book & Pay, Roll call" at bounding box center [1072, 295] width 295 height 34
click at [989, 397] on link "Book & Pay" at bounding box center [1055, 399] width 259 height 33
drag, startPoint x: 987, startPoint y: 302, endPoint x: 975, endPoint y: 374, distance: 73.0
click at [987, 302] on button "Roll call" at bounding box center [1072, 295] width 295 height 34
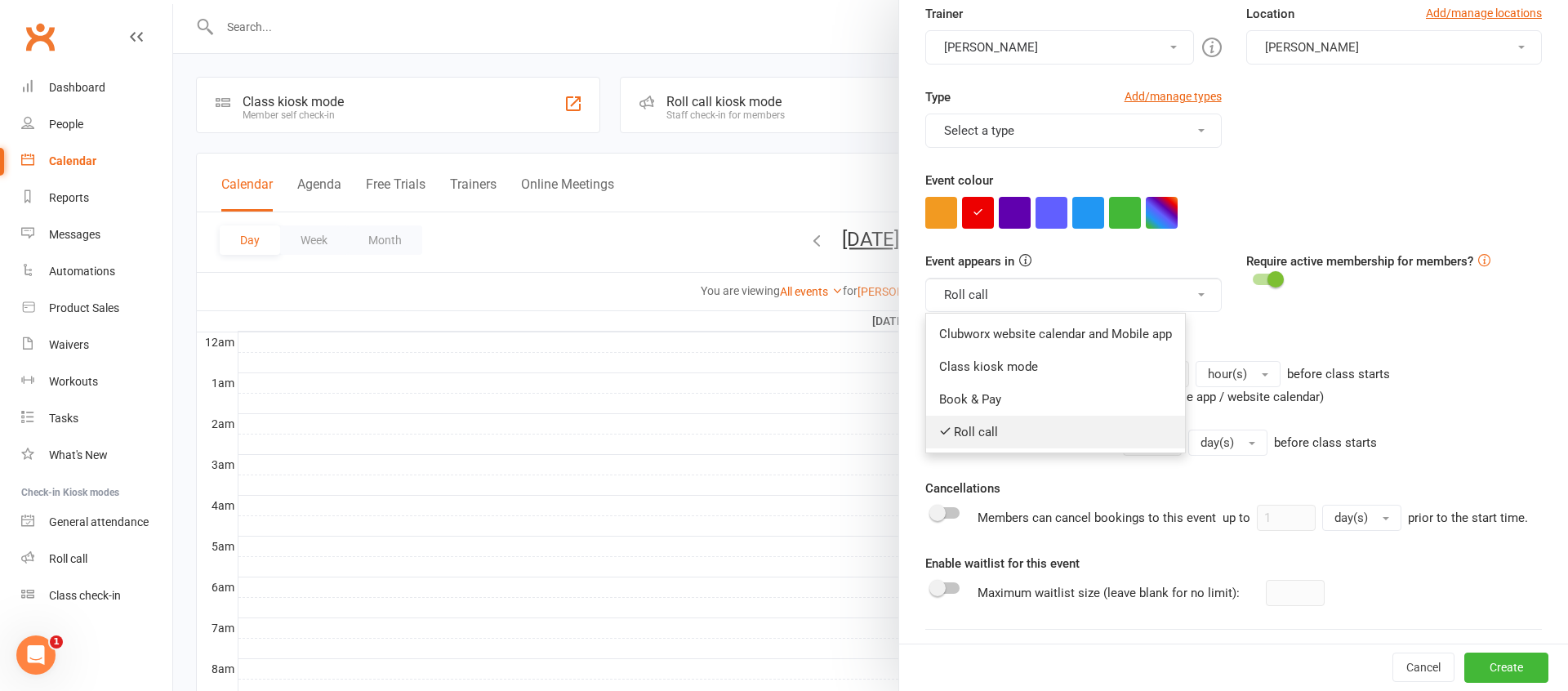
click at [962, 427] on link "Roll call" at bounding box center [1055, 432] width 259 height 33
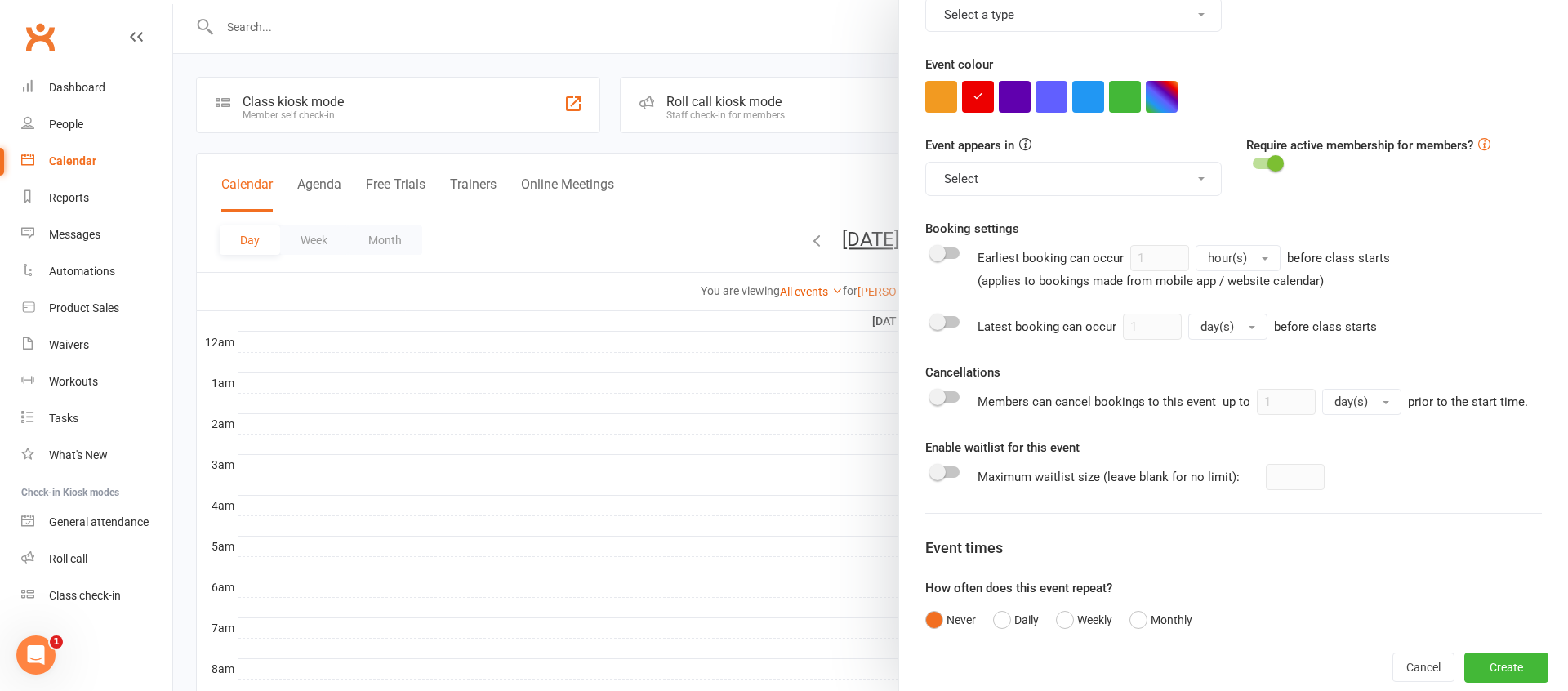
scroll to position [552, 0]
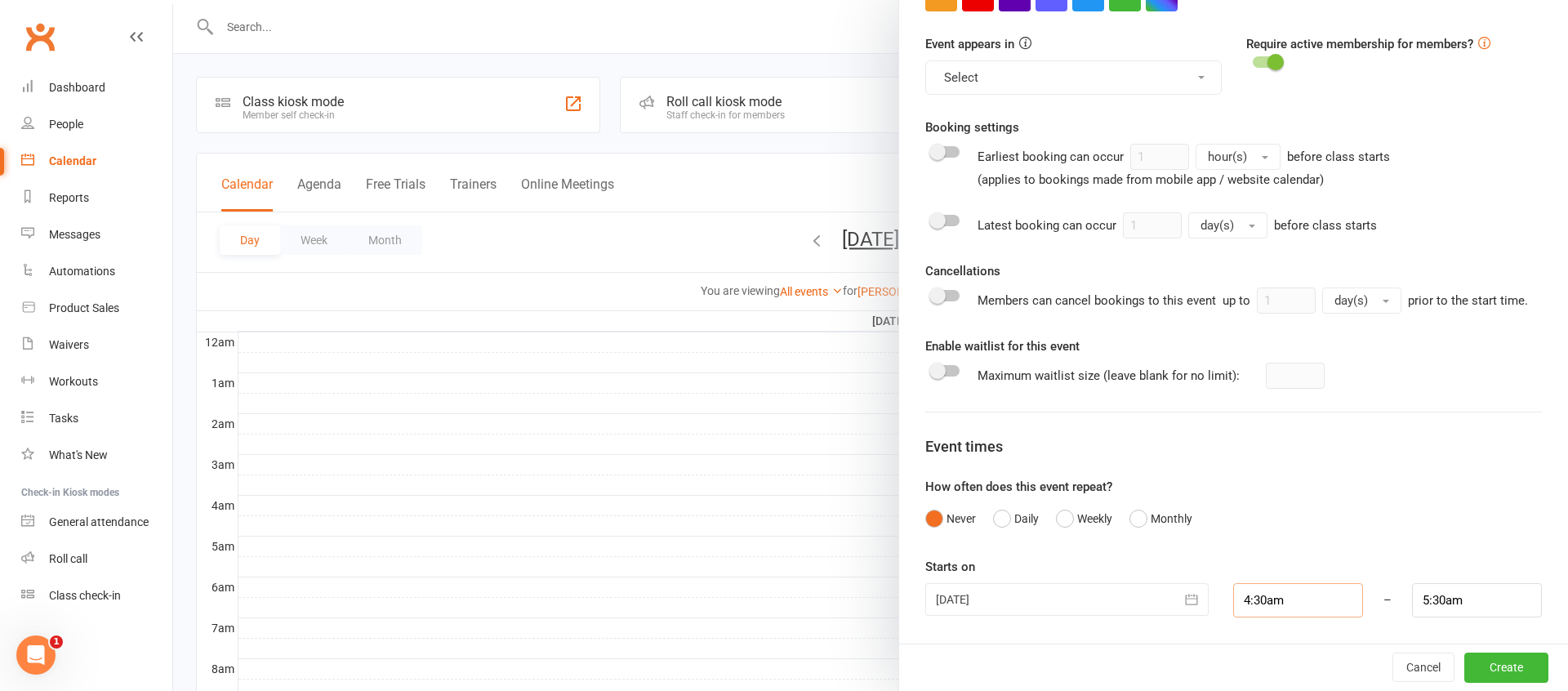
click at [1284, 593] on input "4:30am" at bounding box center [1298, 600] width 130 height 34
type input "6:30am"
type input "7:30am"
click at [1260, 536] on li "6:30am" at bounding box center [1273, 542] width 79 height 25
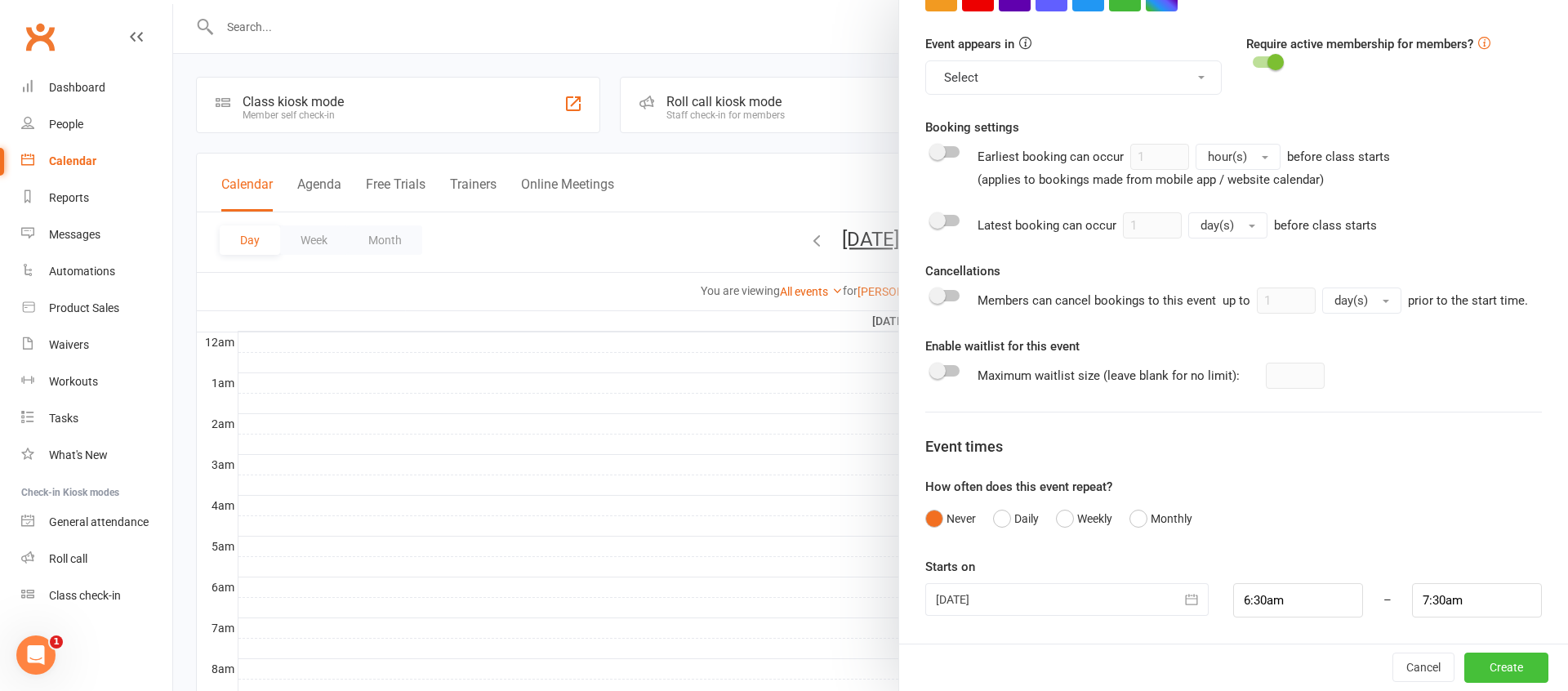
click at [1497, 671] on button "Create" at bounding box center [1506, 667] width 84 height 29
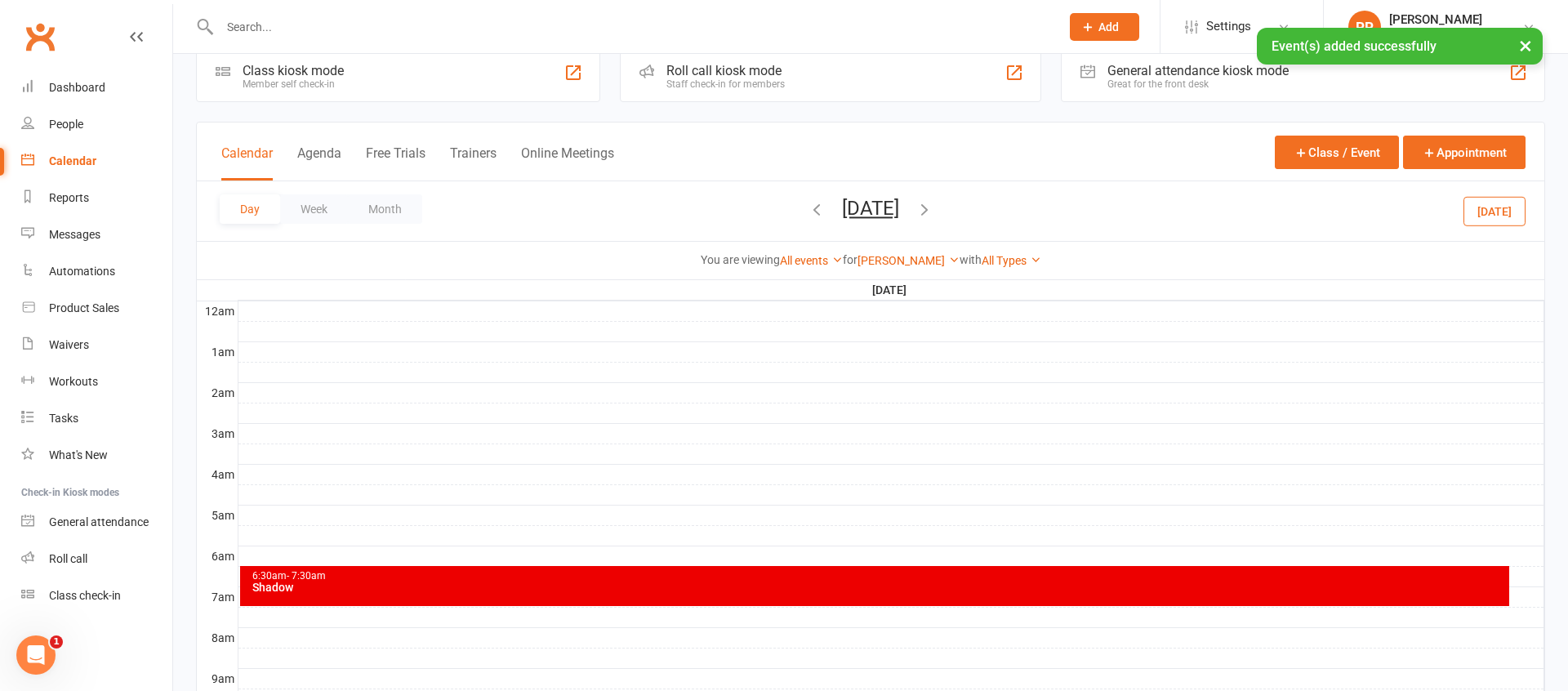
scroll to position [0, 0]
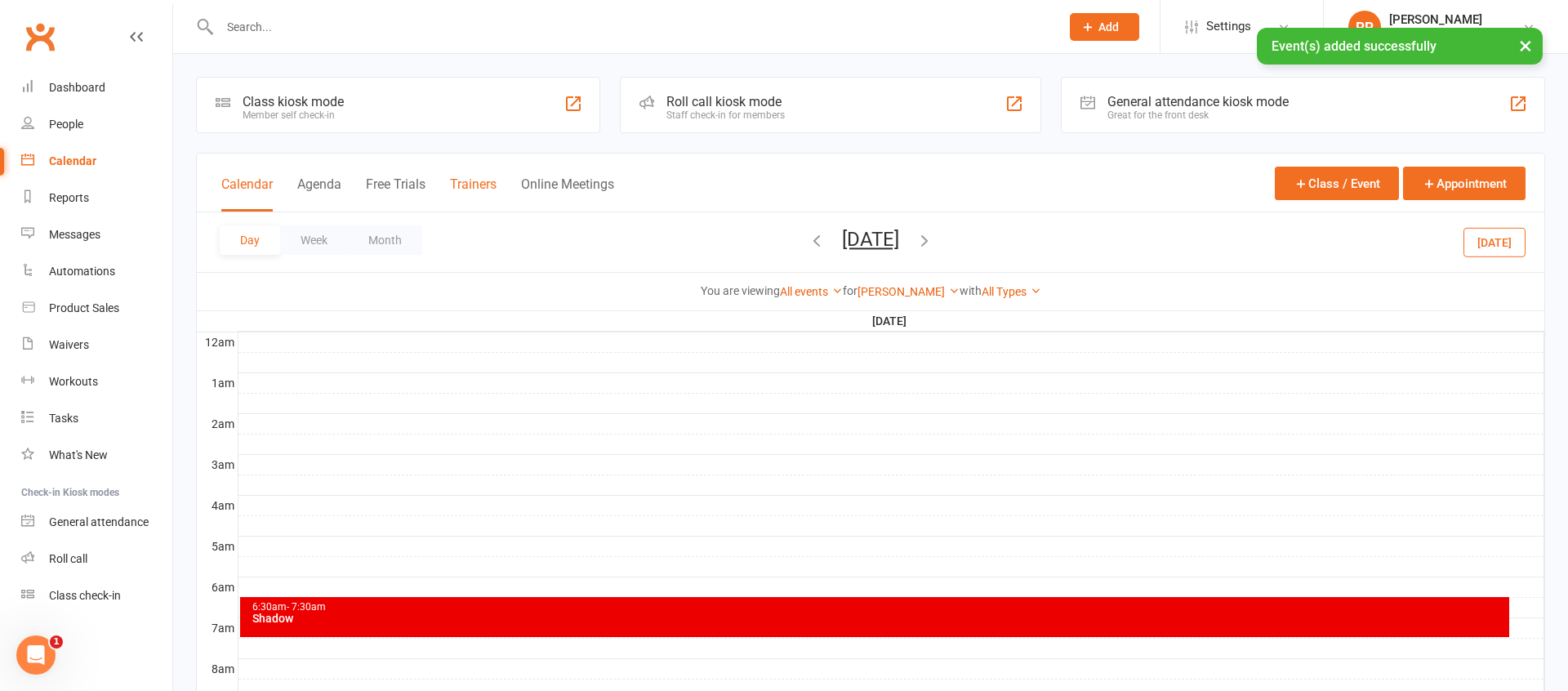
click at [473, 179] on button "Trainers" at bounding box center [473, 194] width 46 height 35
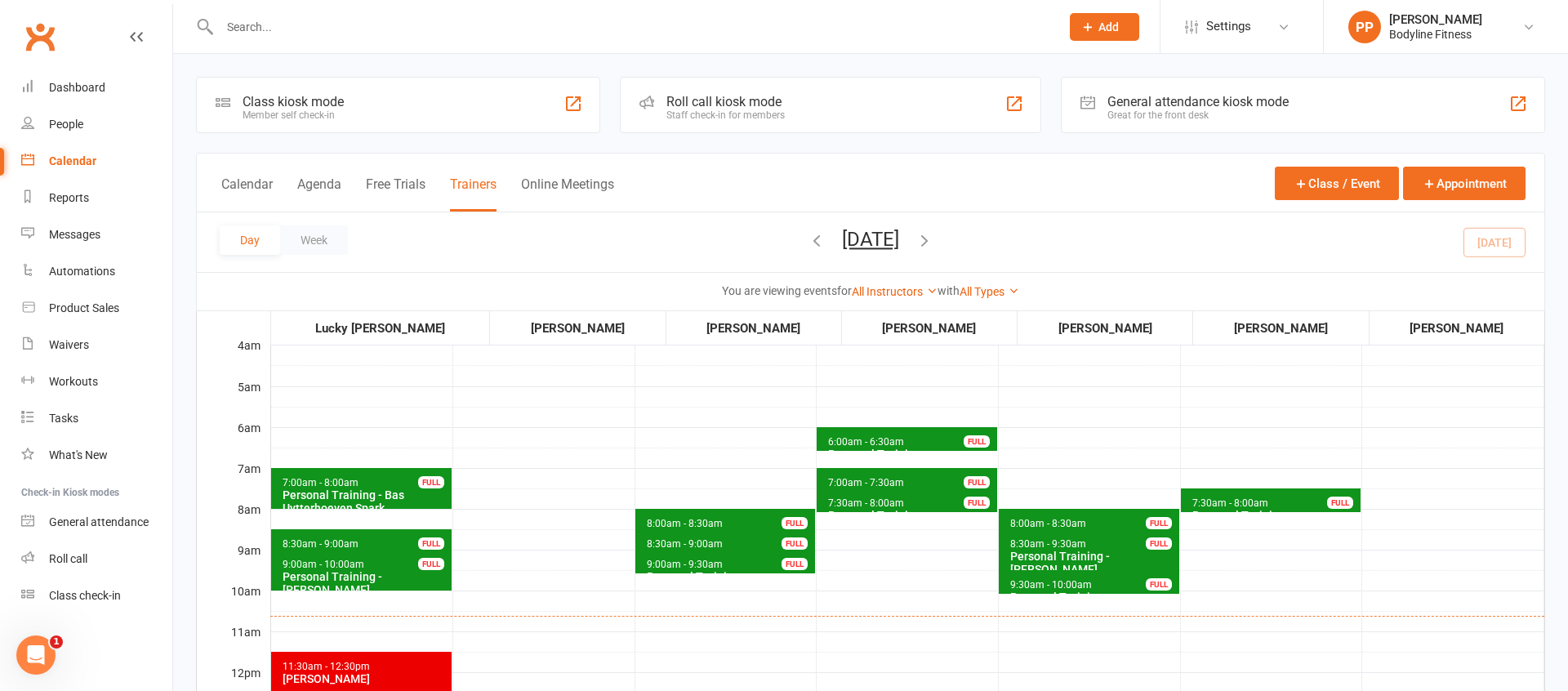
click at [899, 228] on button "[DATE]" at bounding box center [870, 239] width 57 height 23
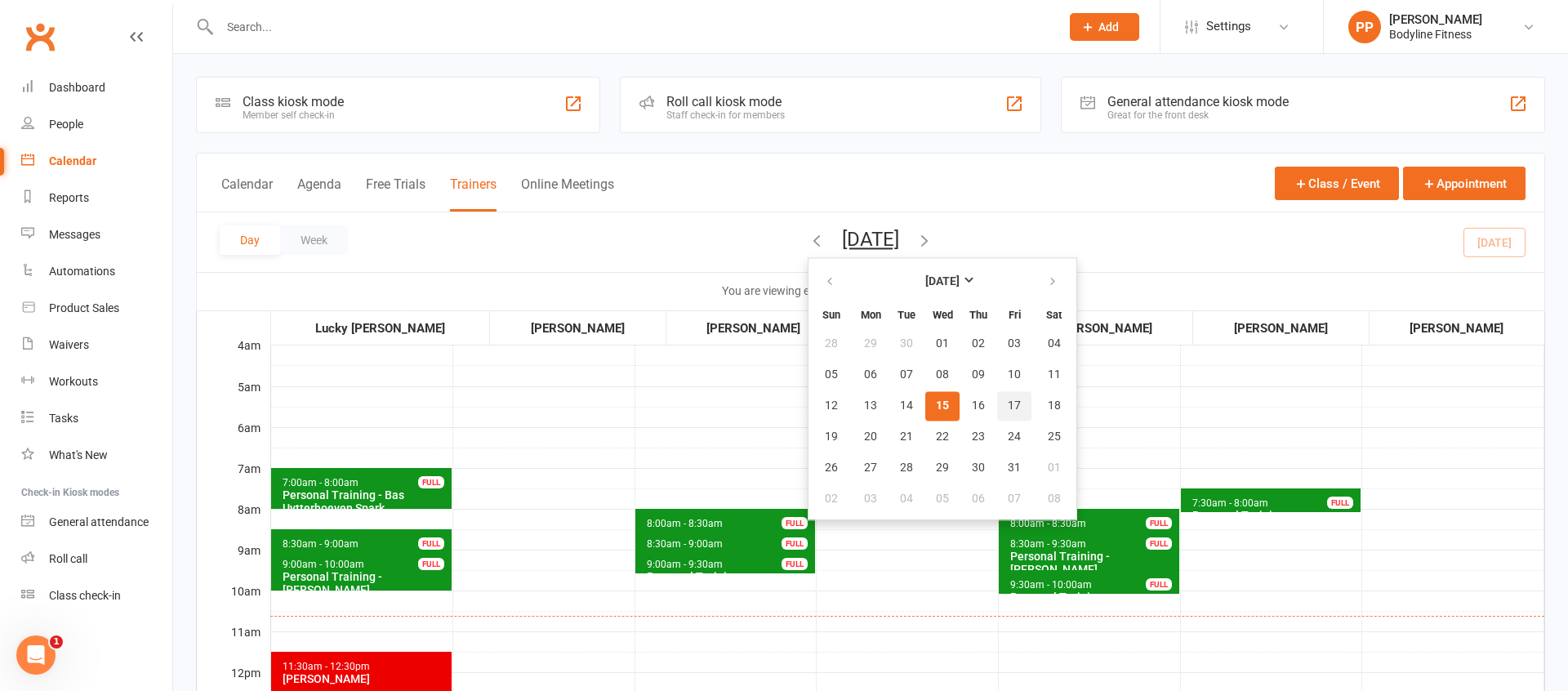
click at [1008, 406] on span "17" at bounding box center [1014, 405] width 13 height 13
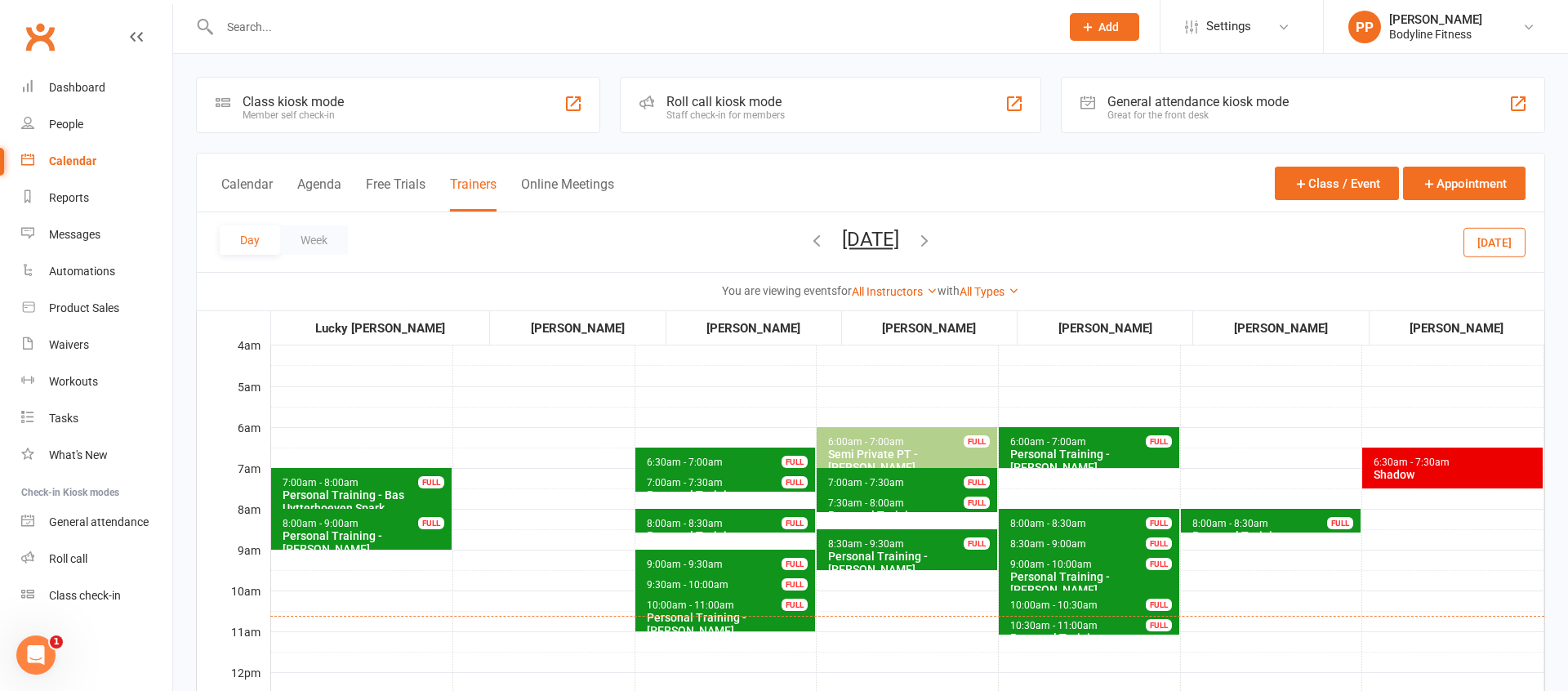
click at [808, 241] on icon "button" at bounding box center [816, 240] width 18 height 18
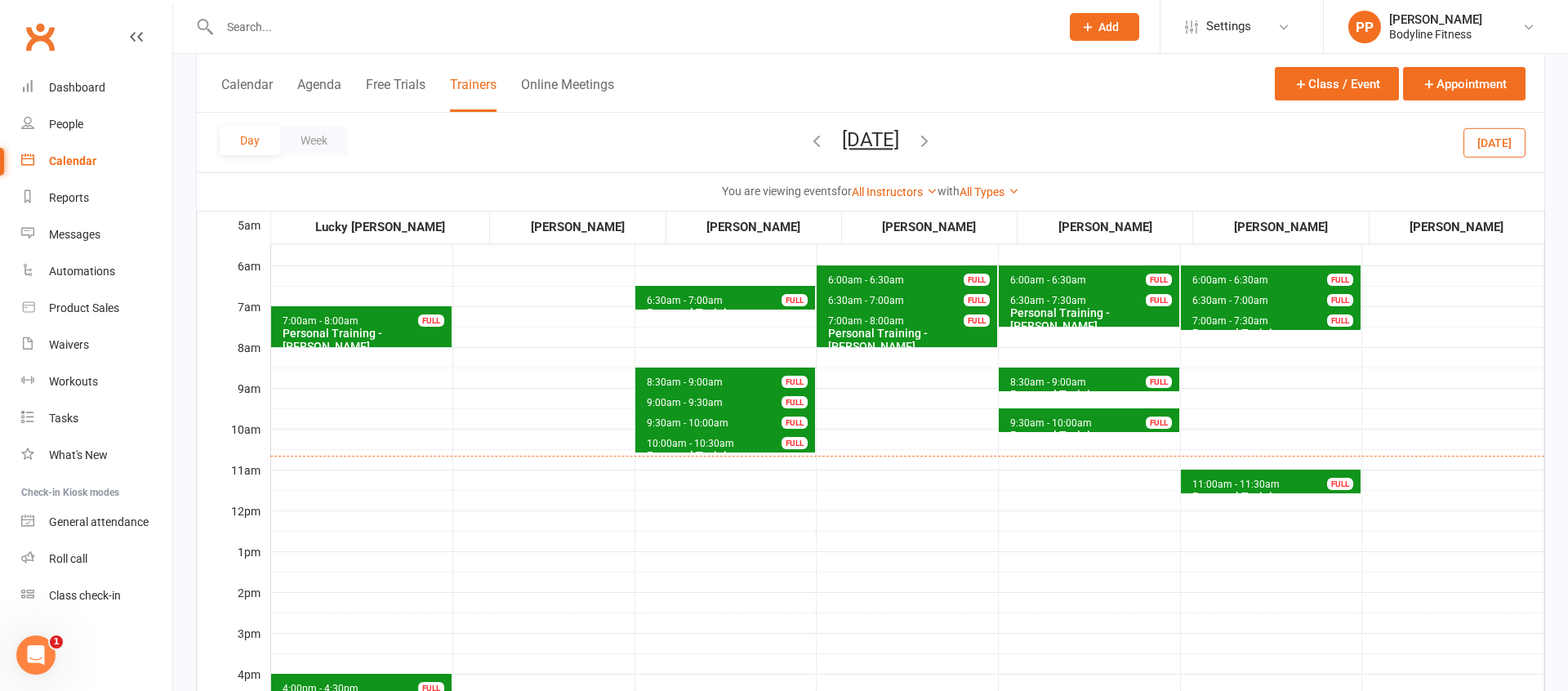
scroll to position [145, 0]
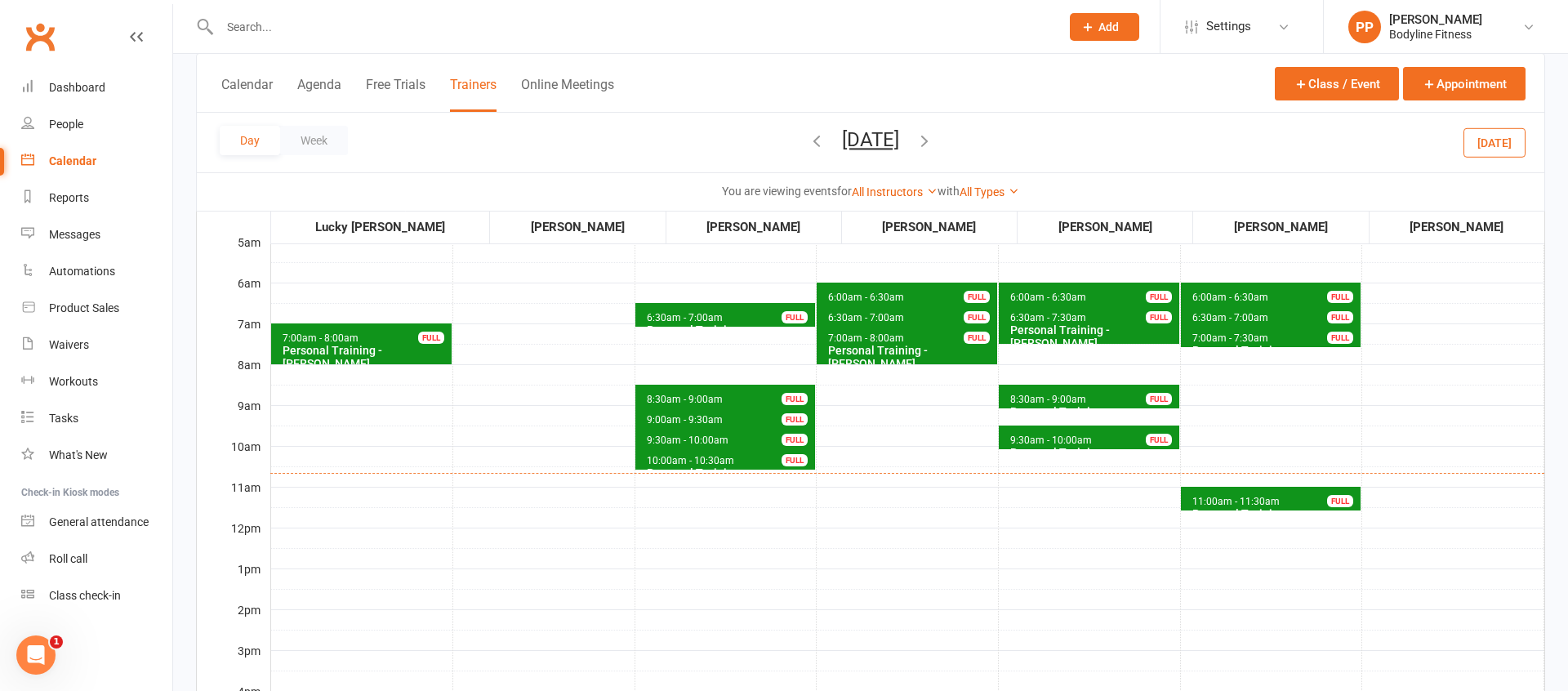
click at [933, 140] on icon "button" at bounding box center [924, 140] width 18 height 18
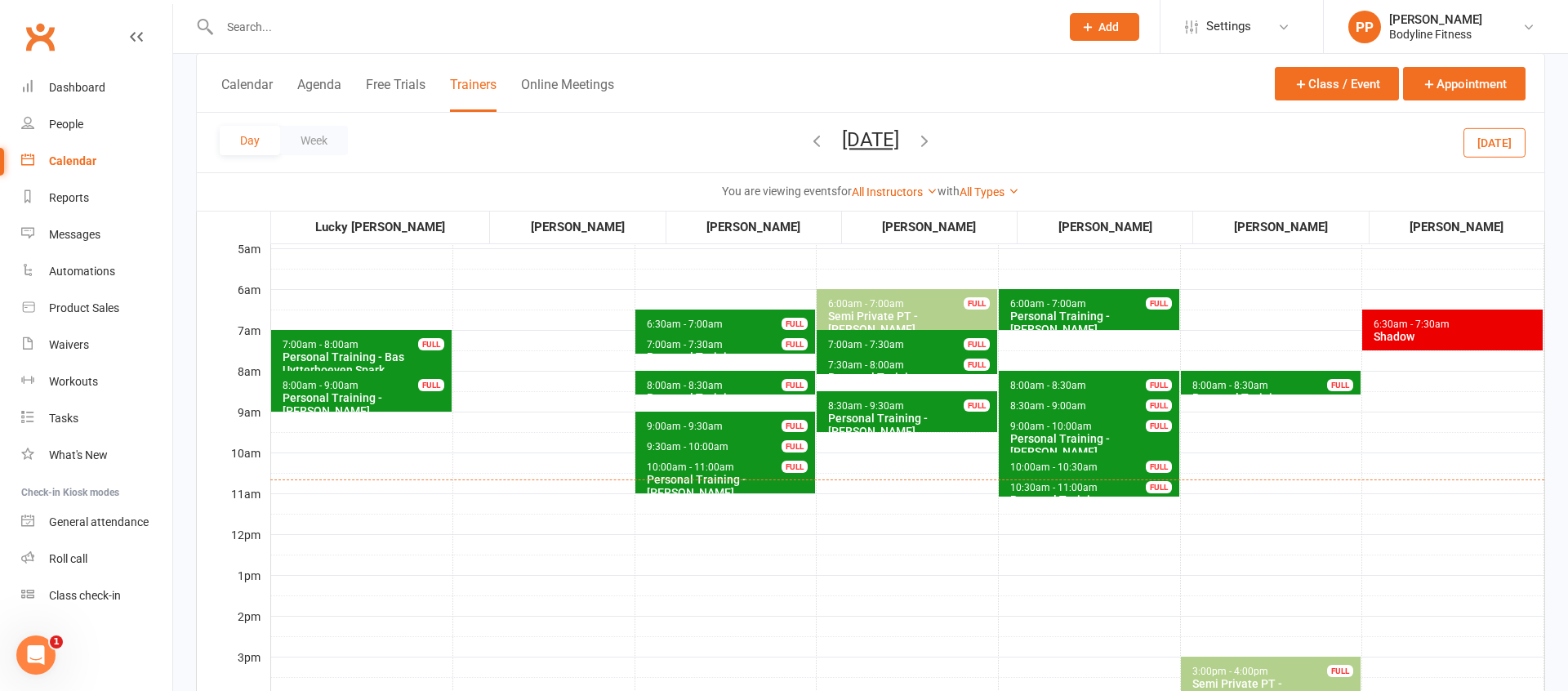
scroll to position [147, 0]
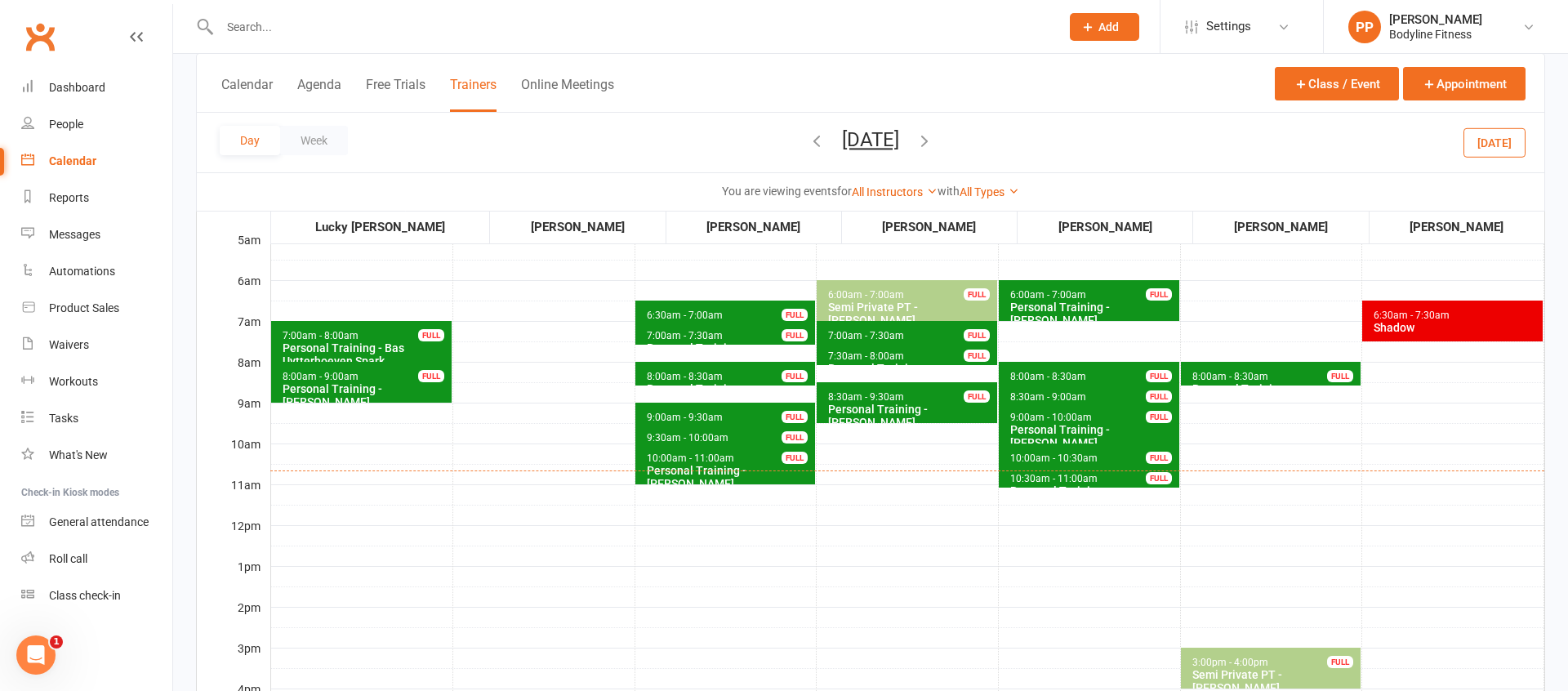
click at [808, 141] on icon "button" at bounding box center [816, 140] width 18 height 18
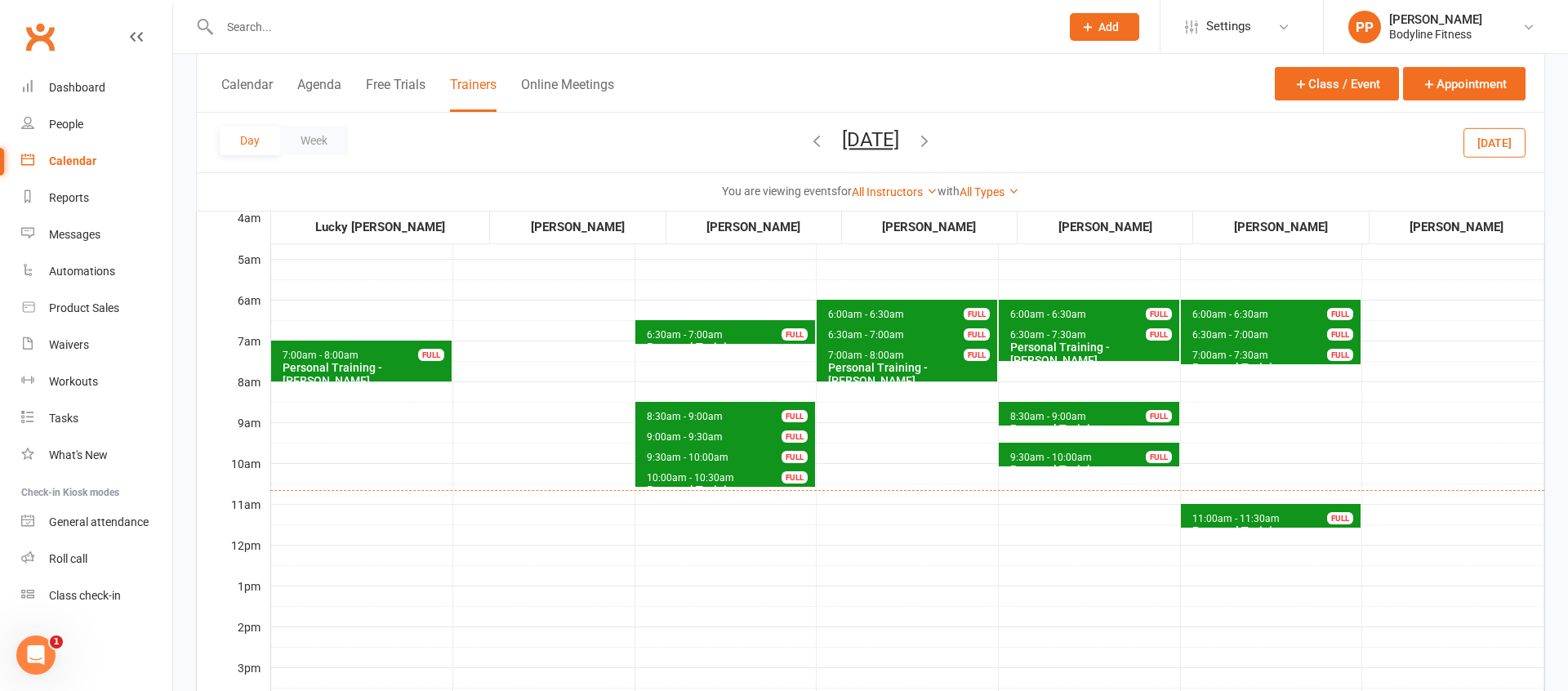
scroll to position [121, 0]
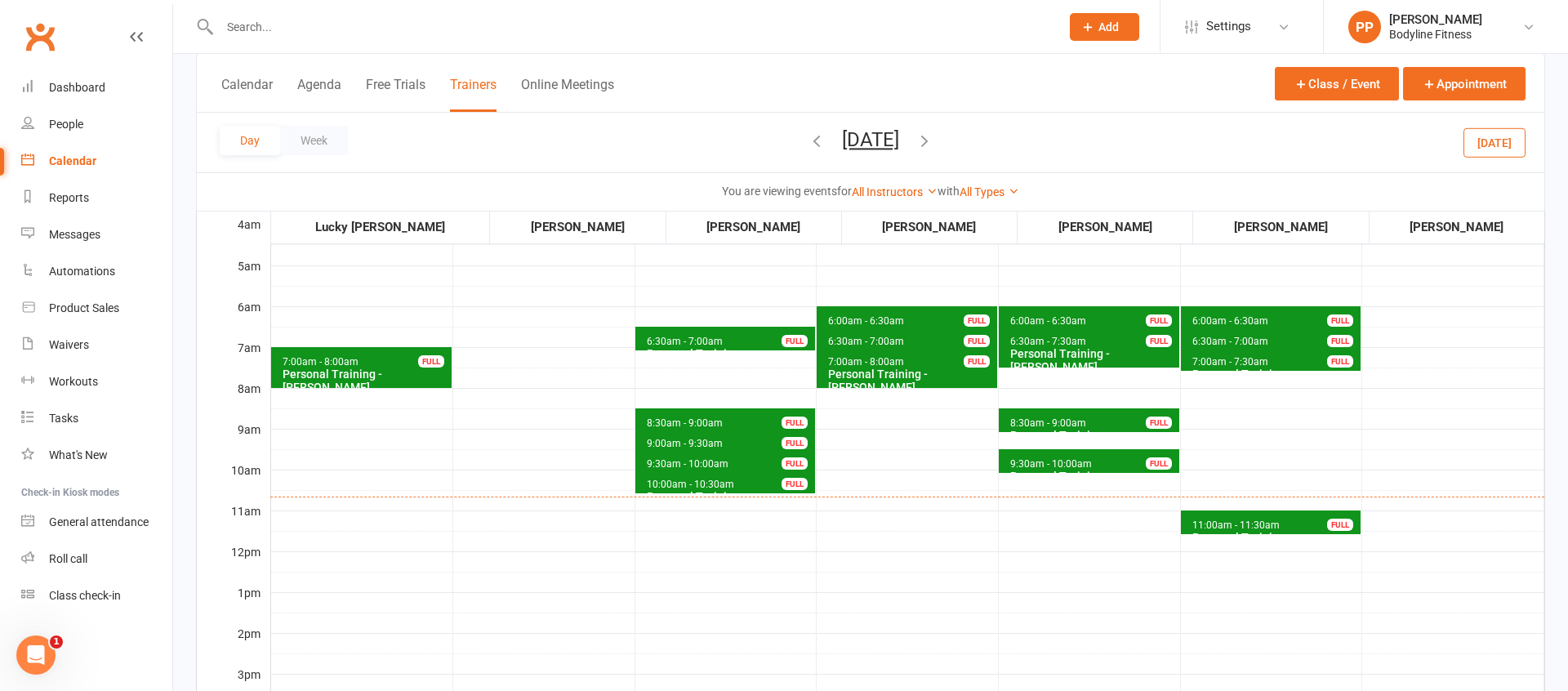
click at [933, 143] on icon "button" at bounding box center [924, 140] width 18 height 18
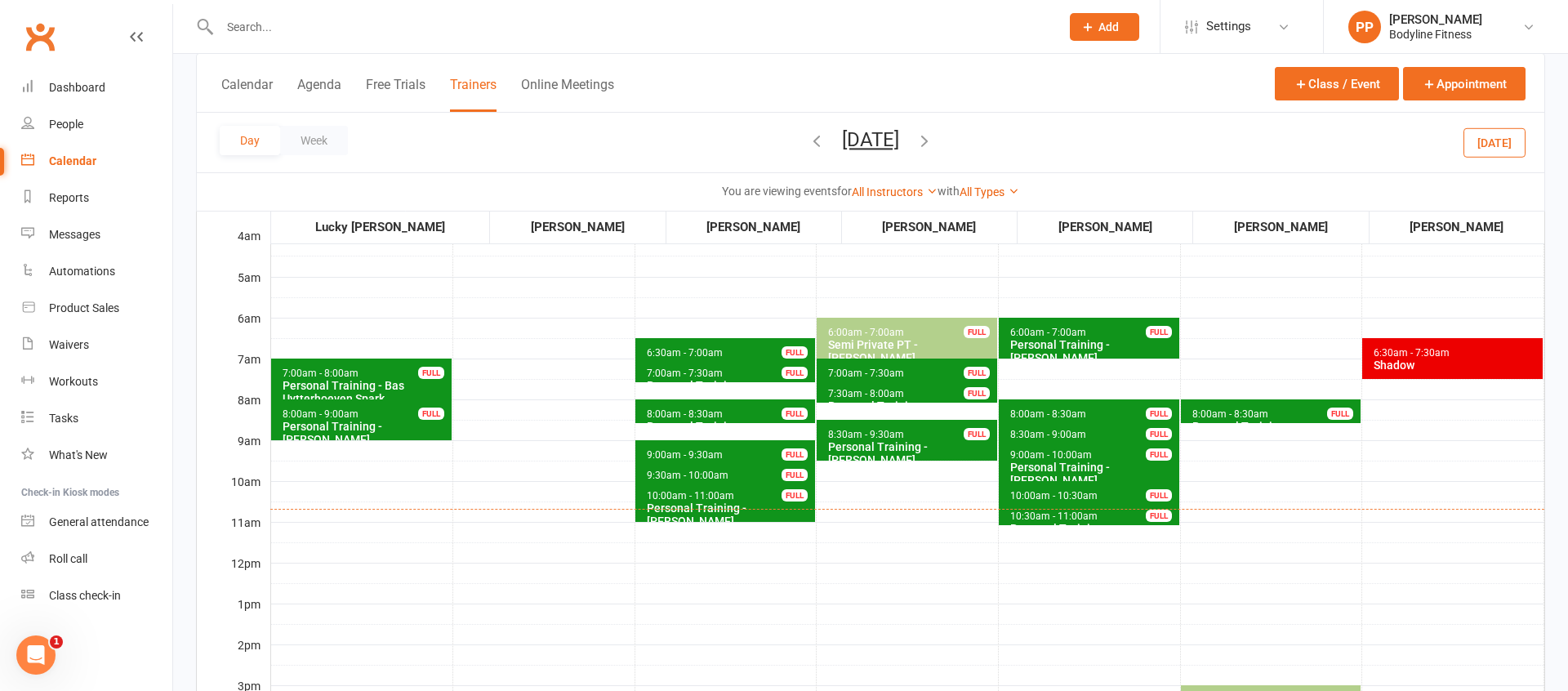
scroll to position [98, 0]
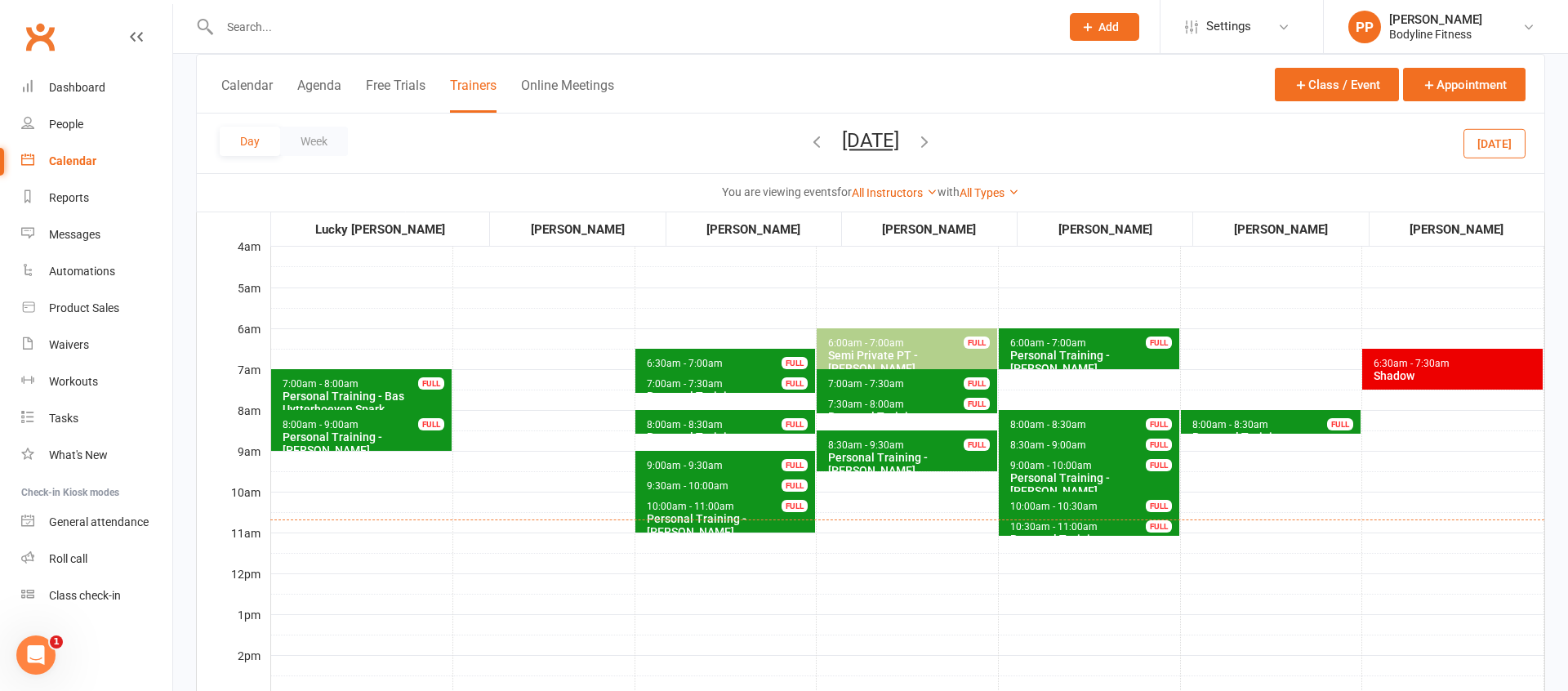
click at [808, 146] on icon "button" at bounding box center [816, 140] width 18 height 18
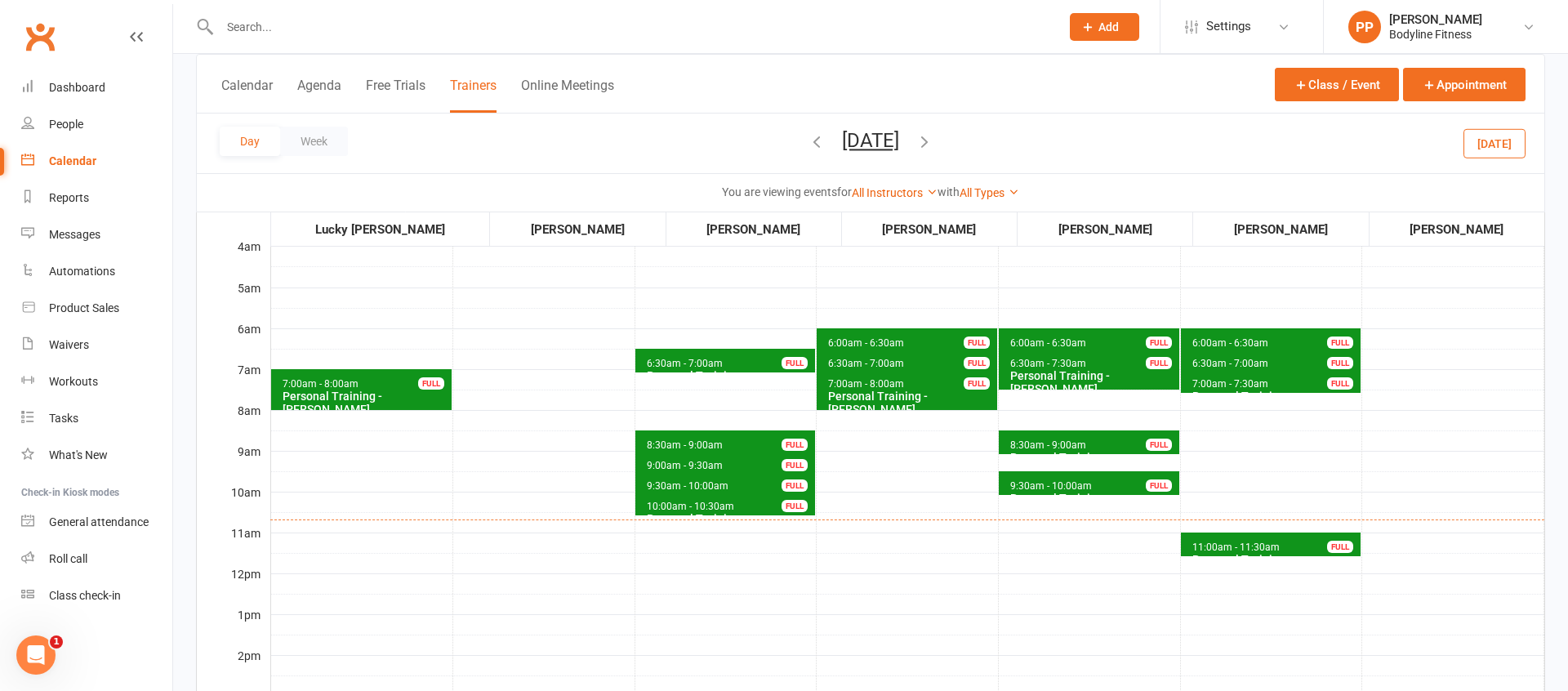
click at [826, 146] on span "[DATE] [DATE] Sun Mon Tue Wed Thu Fri Sat 28 29 30 01 02 03 04 05 06 07 08 09 1…" at bounding box center [870, 143] width 90 height 28
click at [808, 146] on icon "button" at bounding box center [816, 140] width 18 height 18
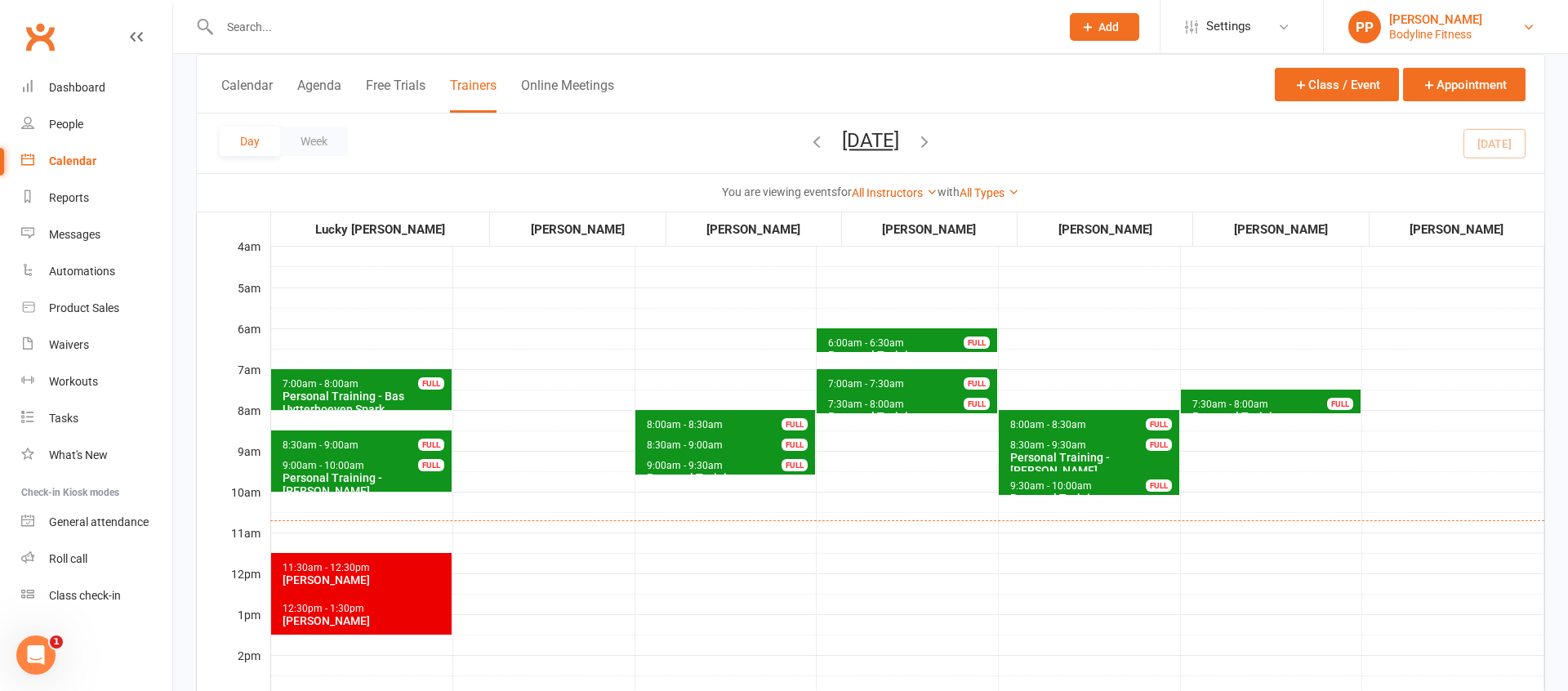
click at [1520, 27] on link "PP [PERSON_NAME] Bodyline Fitness" at bounding box center [1446, 27] width 195 height 33
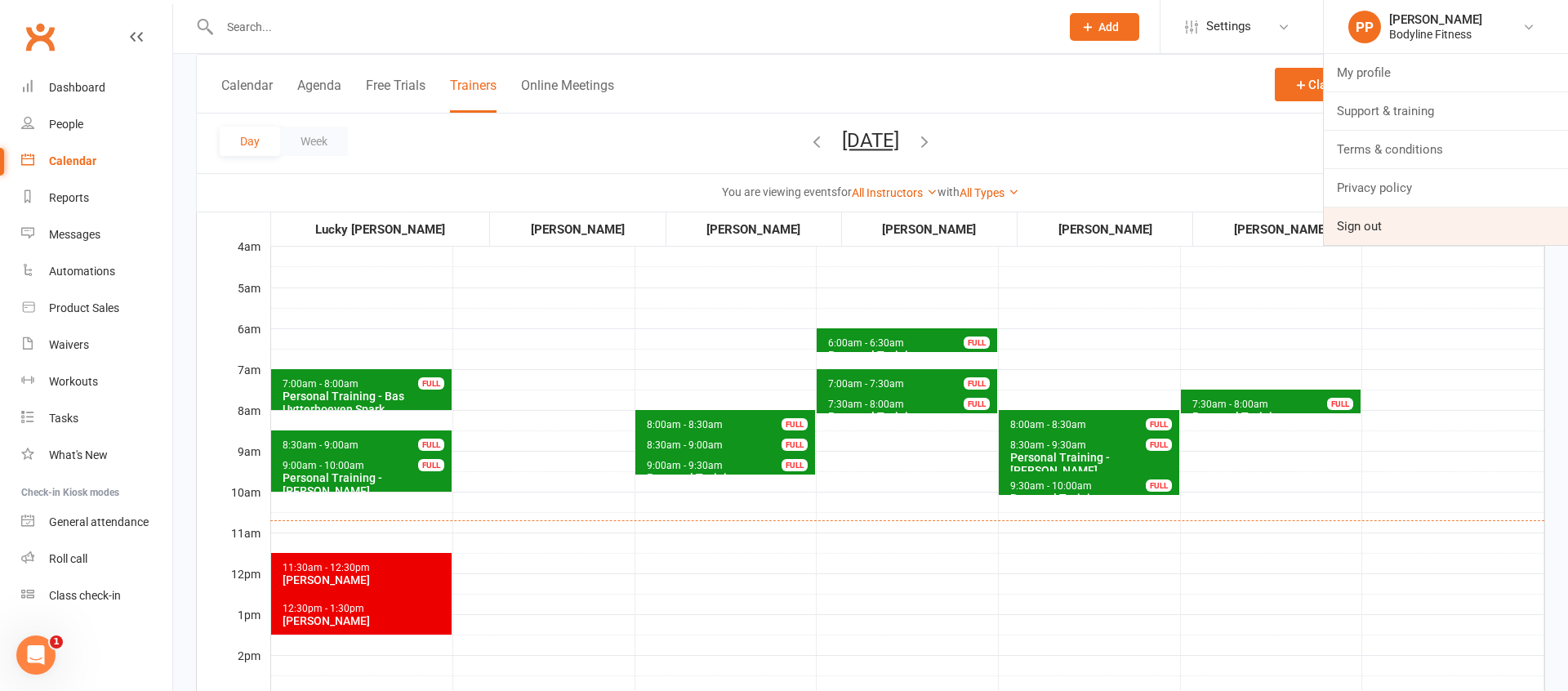
click at [1366, 237] on link "Sign out" at bounding box center [1446, 226] width 244 height 38
